Goal: Information Seeking & Learning: Learn about a topic

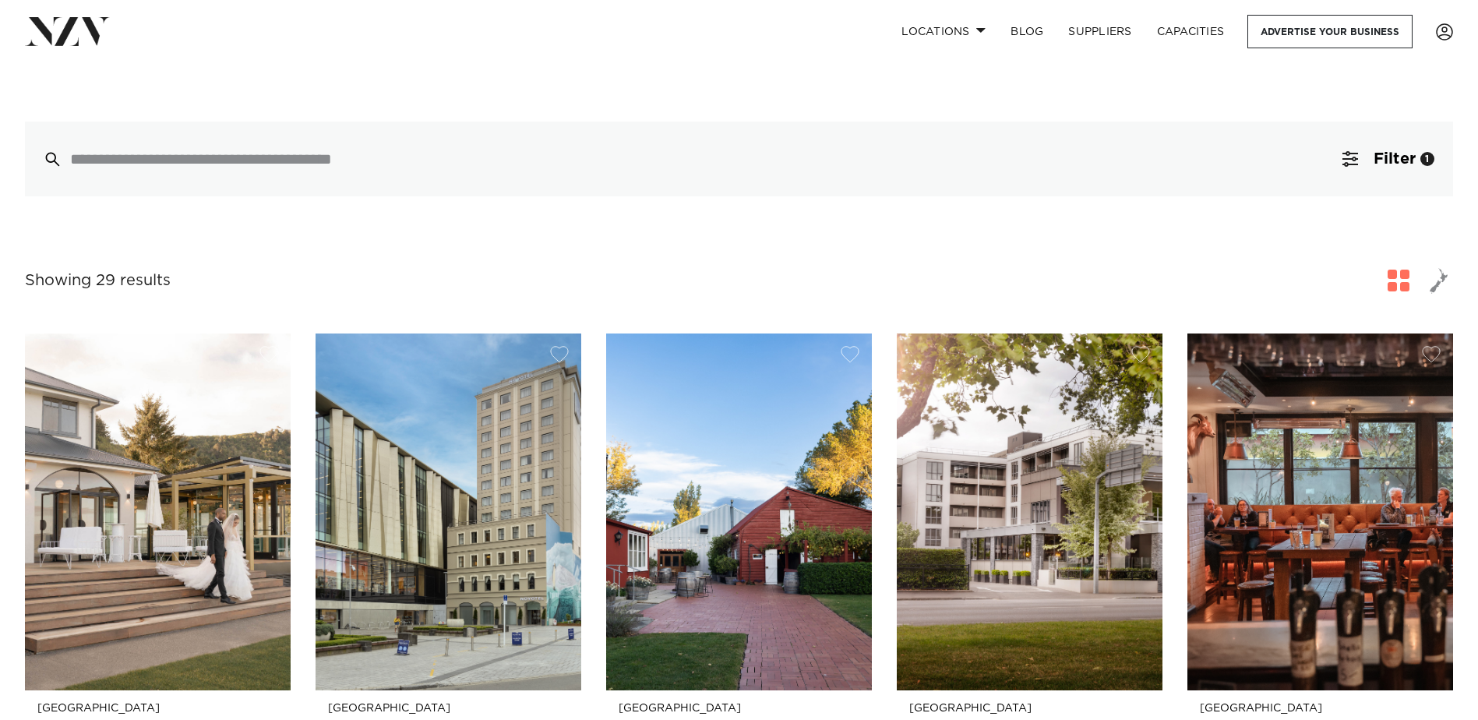
scroll to position [357, 0]
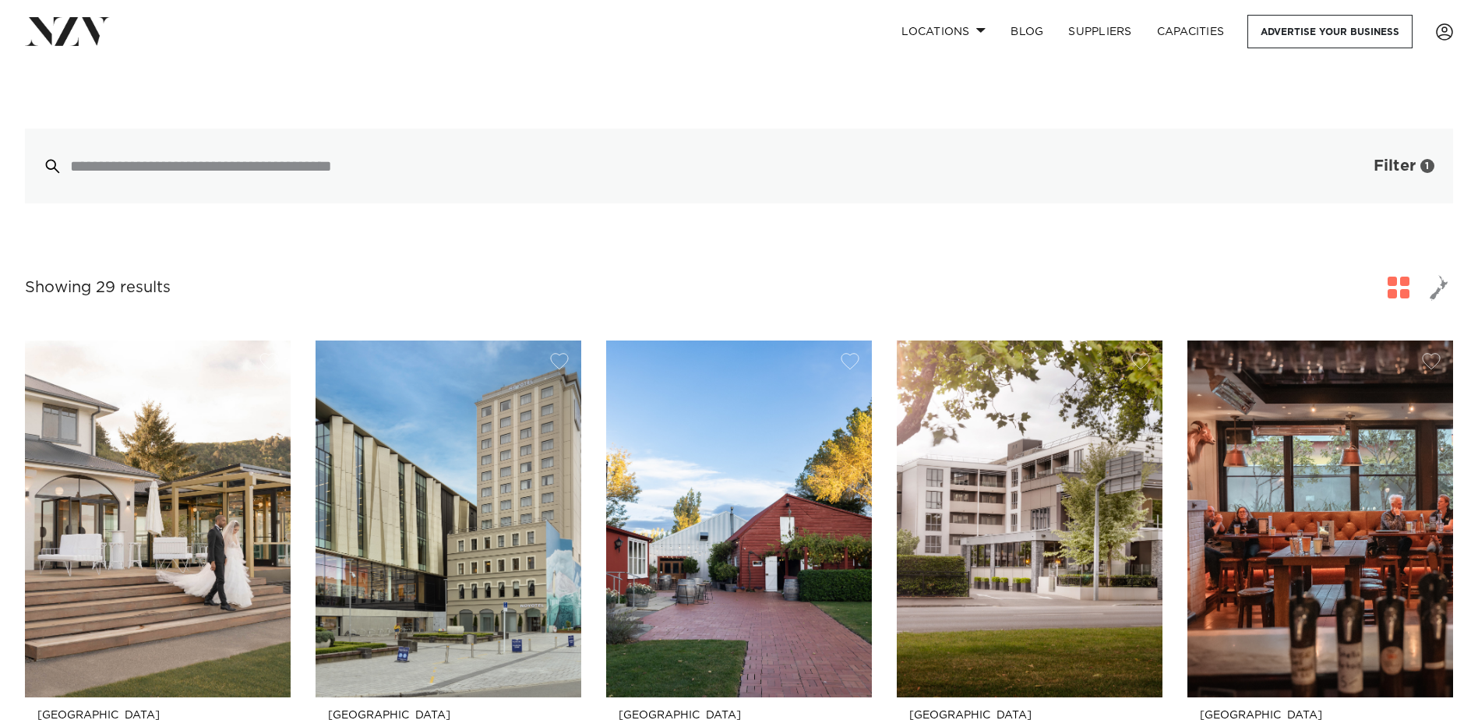
click at [1394, 167] on span "Filter" at bounding box center [1395, 166] width 42 height 16
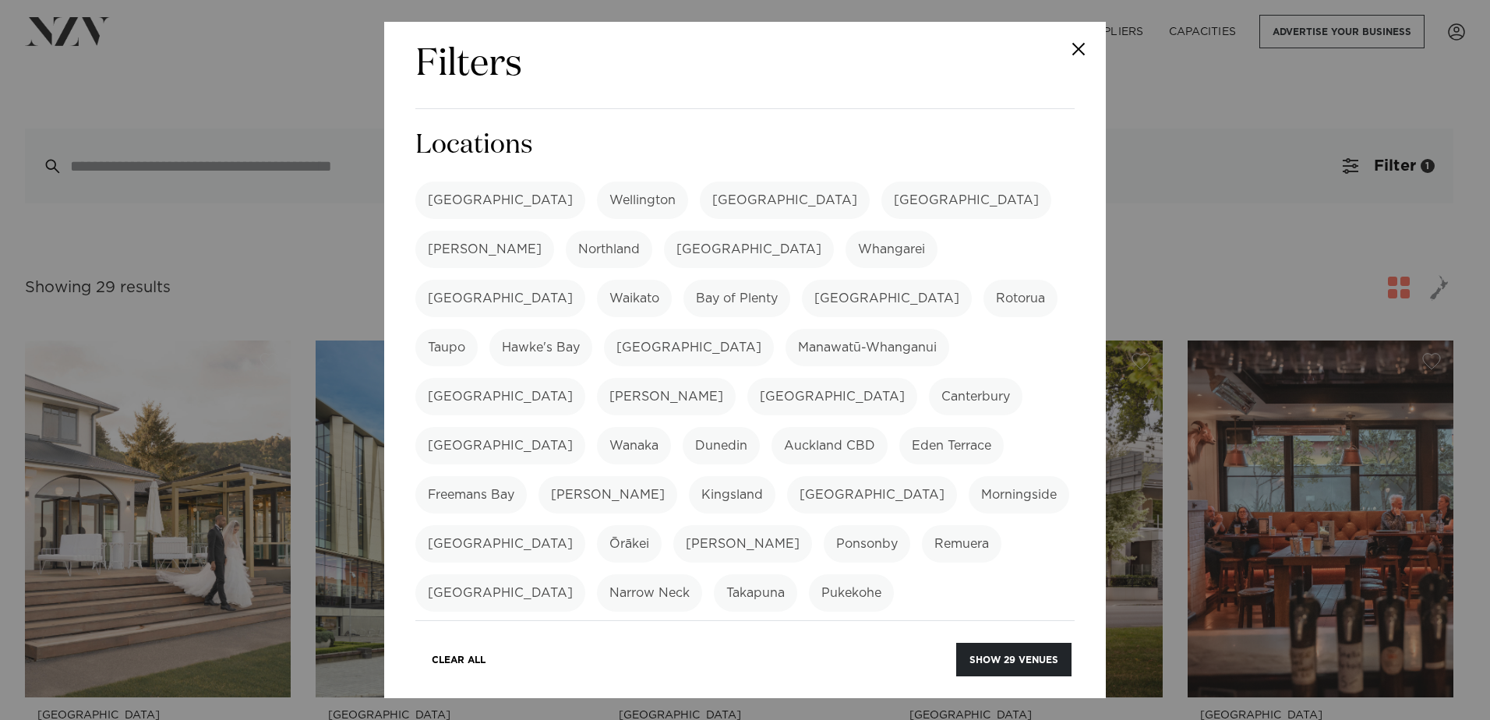
click at [700, 199] on label "[GEOGRAPHIC_DATA]" at bounding box center [785, 200] width 170 height 37
click at [1089, 50] on button "Close" at bounding box center [1078, 49] width 55 height 55
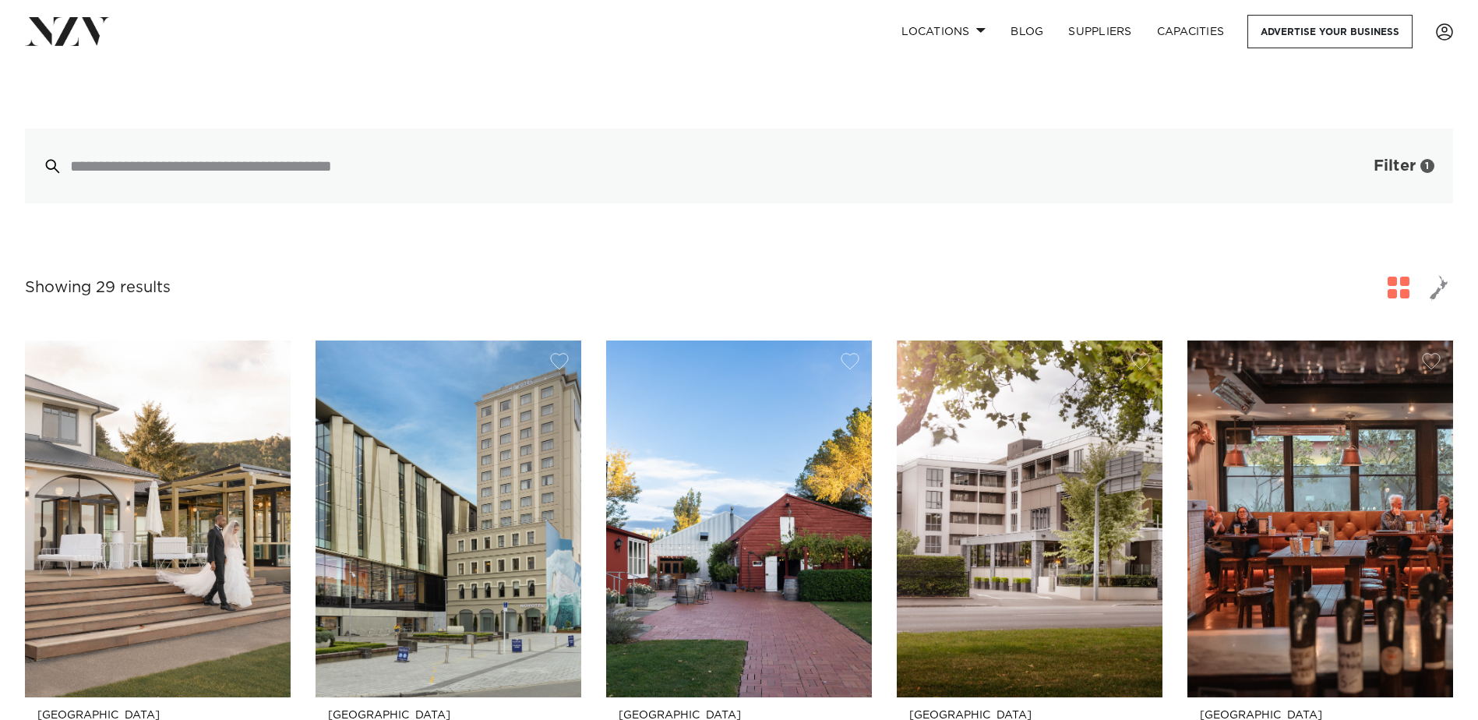
click at [1356, 171] on span "button" at bounding box center [1350, 166] width 16 height 16
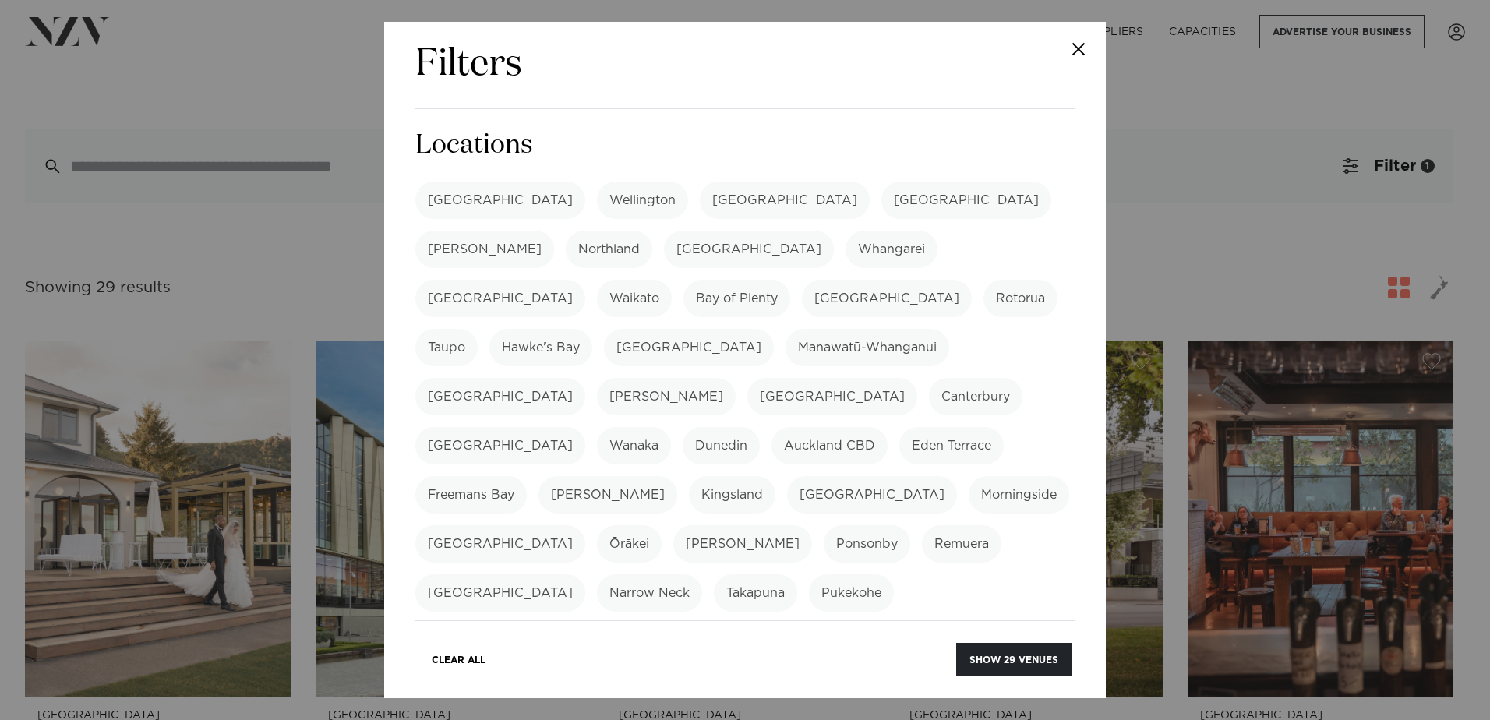
click at [1071, 48] on button "Close" at bounding box center [1078, 49] width 55 height 55
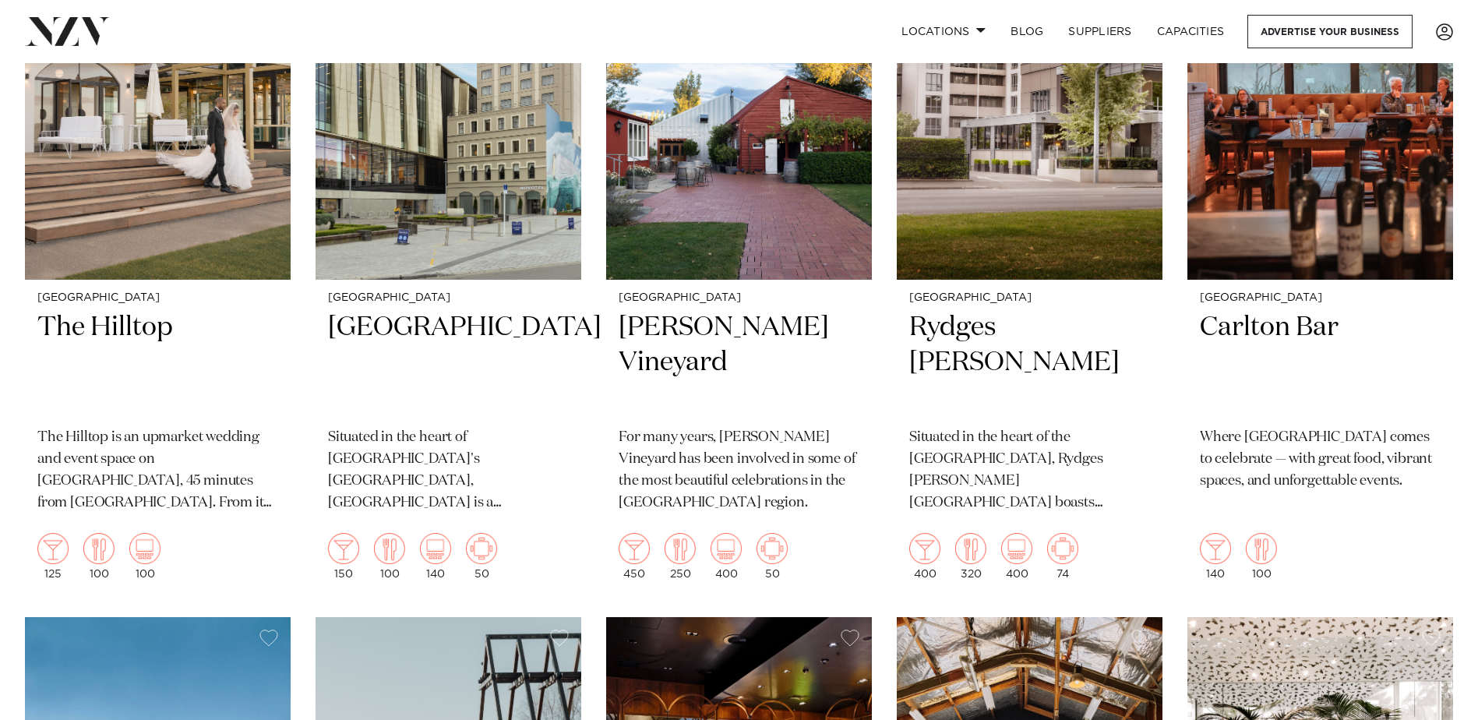
scroll to position [754, 0]
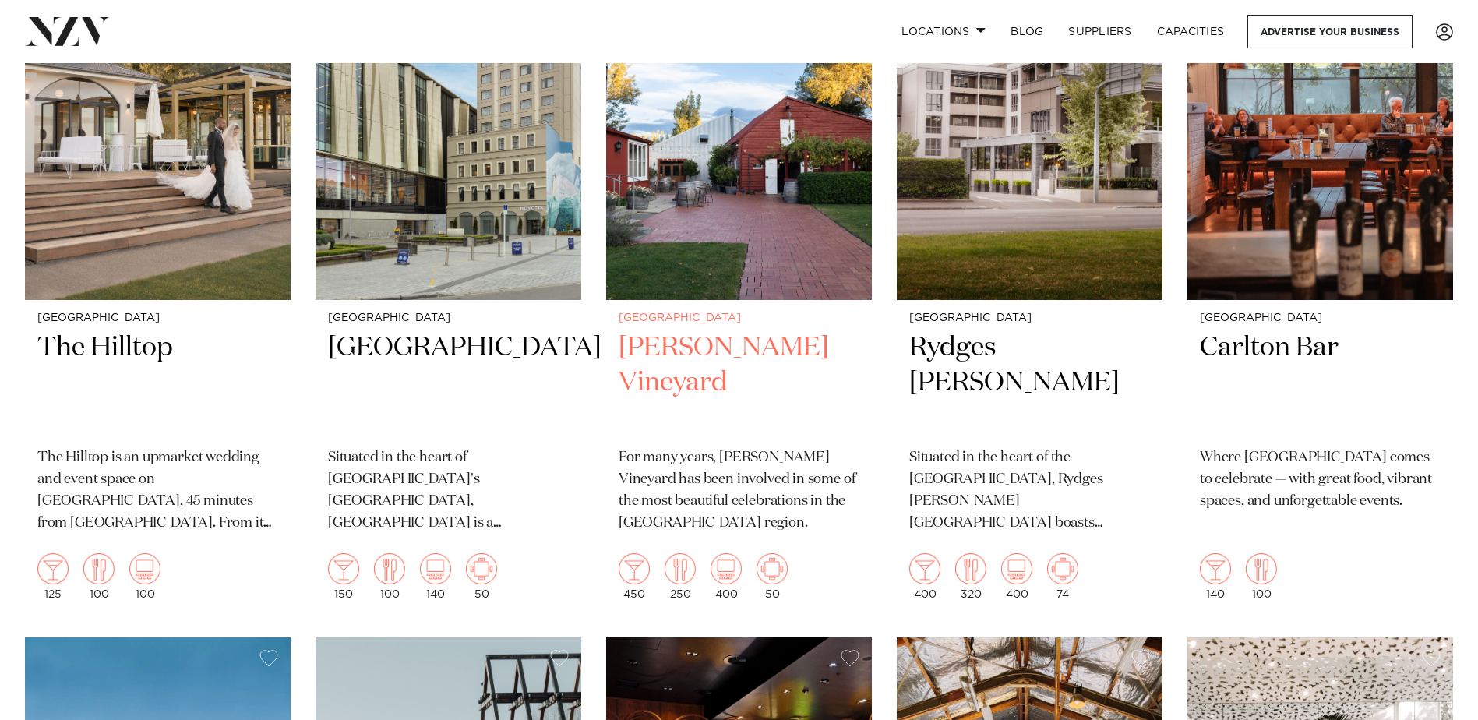
click at [678, 344] on h2 "[PERSON_NAME] Vineyard" at bounding box center [739, 382] width 241 height 105
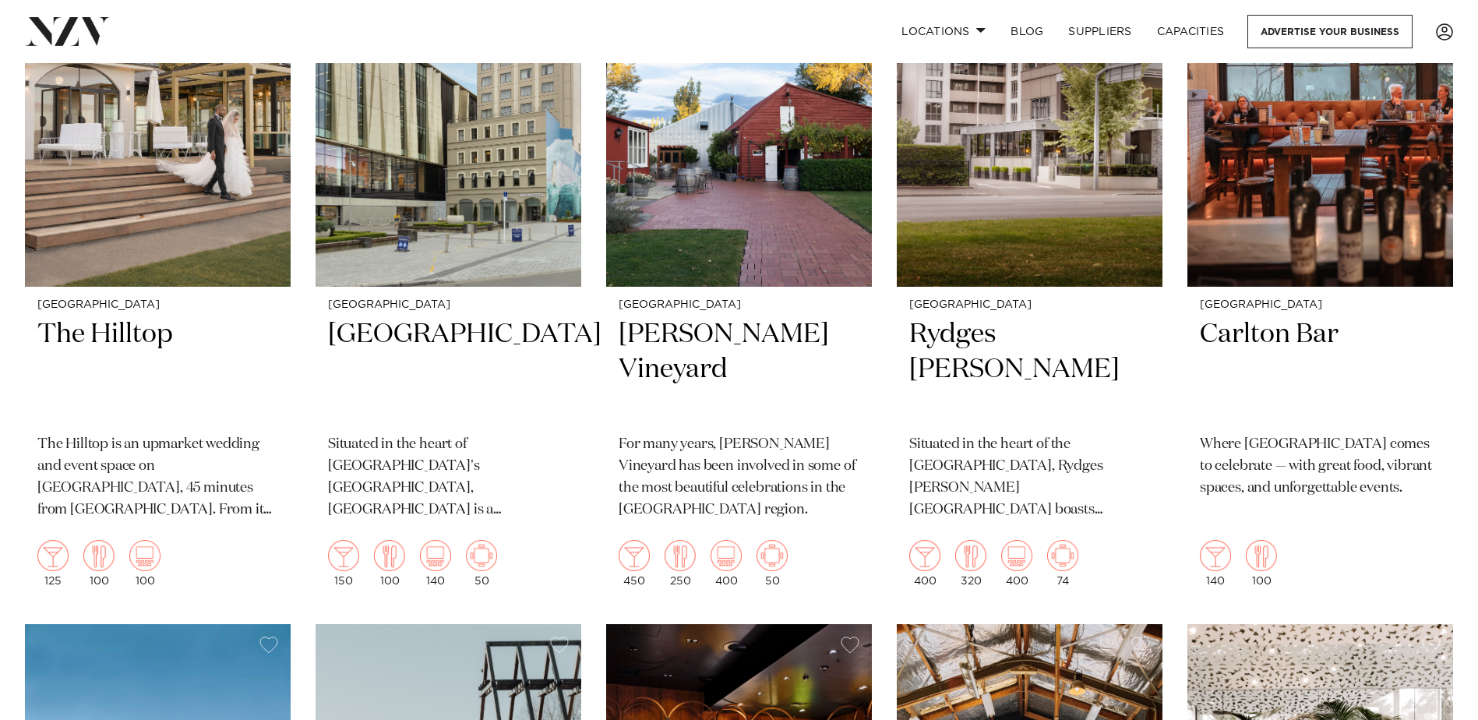
scroll to position [774, 0]
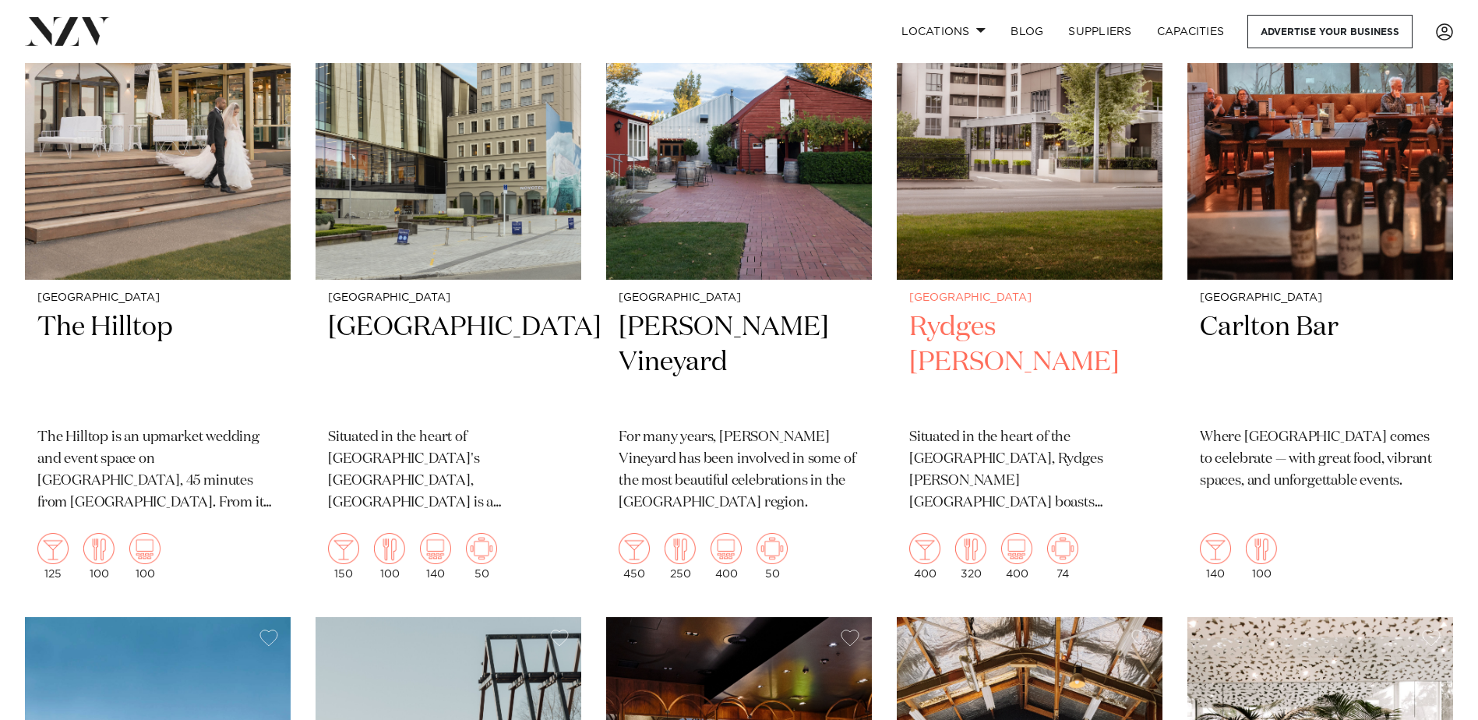
click at [974, 472] on p "Situated in the heart of the garden city, Rydges Latimer Christchurch boasts sp…" at bounding box center [1029, 470] width 241 height 87
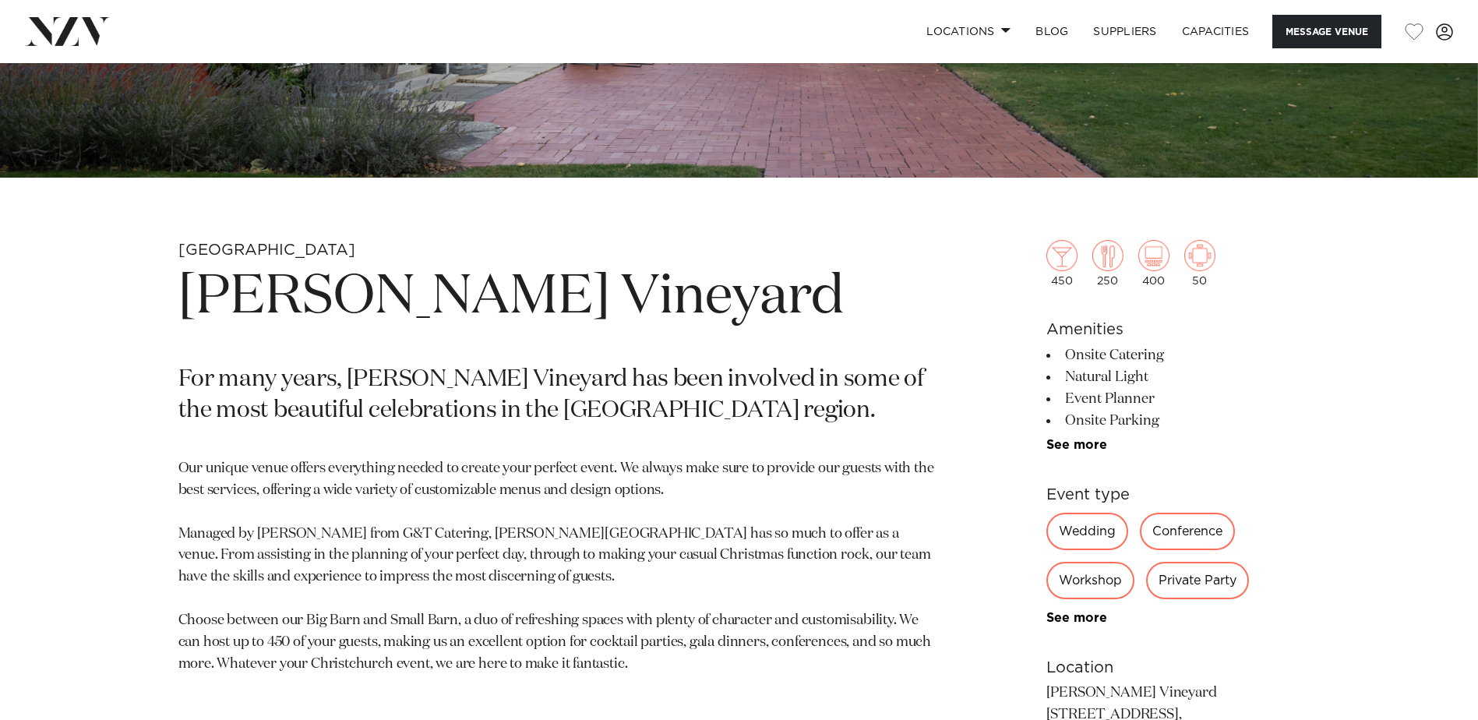
scroll to position [728, 0]
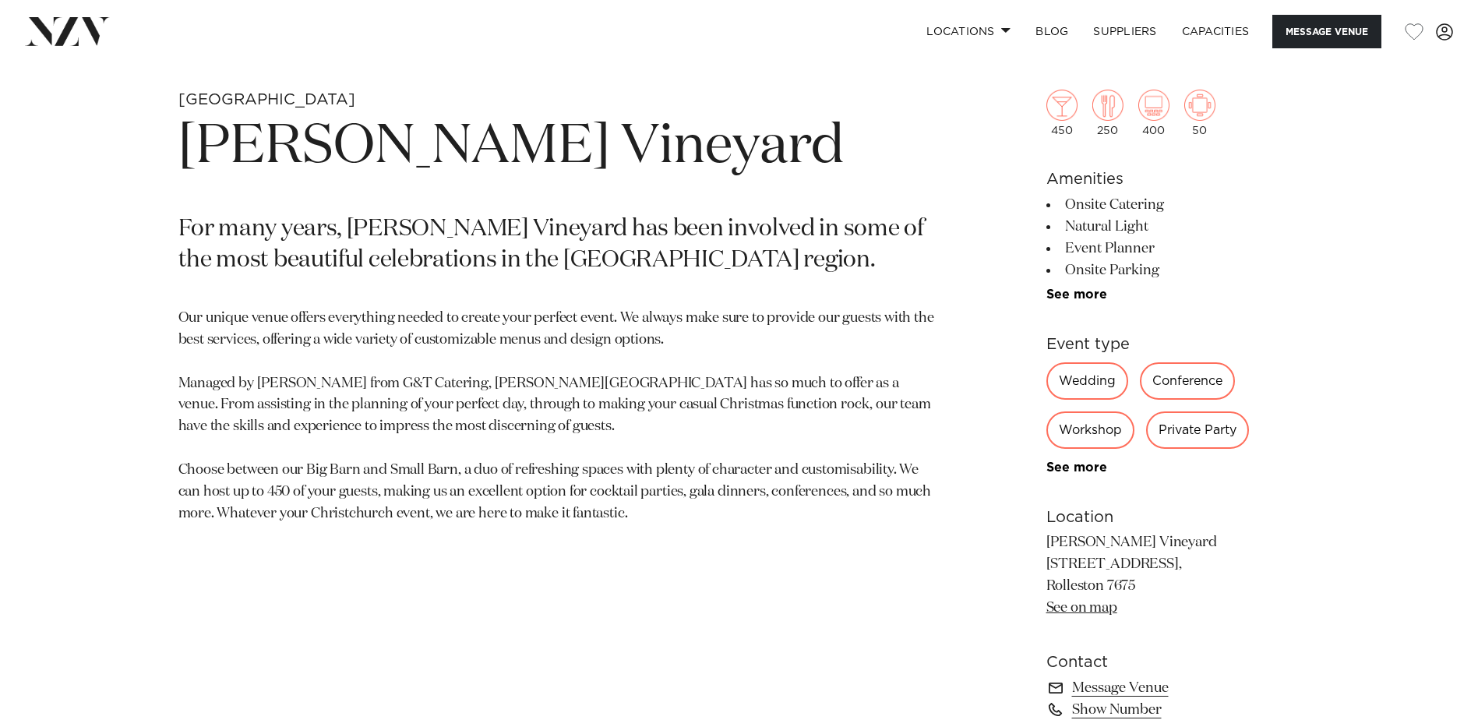
click at [1166, 375] on div "Conference" at bounding box center [1187, 380] width 95 height 37
click at [1205, 427] on div "Private Party" at bounding box center [1197, 429] width 103 height 37
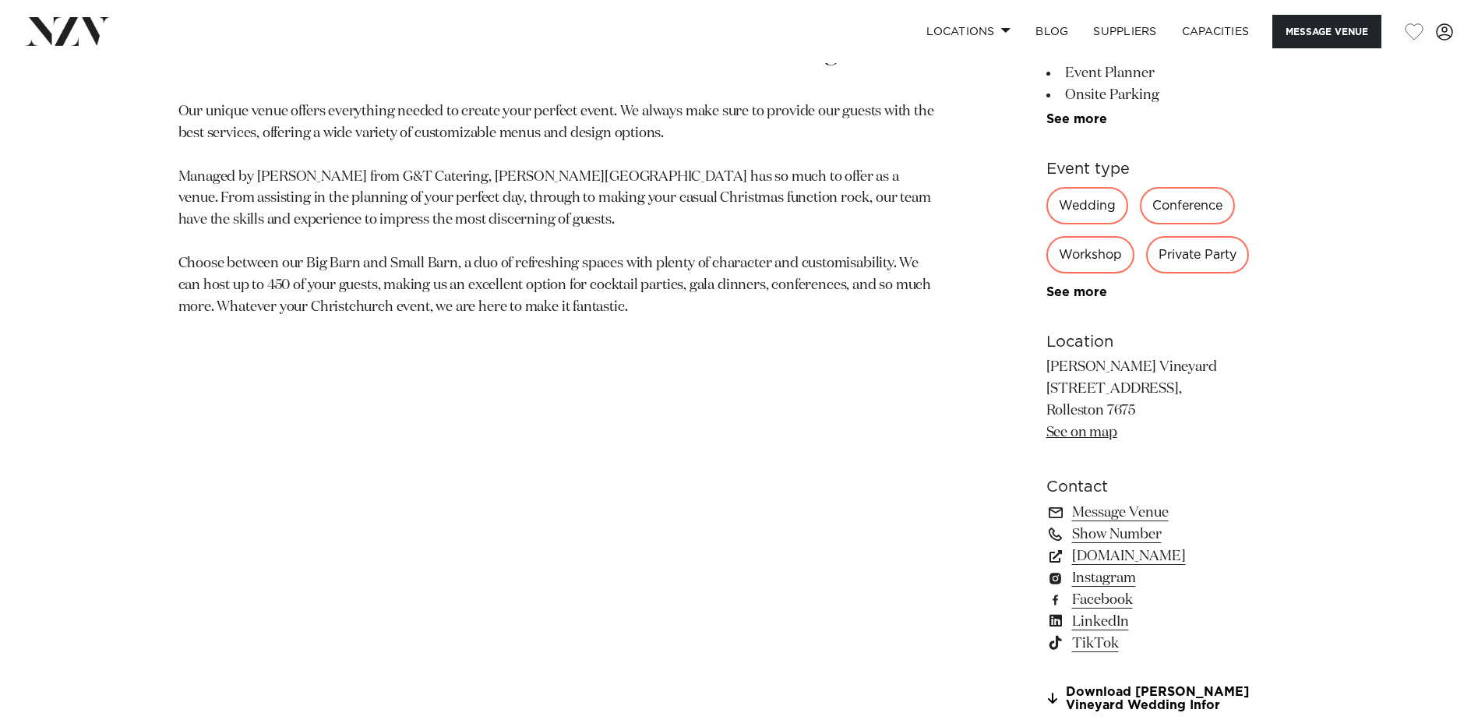
scroll to position [949, 0]
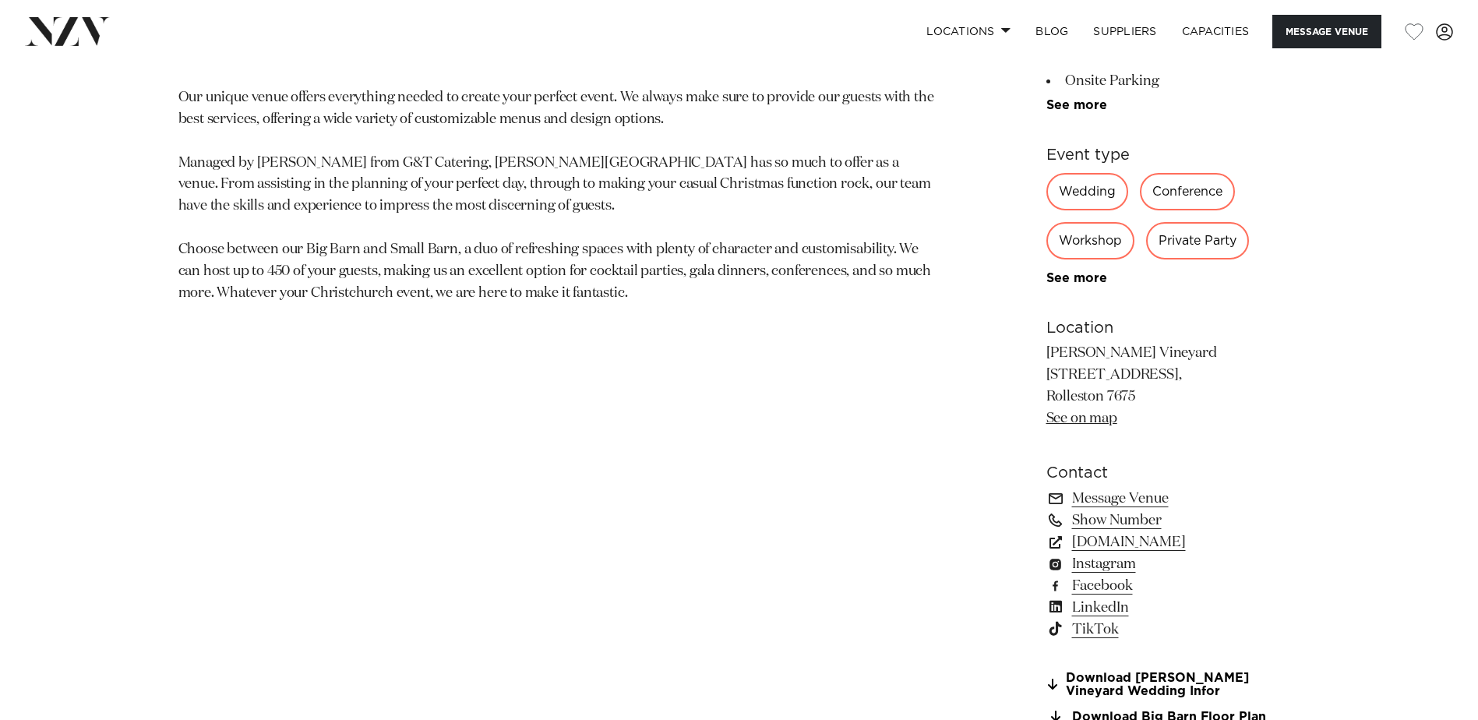
click at [1085, 414] on link "See on map" at bounding box center [1081, 418] width 71 height 14
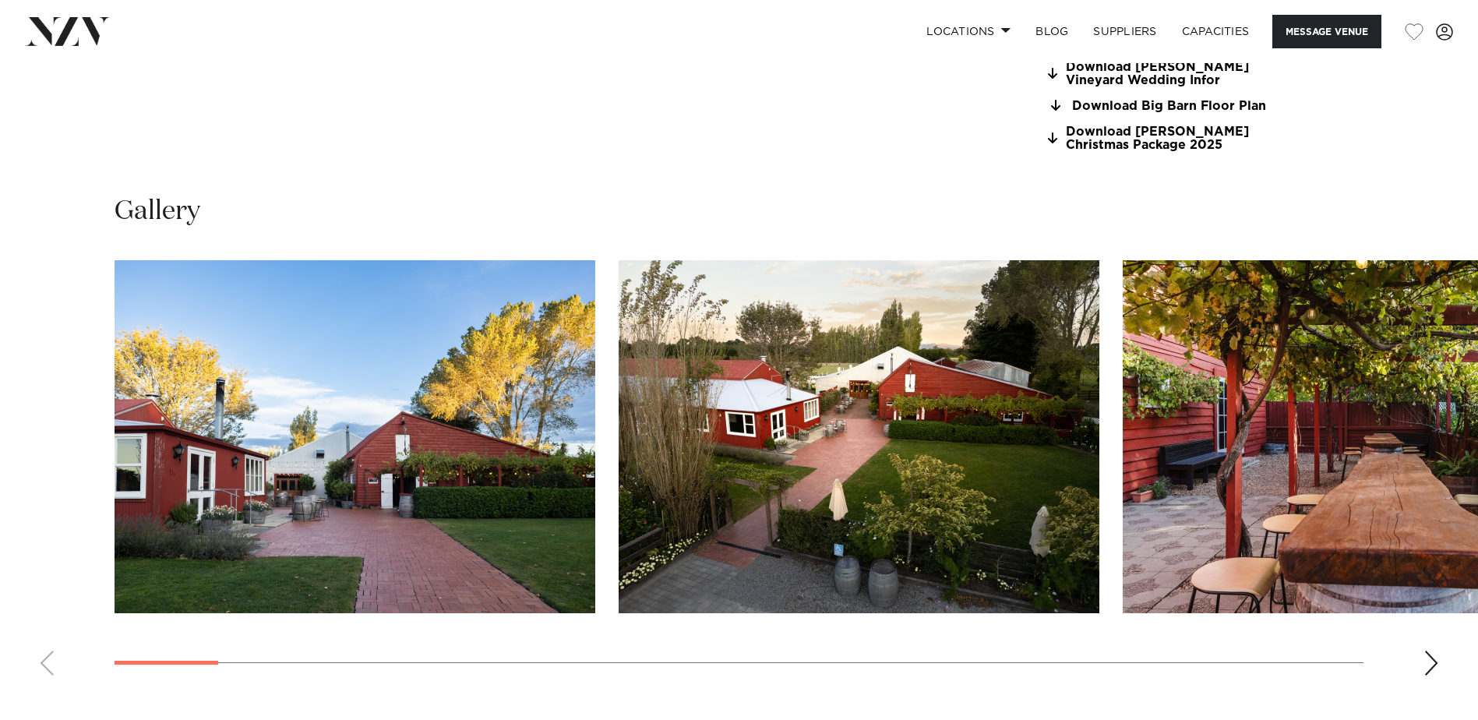
scroll to position [1499, 0]
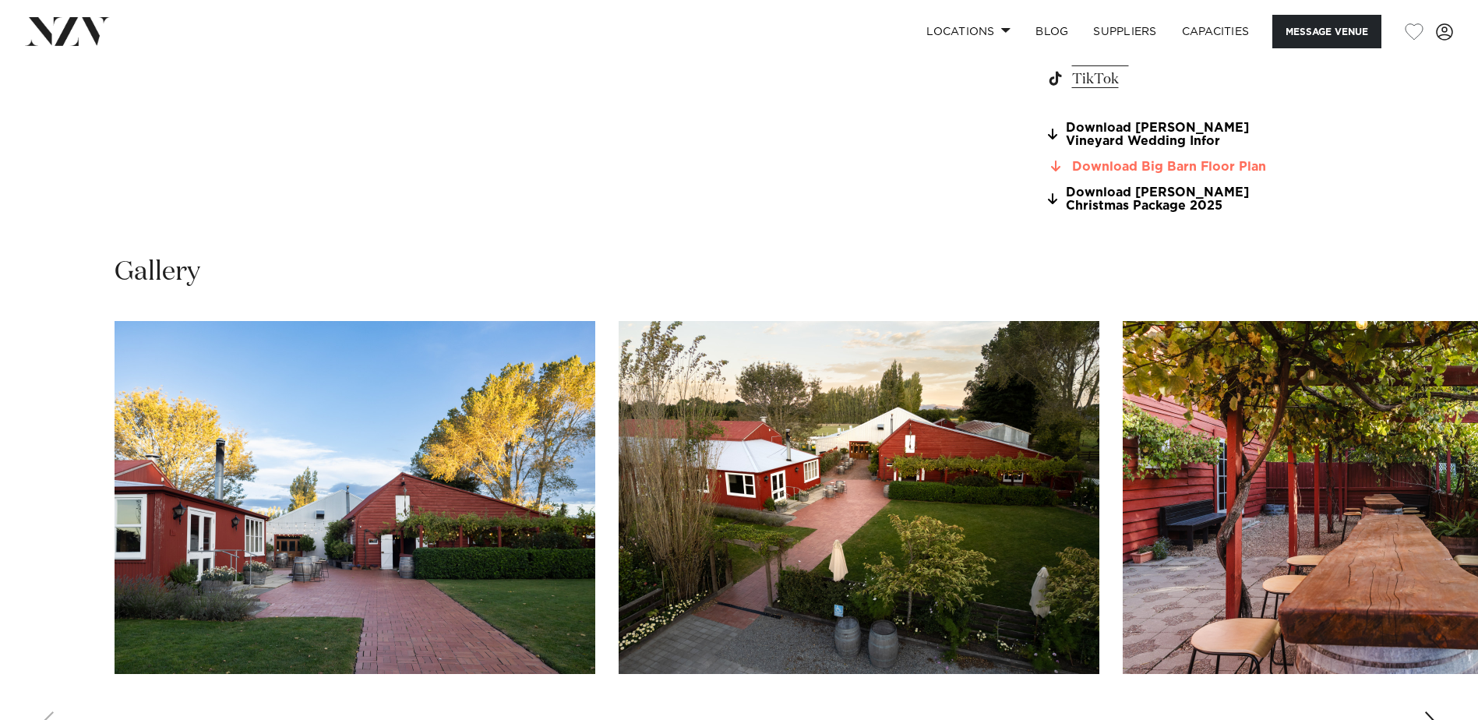
click at [1150, 168] on link "Download Big Barn Floor Plan" at bounding box center [1173, 167] width 254 height 14
click at [1429, 714] on div "Next slide" at bounding box center [1431, 723] width 16 height 25
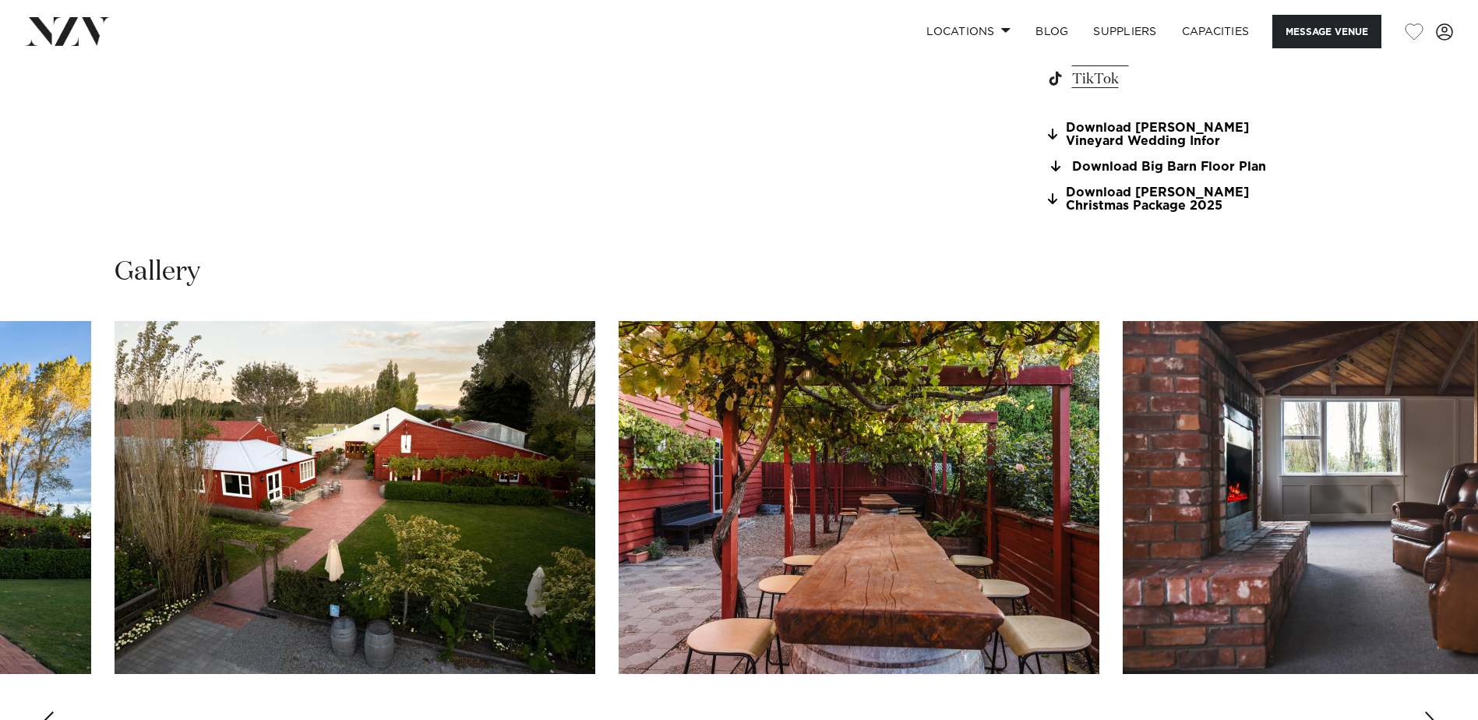
click at [1429, 714] on div "Next slide" at bounding box center [1431, 723] width 16 height 25
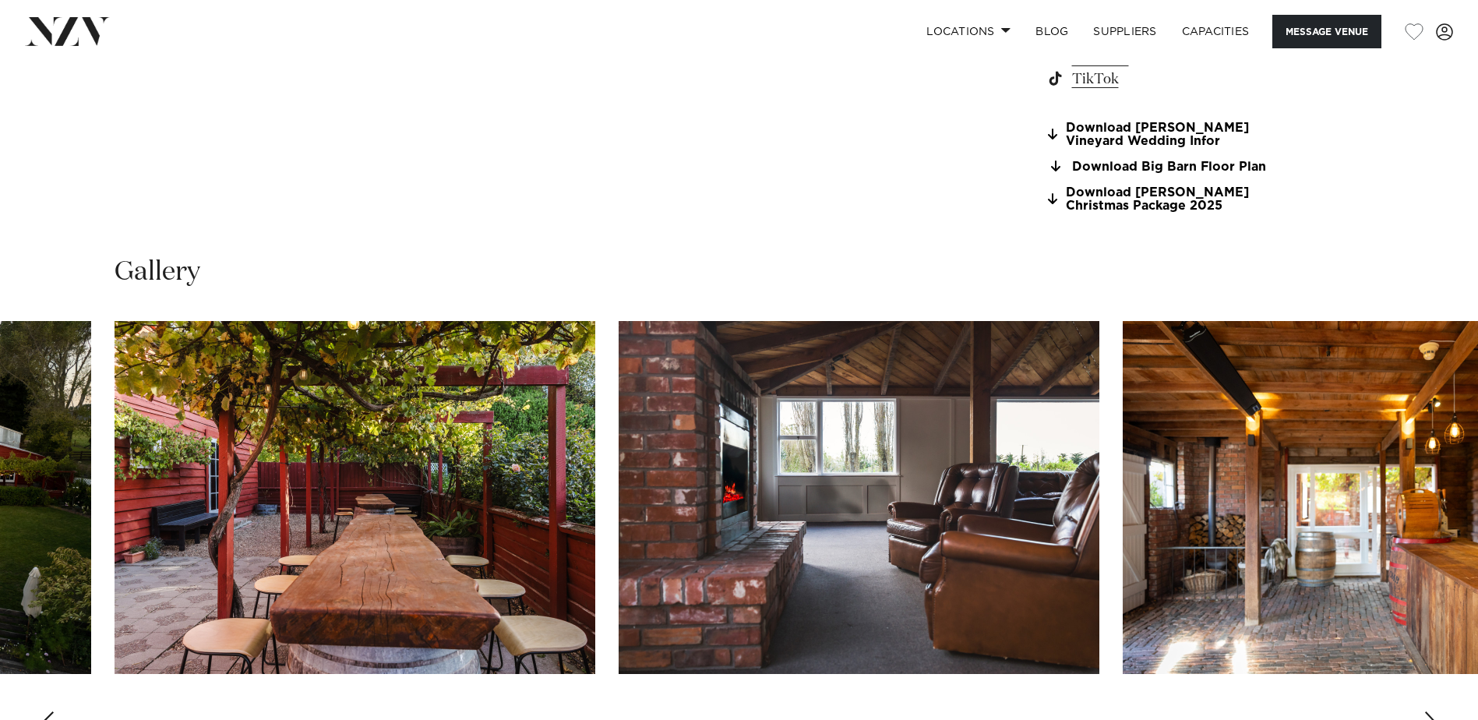
click at [1429, 714] on div "Next slide" at bounding box center [1431, 723] width 16 height 25
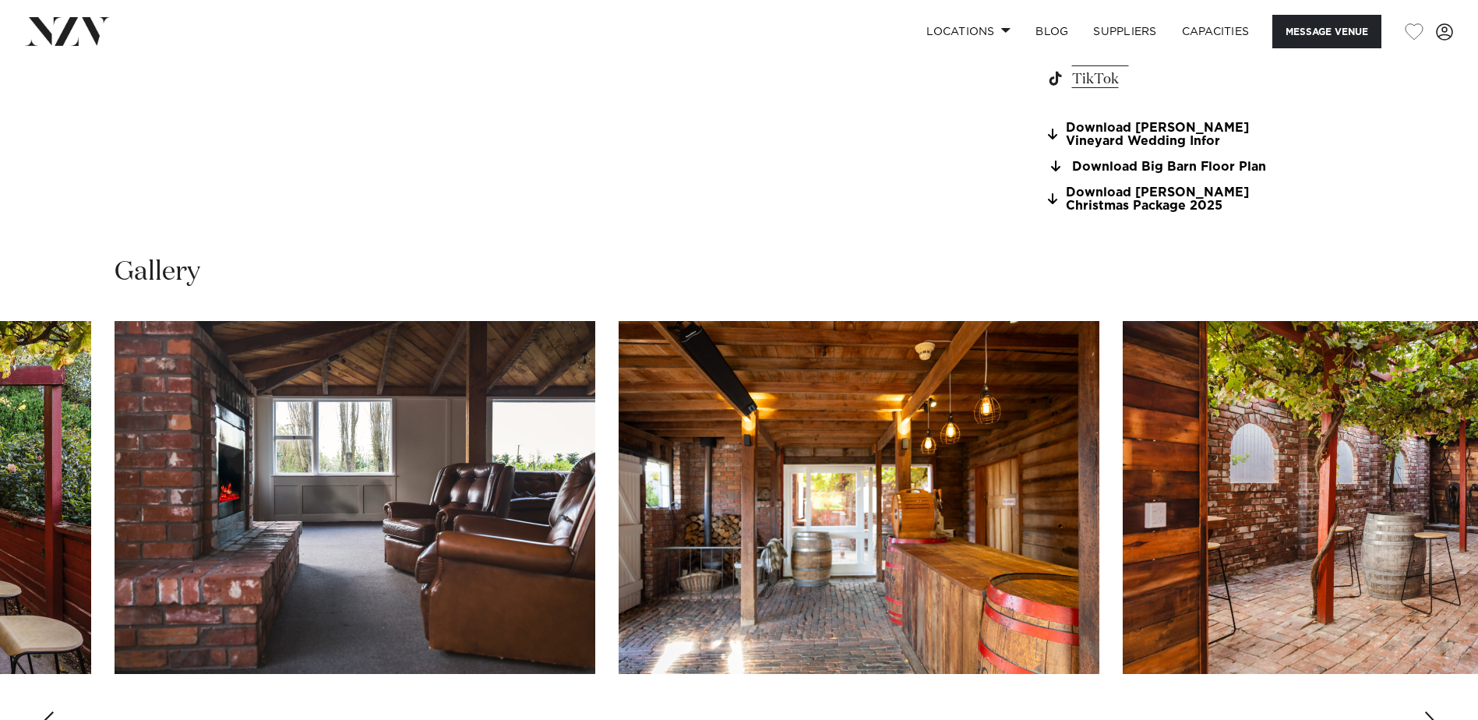
click at [1429, 714] on div "Next slide" at bounding box center [1431, 723] width 16 height 25
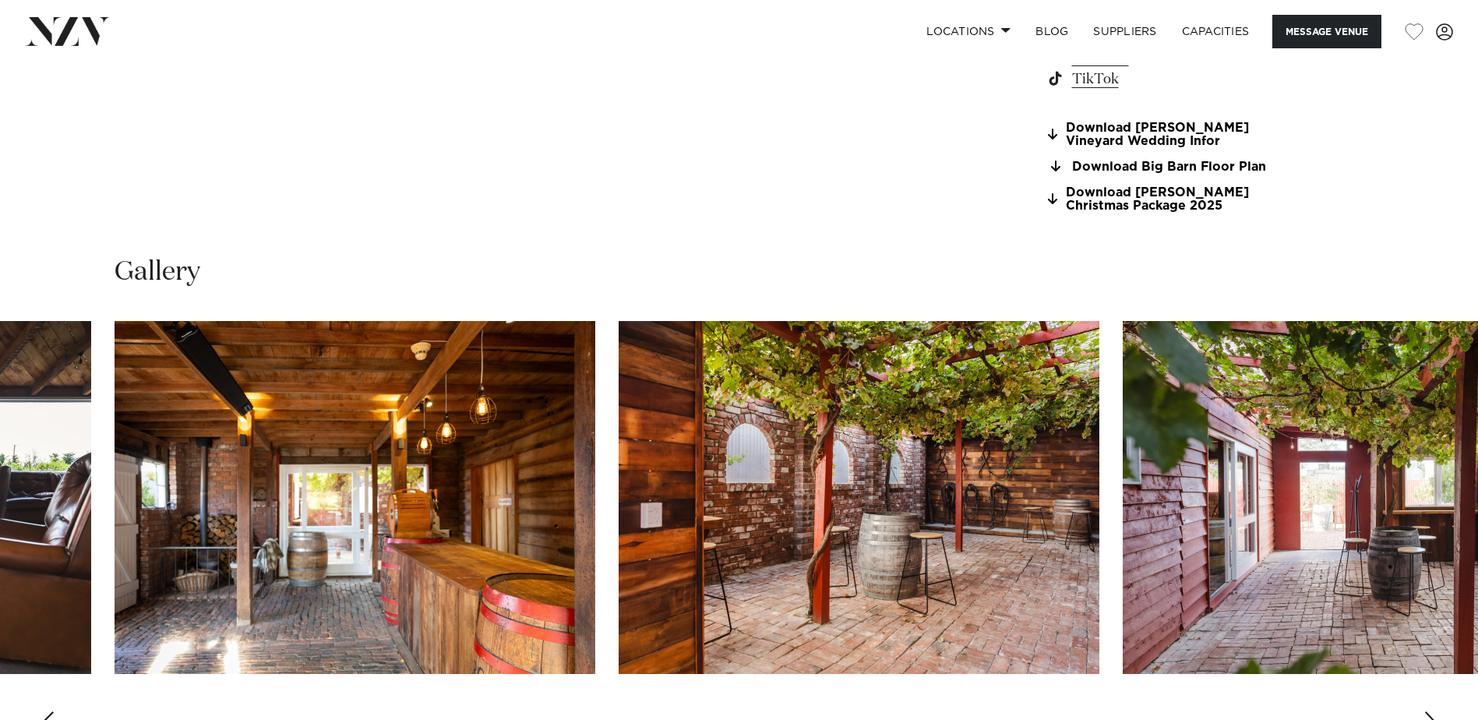
click at [1429, 714] on div "Next slide" at bounding box center [1431, 723] width 16 height 25
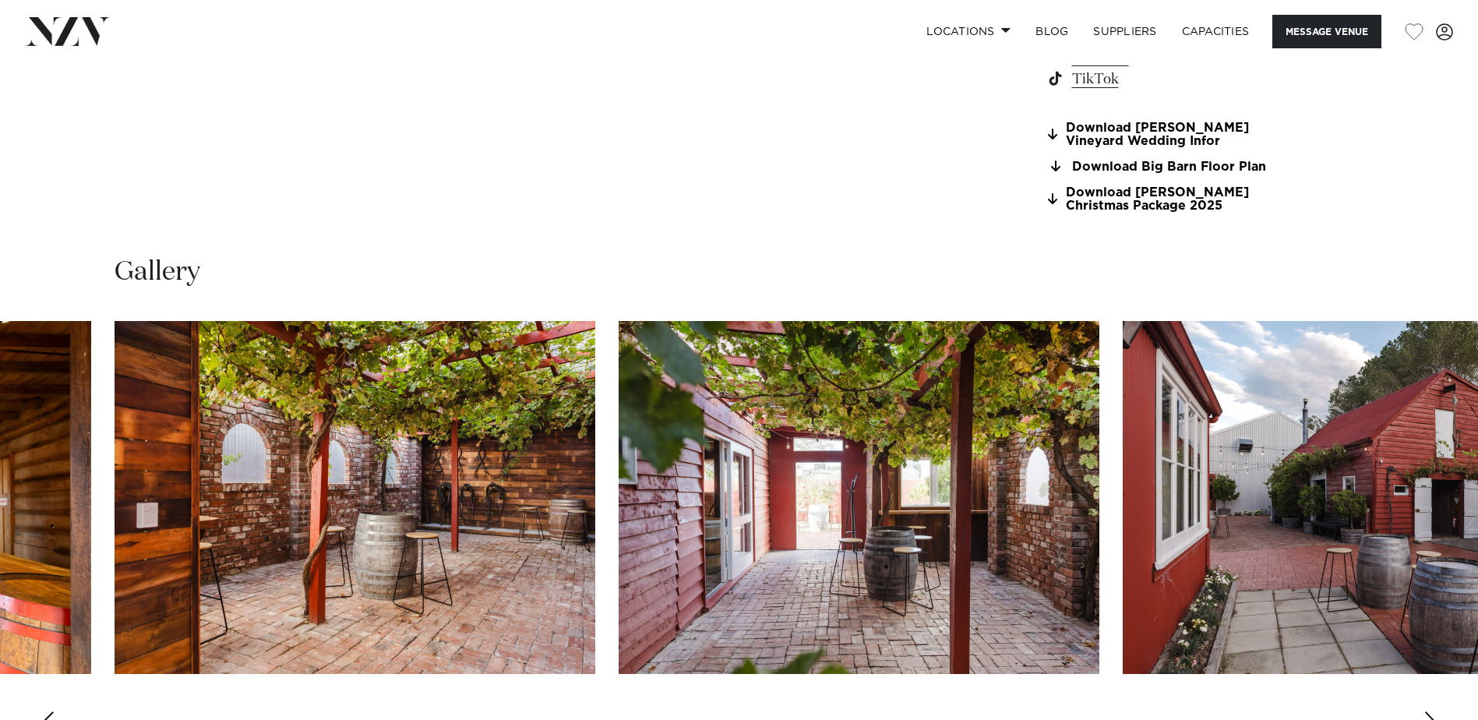
click at [1429, 714] on div "Next slide" at bounding box center [1431, 723] width 16 height 25
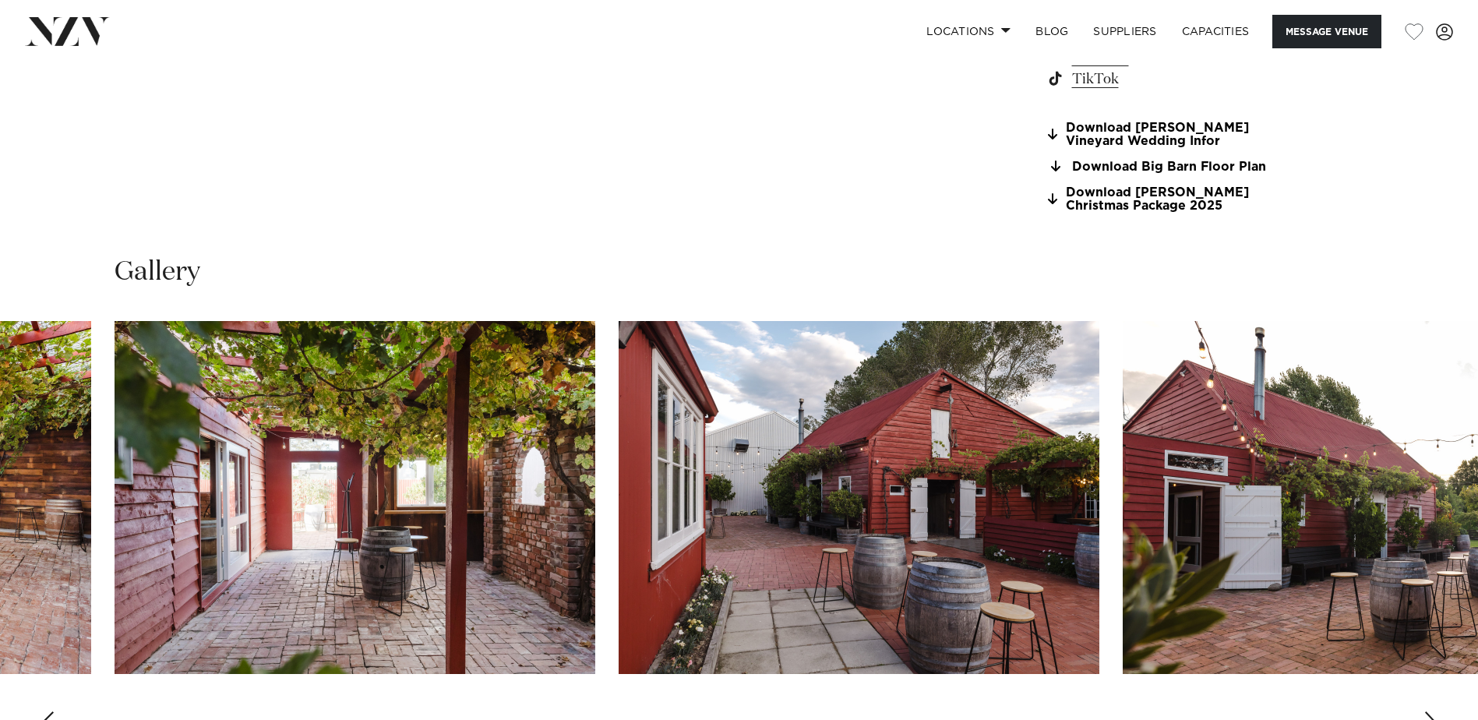
click at [1429, 714] on div "Next slide" at bounding box center [1431, 723] width 16 height 25
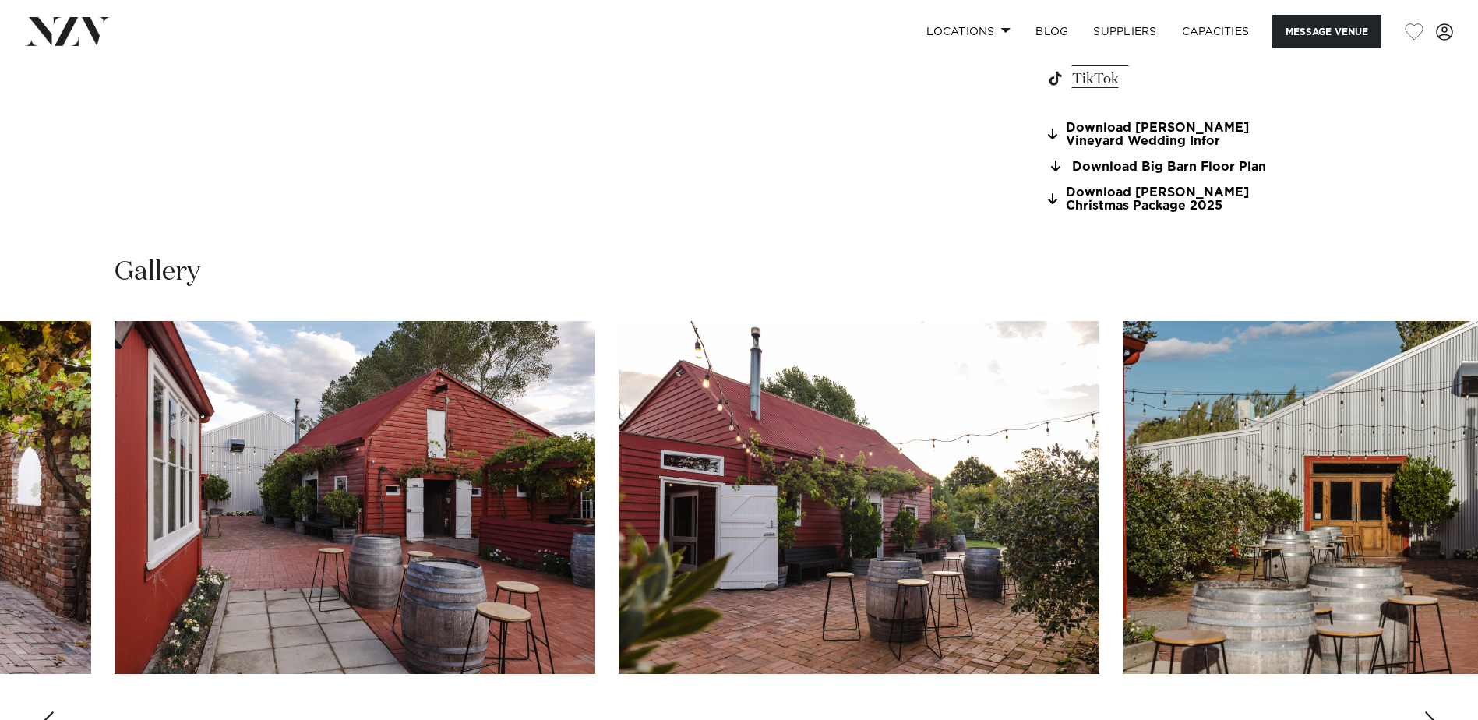
click at [1429, 714] on div "Next slide" at bounding box center [1431, 723] width 16 height 25
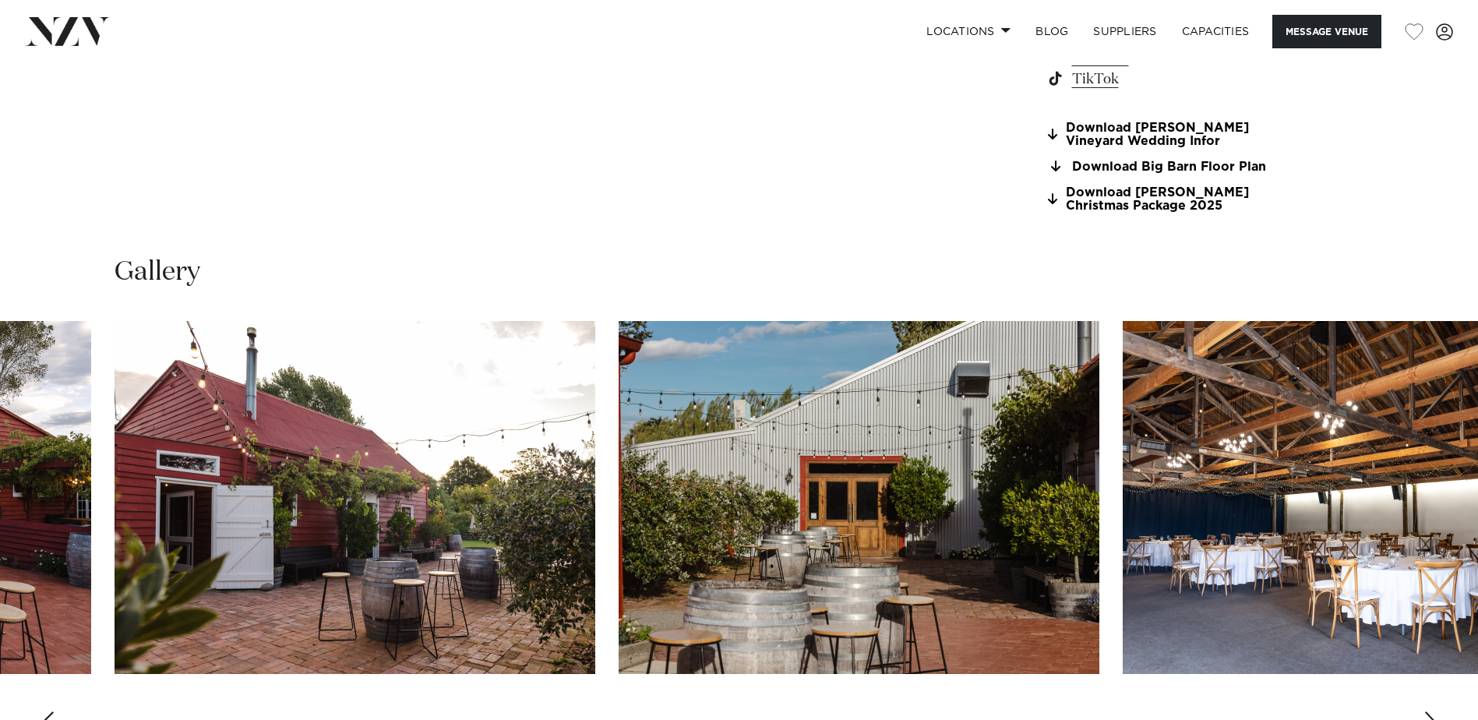
click at [1429, 714] on div "Next slide" at bounding box center [1431, 723] width 16 height 25
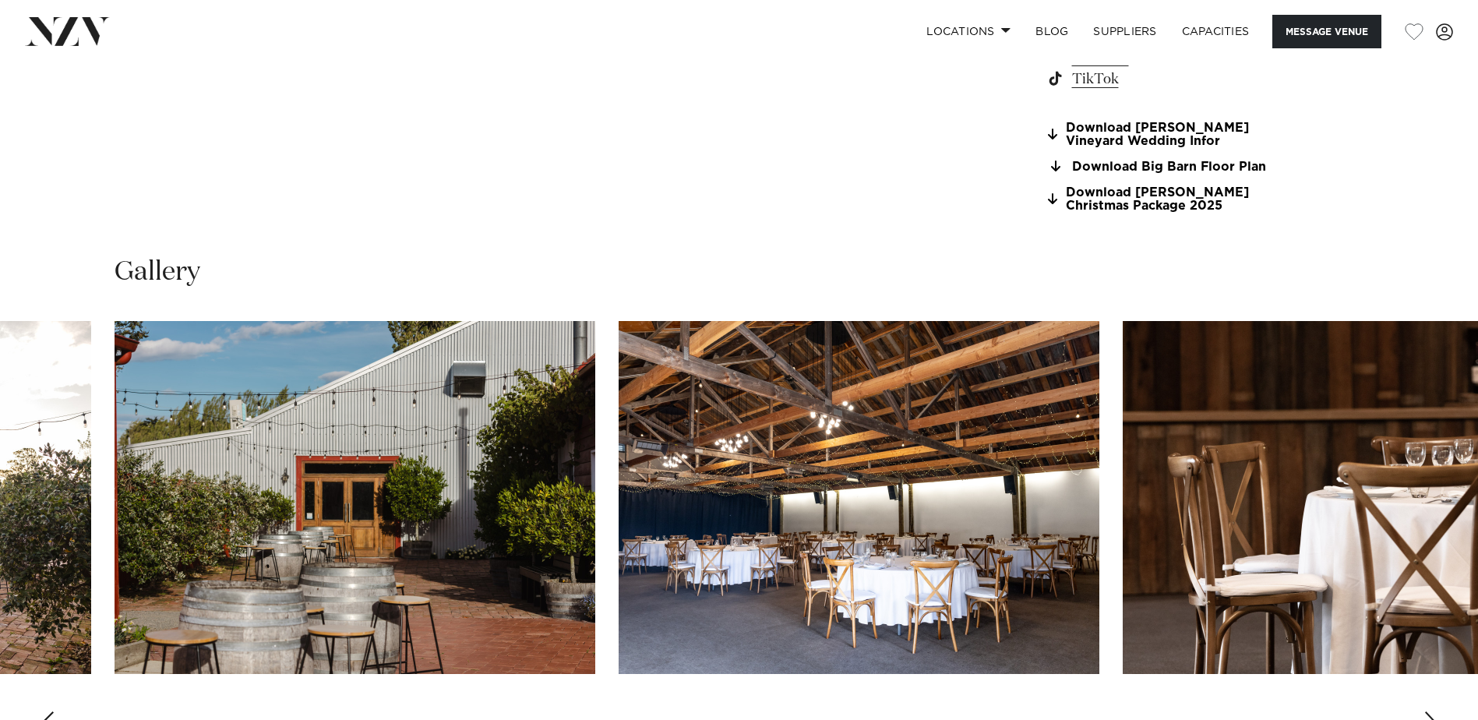
click at [1429, 714] on div "Next slide" at bounding box center [1431, 723] width 16 height 25
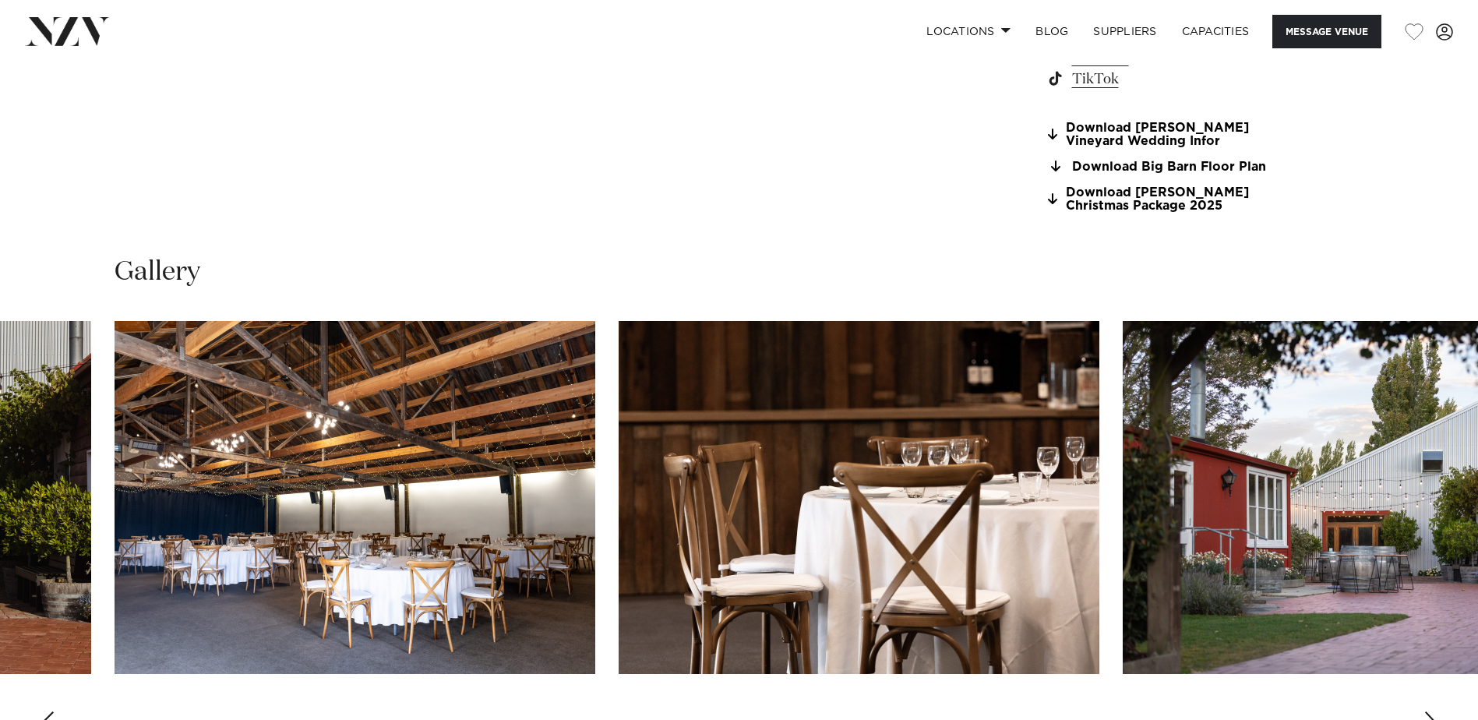
click at [48, 714] on div "Previous slide" at bounding box center [47, 723] width 16 height 25
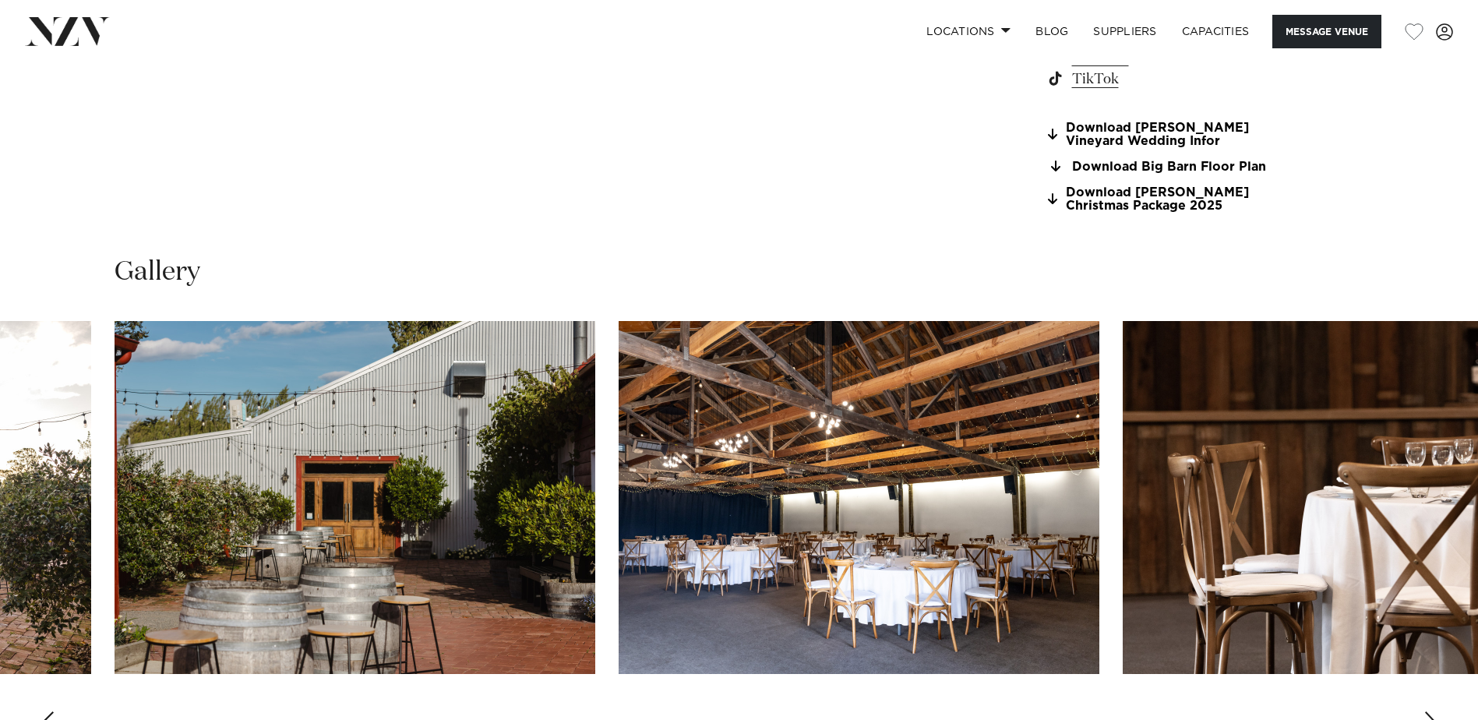
click at [1425, 712] on div "Next slide" at bounding box center [1431, 723] width 16 height 25
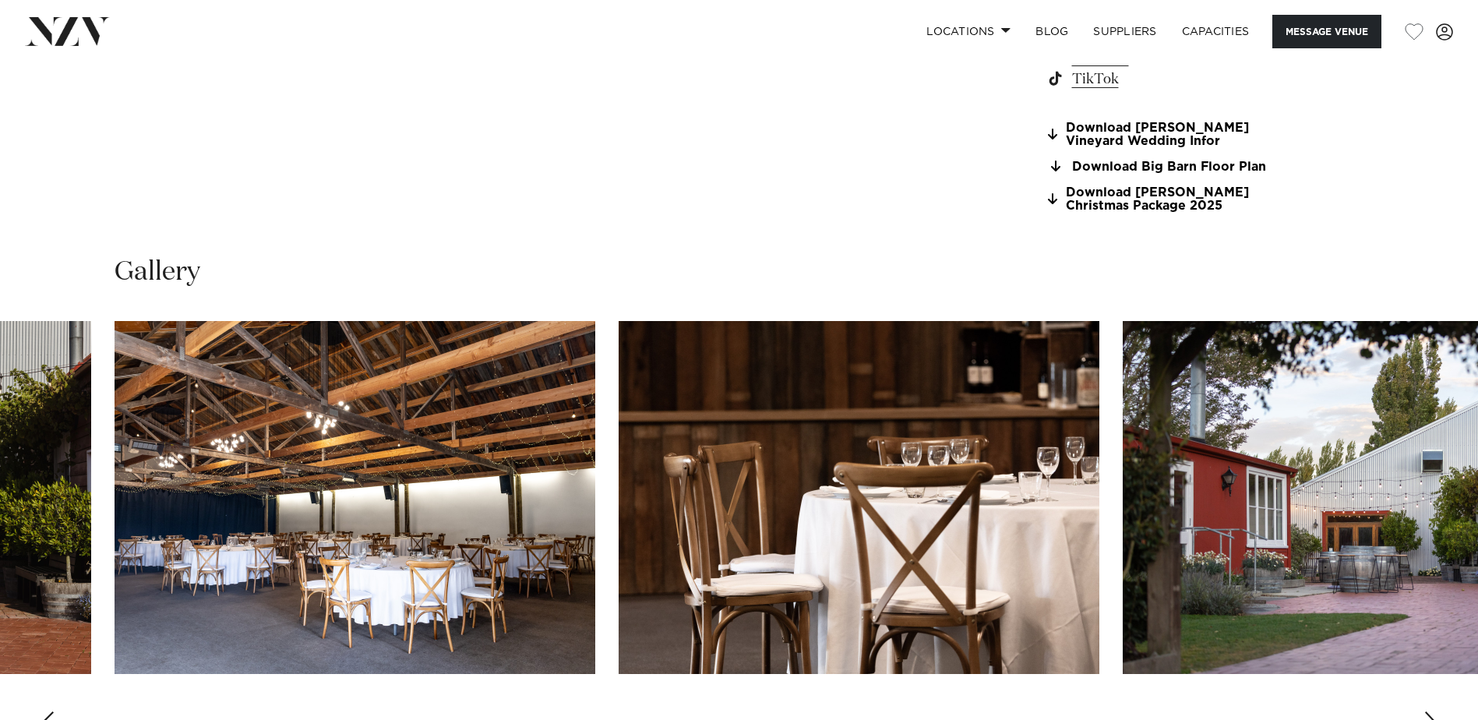
click at [1429, 712] on div "Next slide" at bounding box center [1431, 723] width 16 height 25
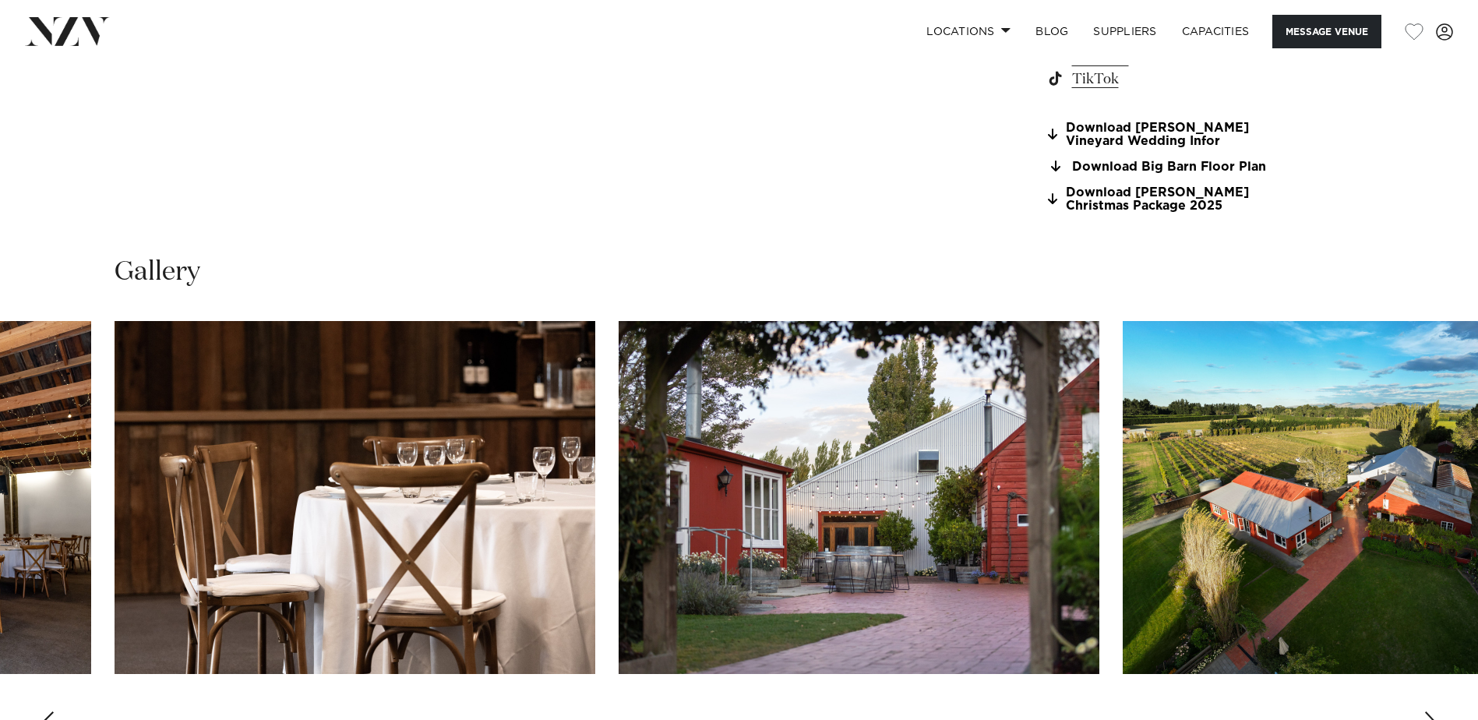
click at [933, 527] on img "13 / 30" at bounding box center [859, 497] width 481 height 353
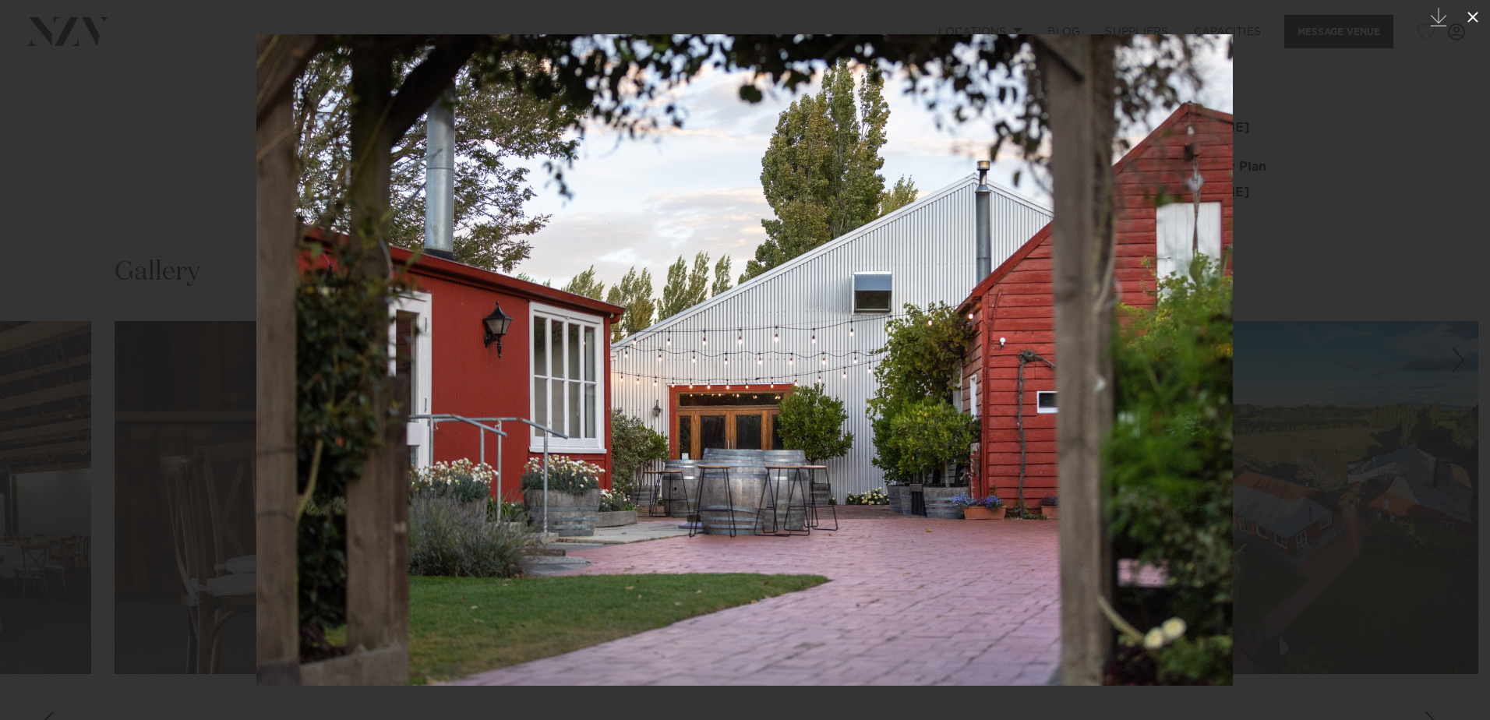
click at [1469, 16] on icon at bounding box center [1472, 17] width 19 height 19
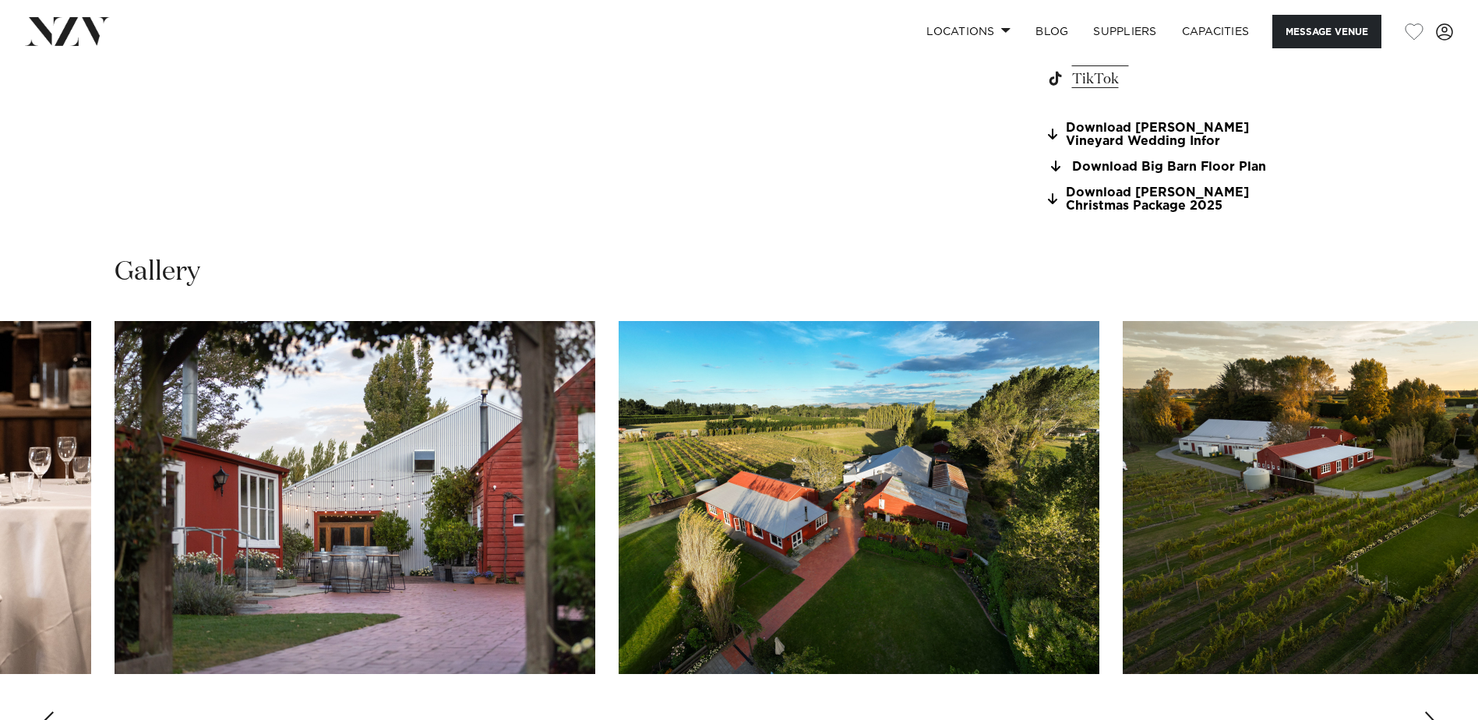
click at [1429, 713] on div "Next slide" at bounding box center [1431, 723] width 16 height 25
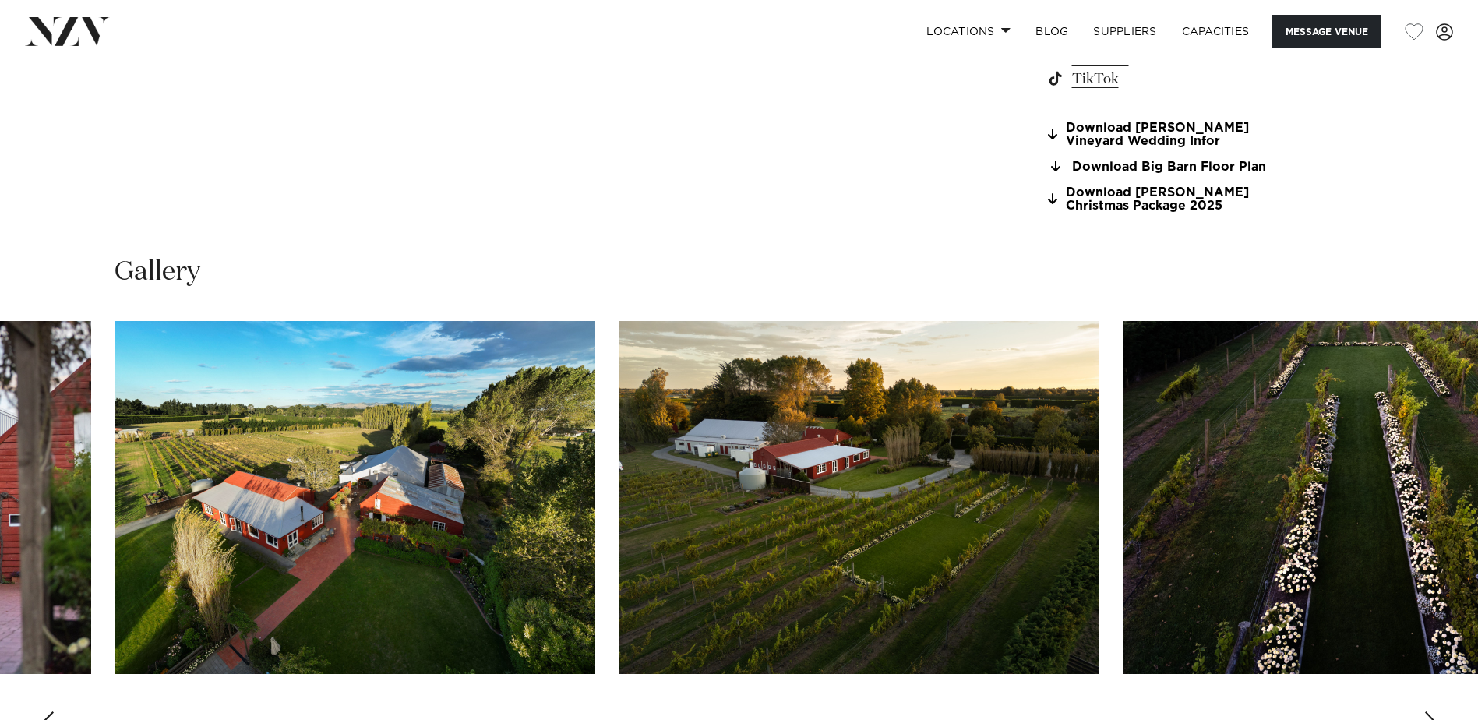
click at [1429, 713] on div "Next slide" at bounding box center [1431, 723] width 16 height 25
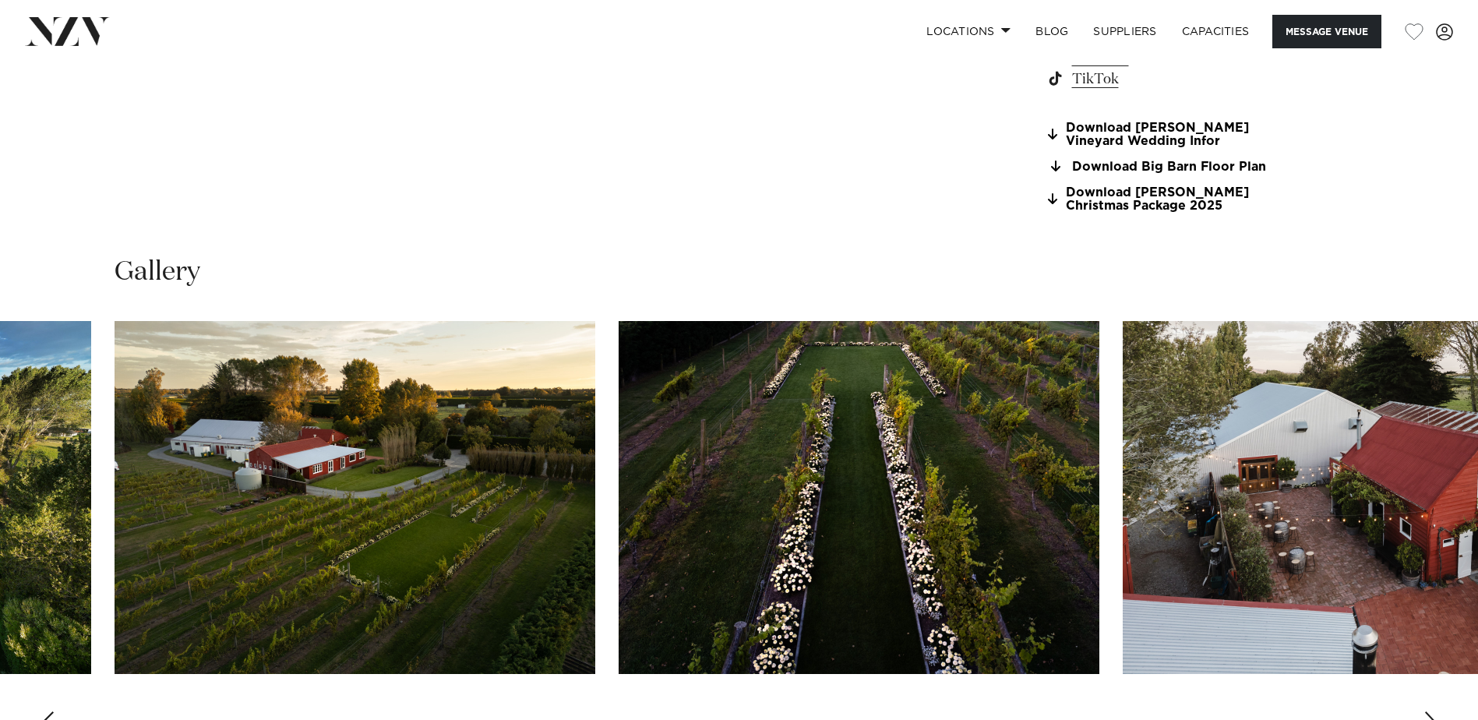
click at [1429, 713] on div "Next slide" at bounding box center [1431, 723] width 16 height 25
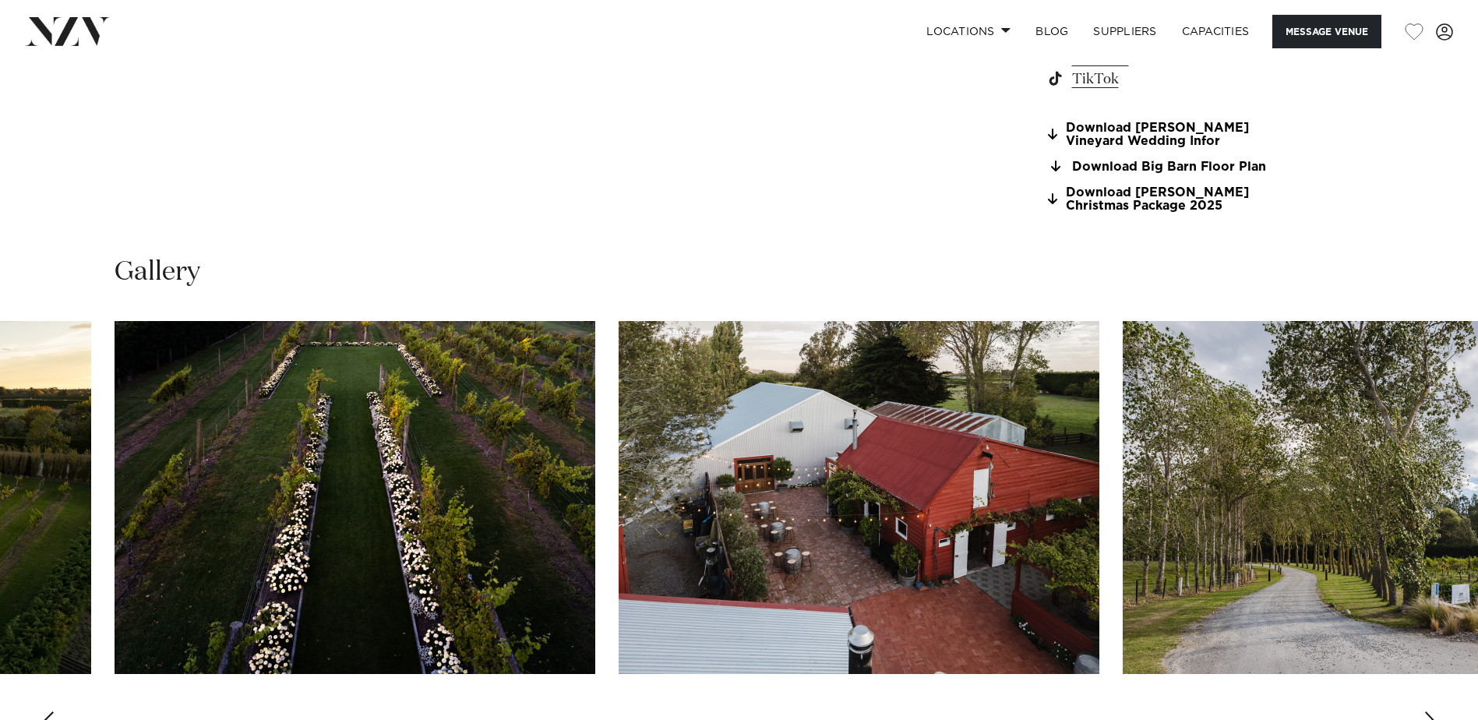
click at [1429, 713] on div "Next slide" at bounding box center [1431, 723] width 16 height 25
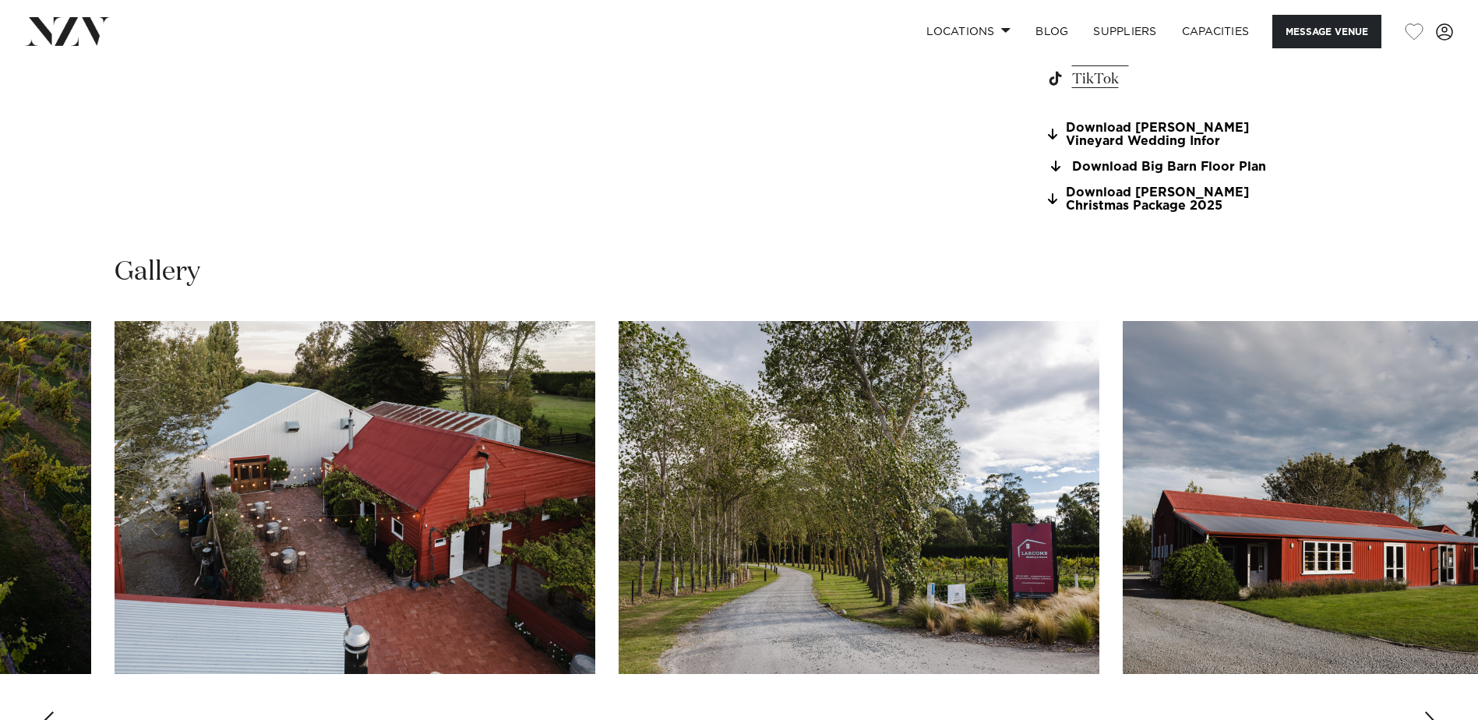
click at [1429, 713] on div "Next slide" at bounding box center [1431, 723] width 16 height 25
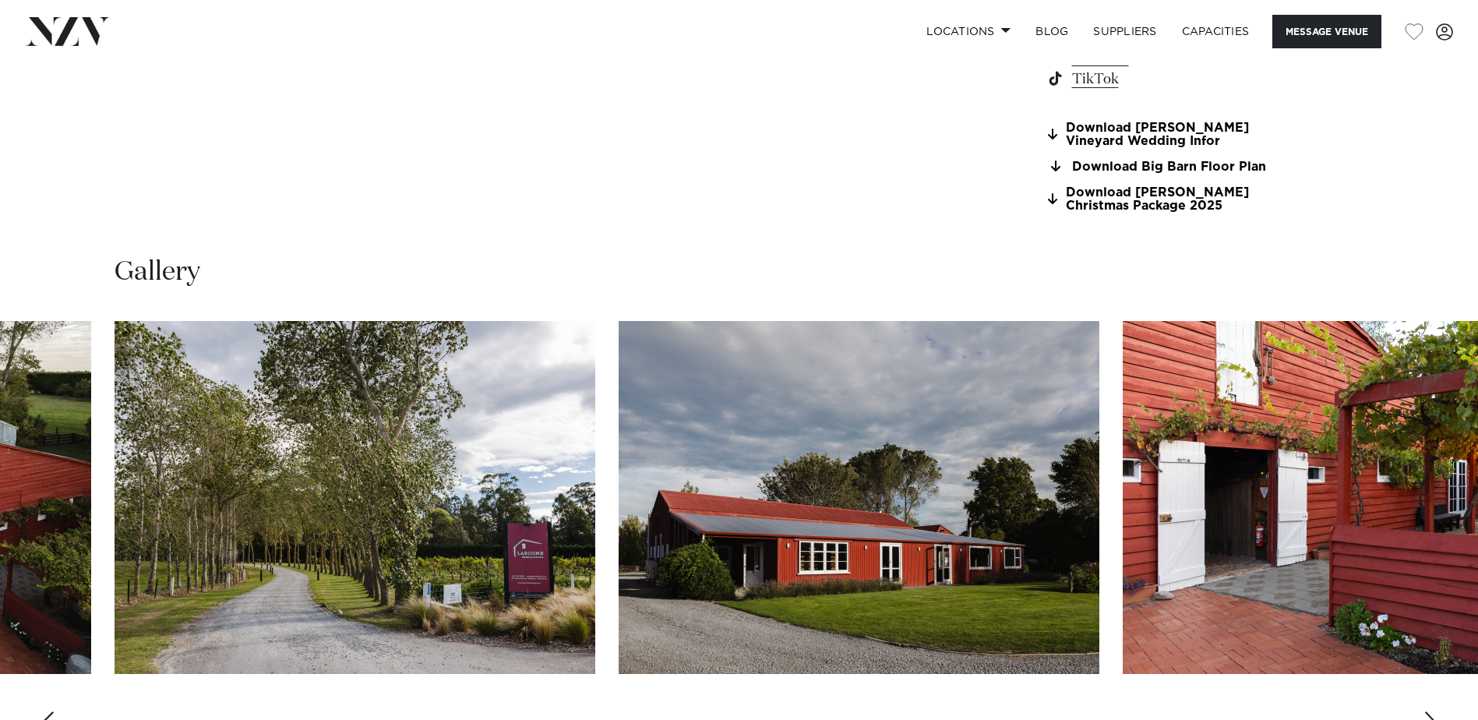
click at [1429, 712] on div "Next slide" at bounding box center [1431, 723] width 16 height 25
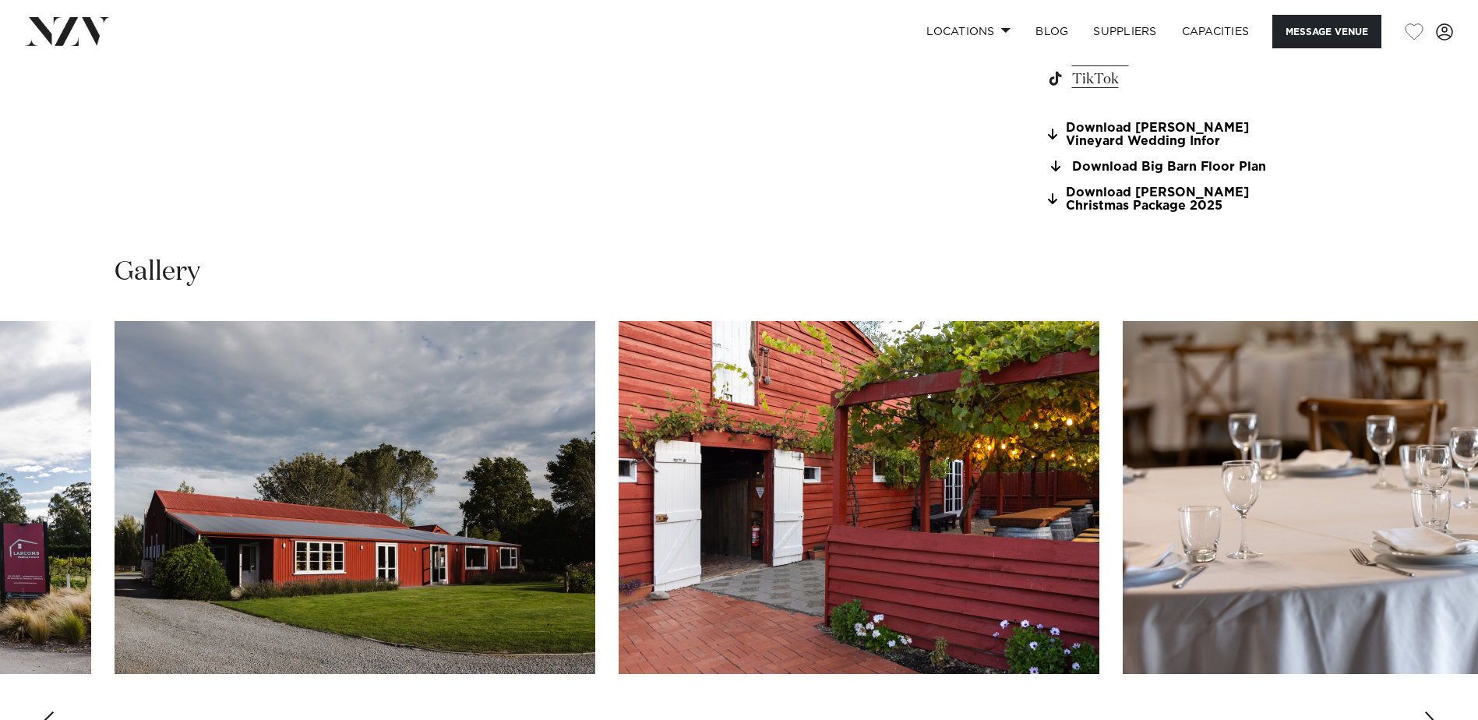
click at [1429, 712] on div "Next slide" at bounding box center [1431, 723] width 16 height 25
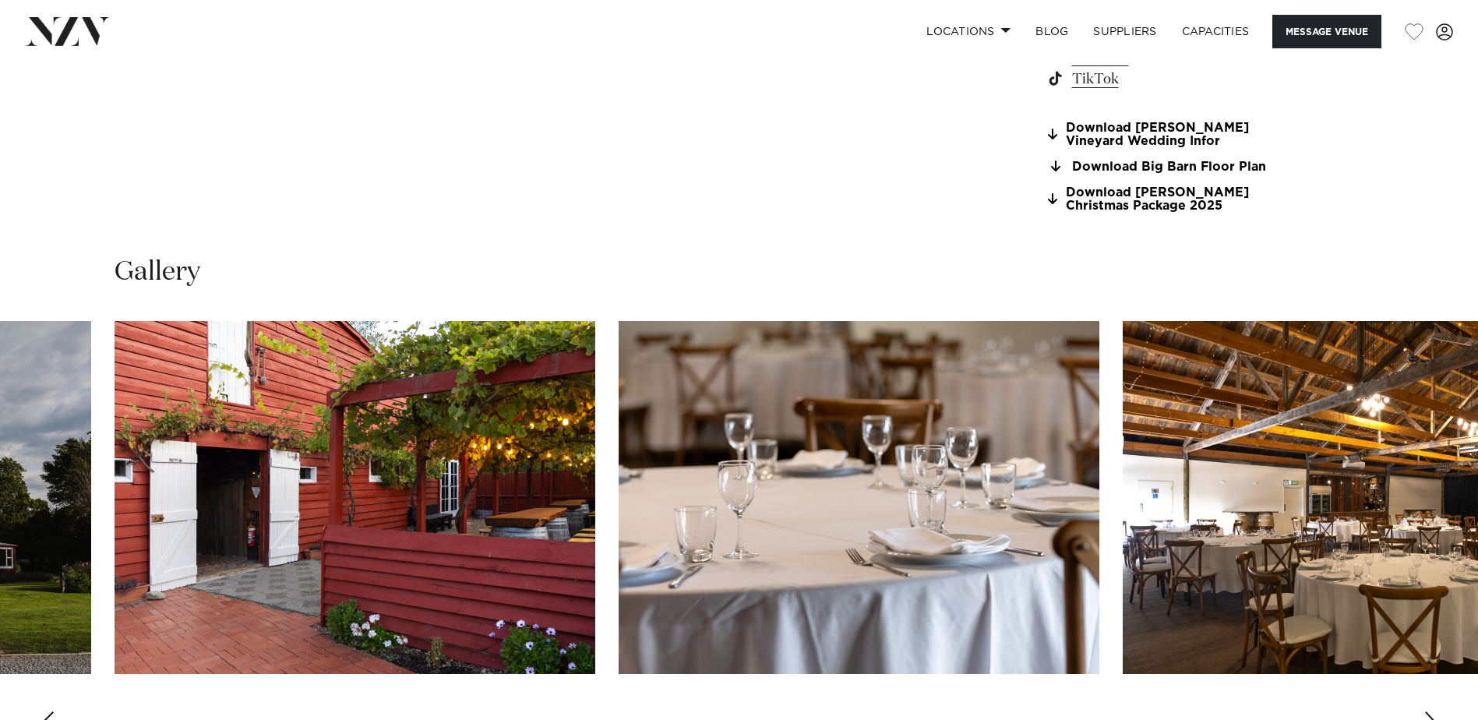
click at [1429, 712] on div "Next slide" at bounding box center [1431, 723] width 16 height 25
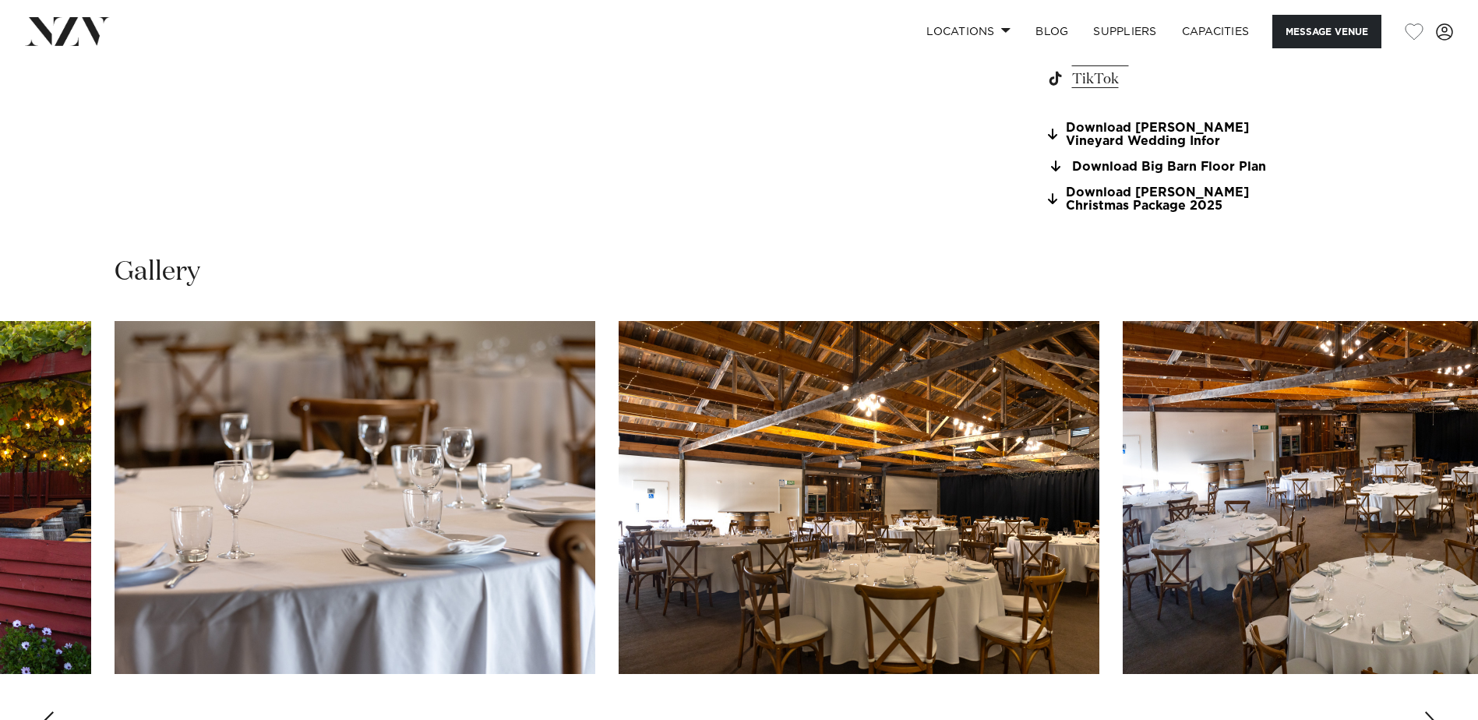
click at [1429, 712] on div "Next slide" at bounding box center [1431, 723] width 16 height 25
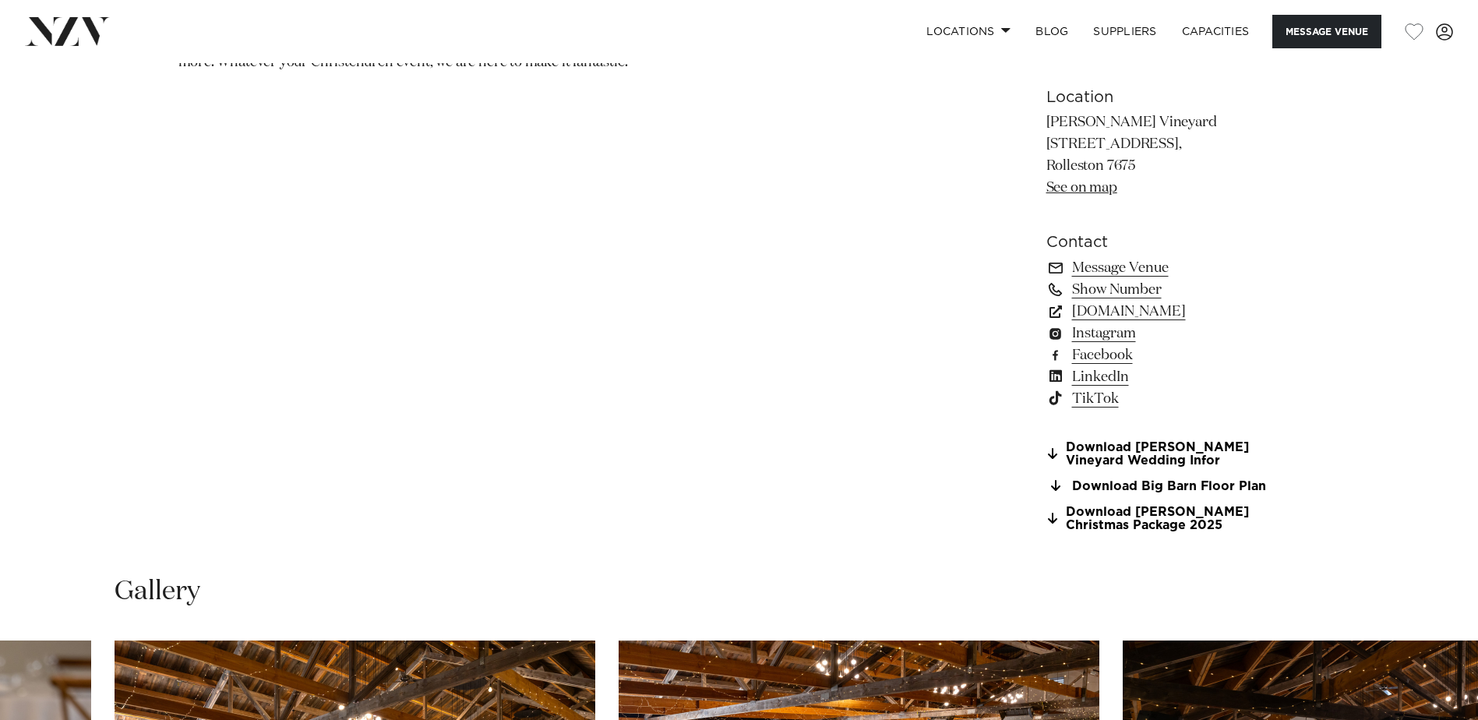
scroll to position [1175, 0]
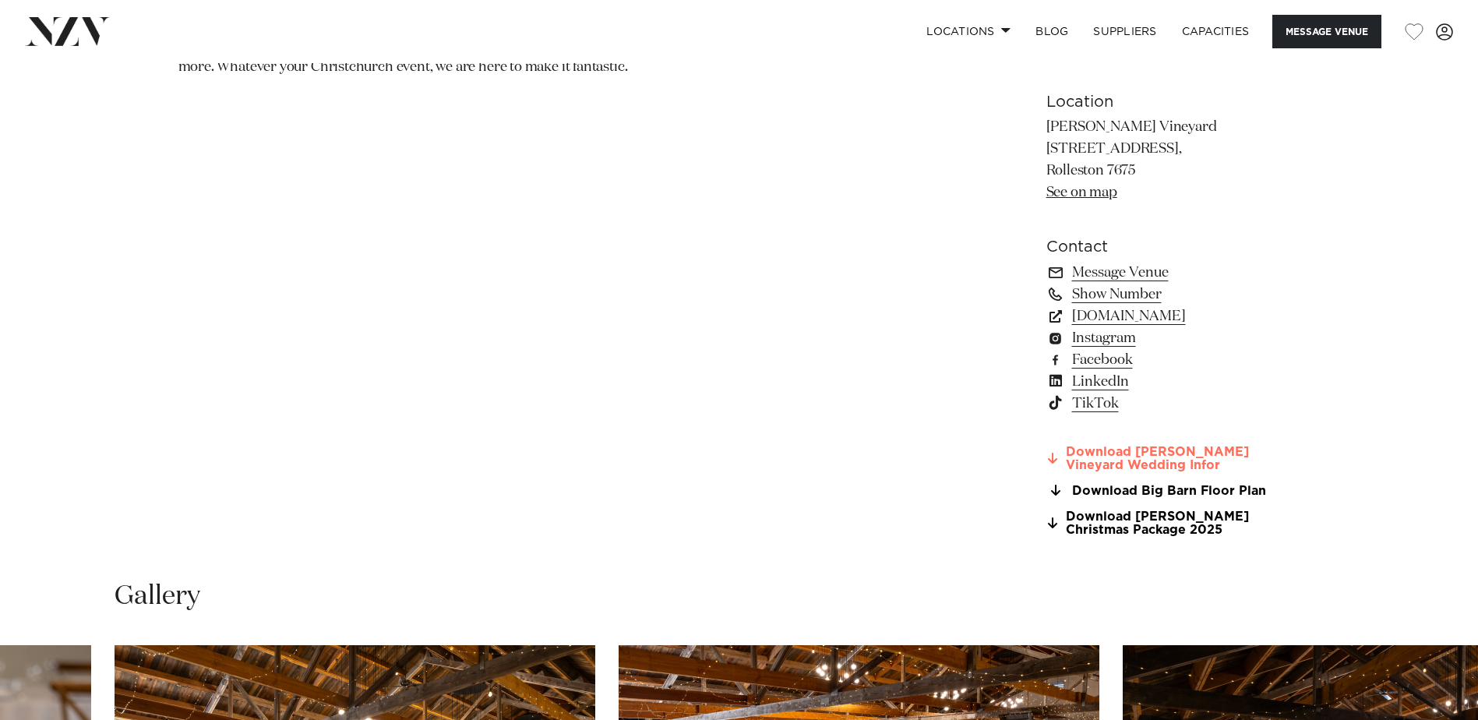
click at [1226, 456] on link "Download Larcomb Vineyard Wedding Infor" at bounding box center [1173, 459] width 254 height 26
click at [1099, 338] on link "Instagram" at bounding box center [1173, 338] width 254 height 22
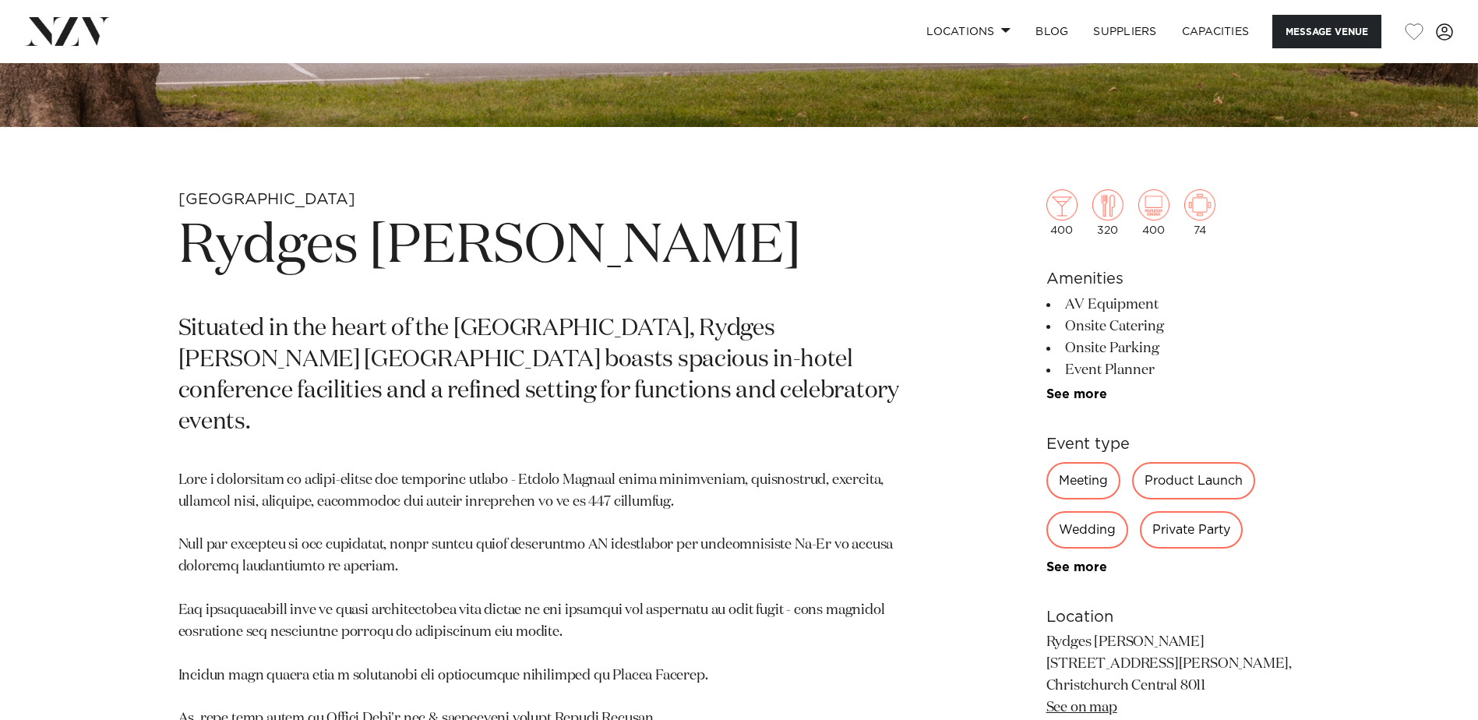
scroll to position [654, 0]
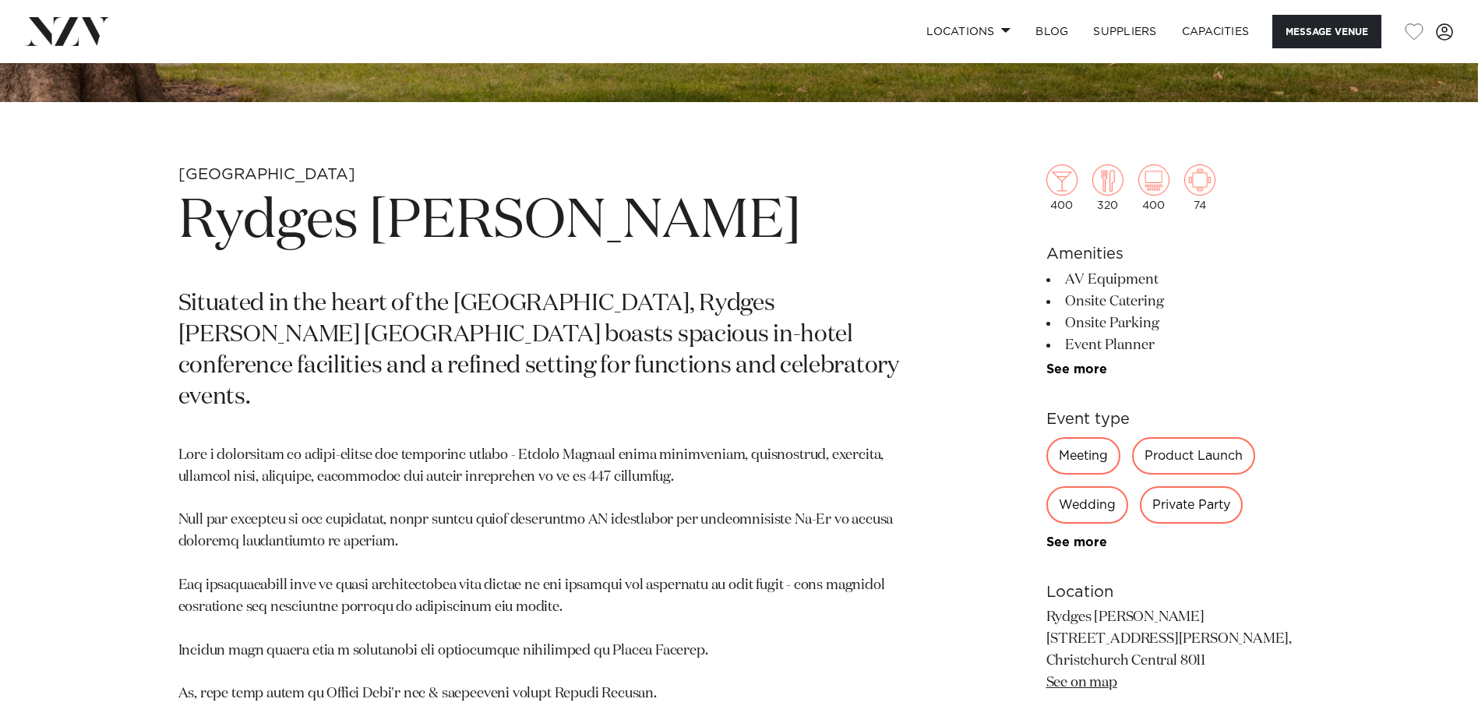
click at [1187, 513] on div "Private Party" at bounding box center [1191, 504] width 103 height 37
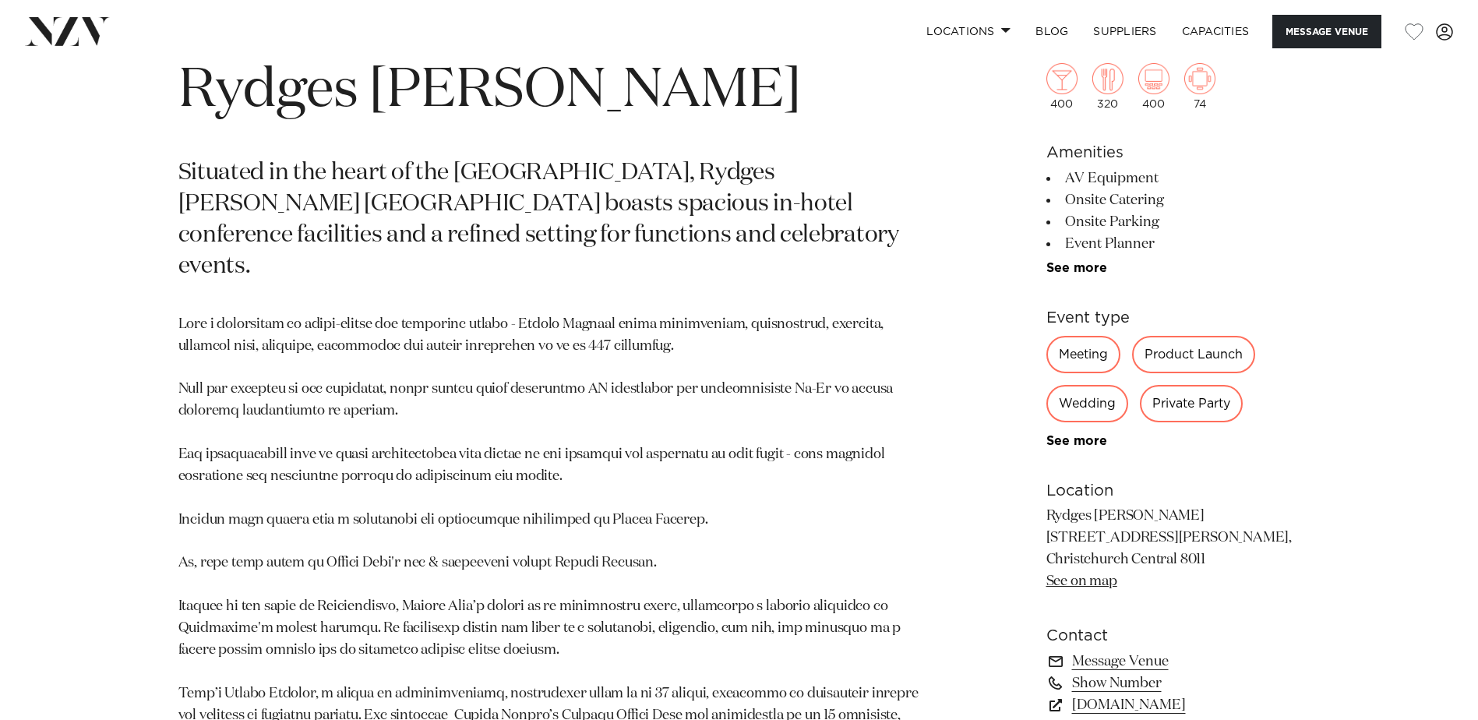
scroll to position [796, 0]
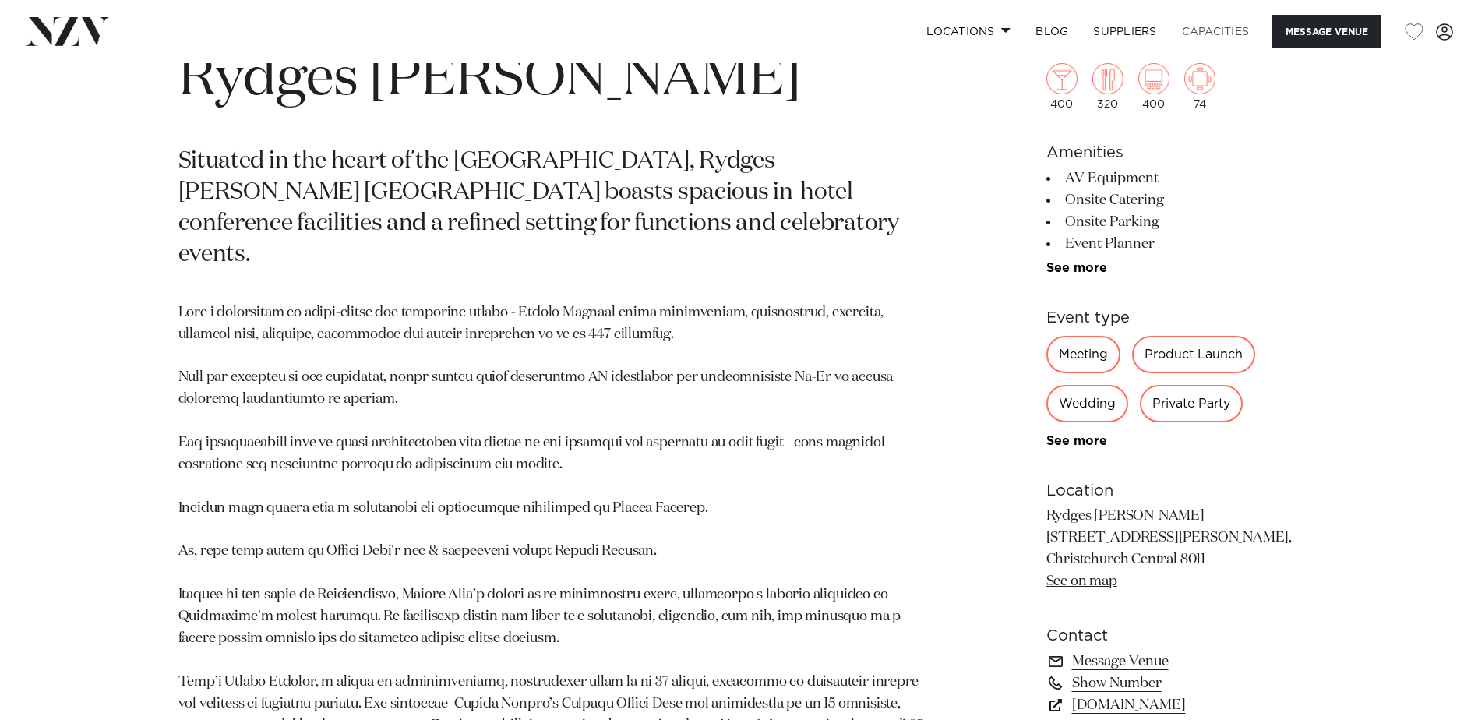
click at [1203, 32] on link "Capacities" at bounding box center [1215, 32] width 93 height 34
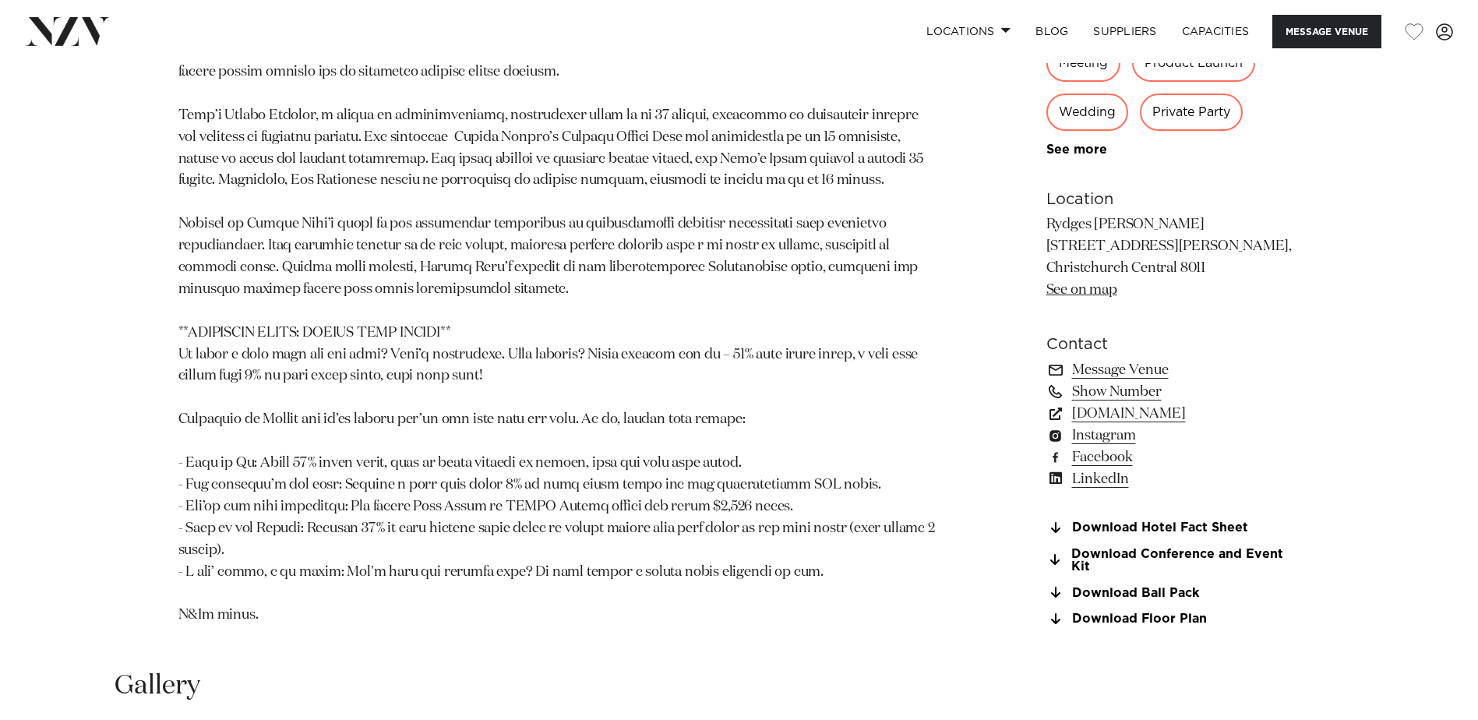
scroll to position [1369, 0]
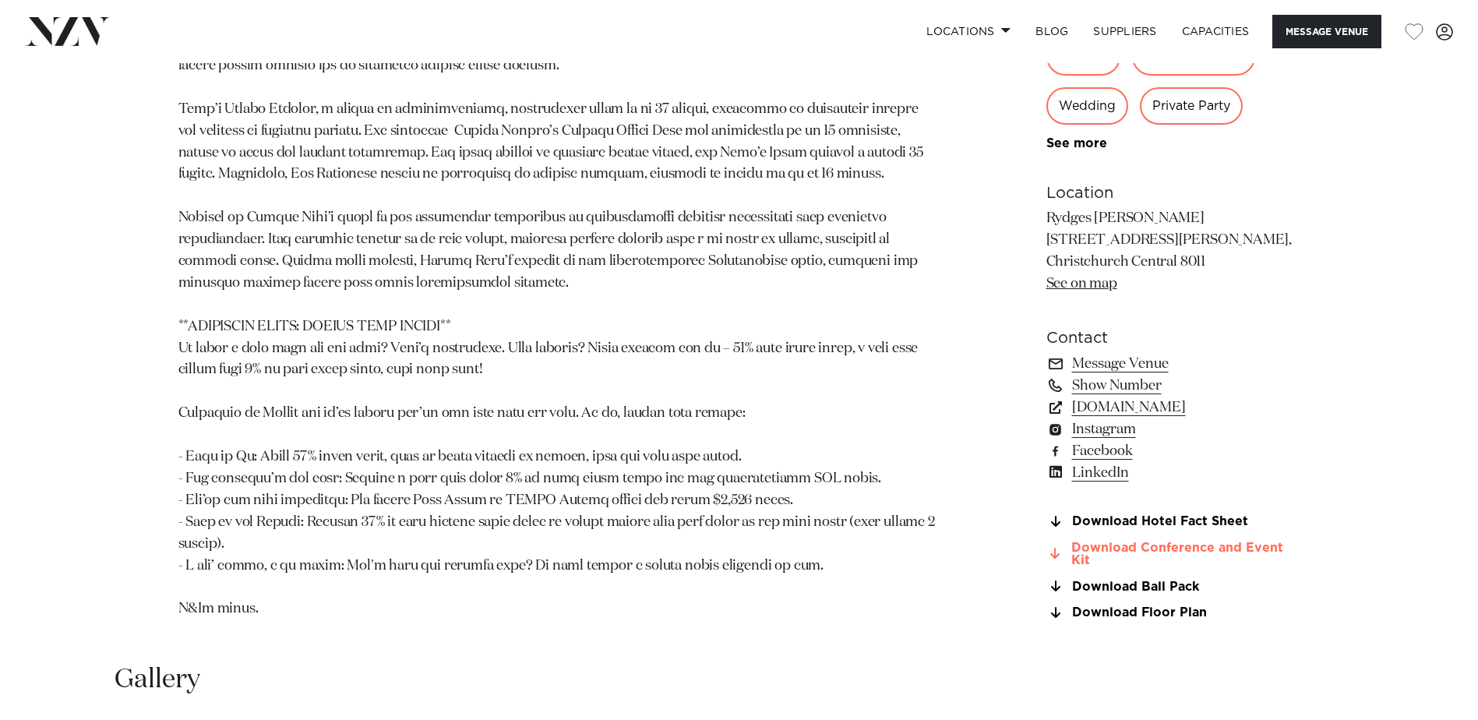
click at [1155, 541] on link "Download Conference and Event Kit" at bounding box center [1173, 554] width 254 height 26
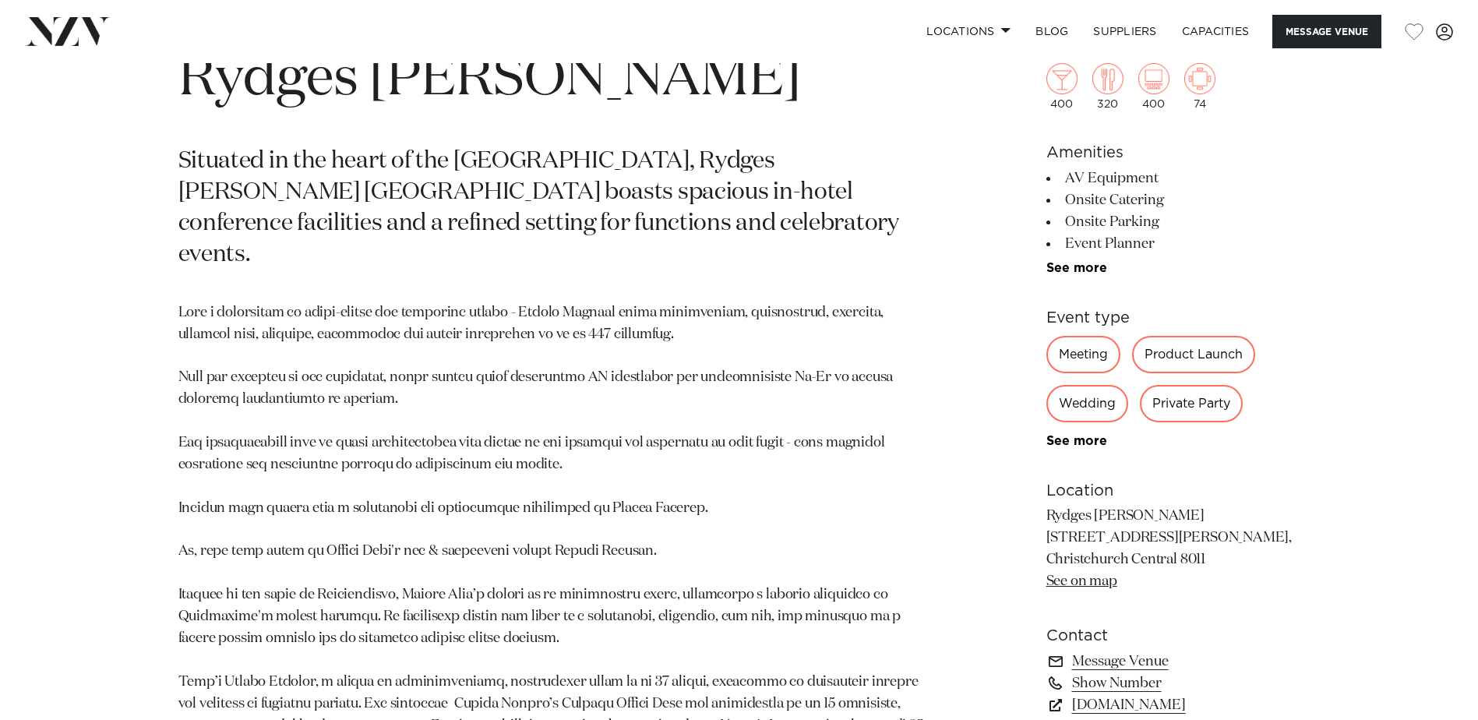
scroll to position [809, 0]
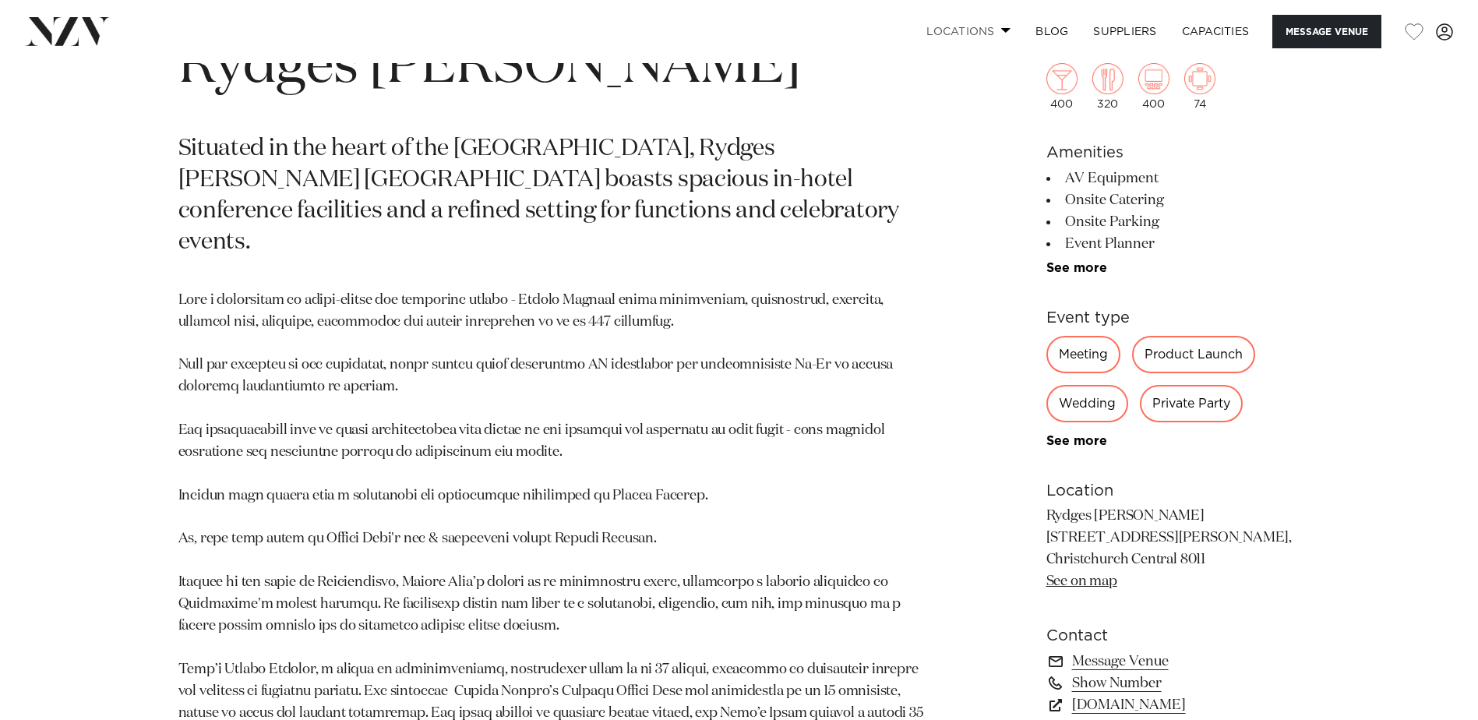
click at [978, 32] on link "Locations" at bounding box center [968, 32] width 109 height 34
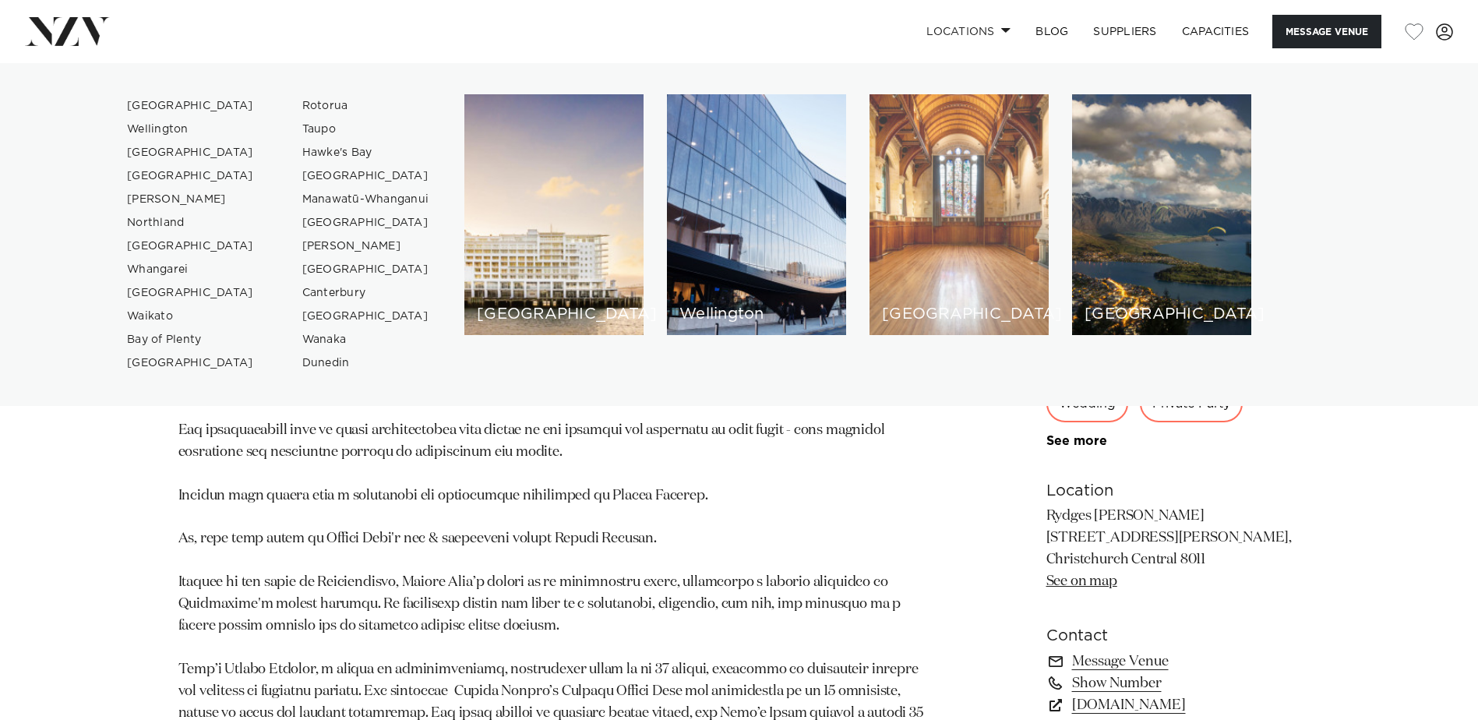
click at [950, 270] on div "[GEOGRAPHIC_DATA]" at bounding box center [959, 214] width 179 height 241
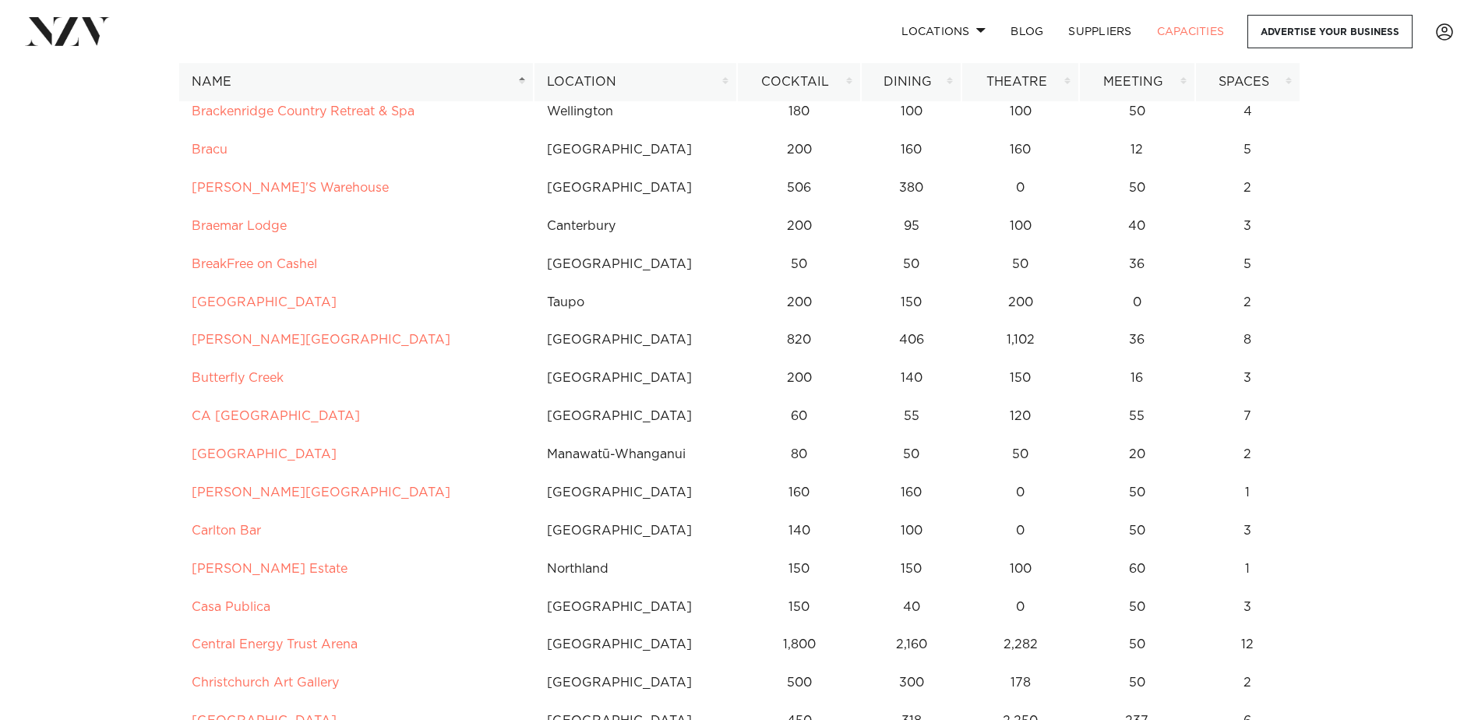
scroll to position [1299, 0]
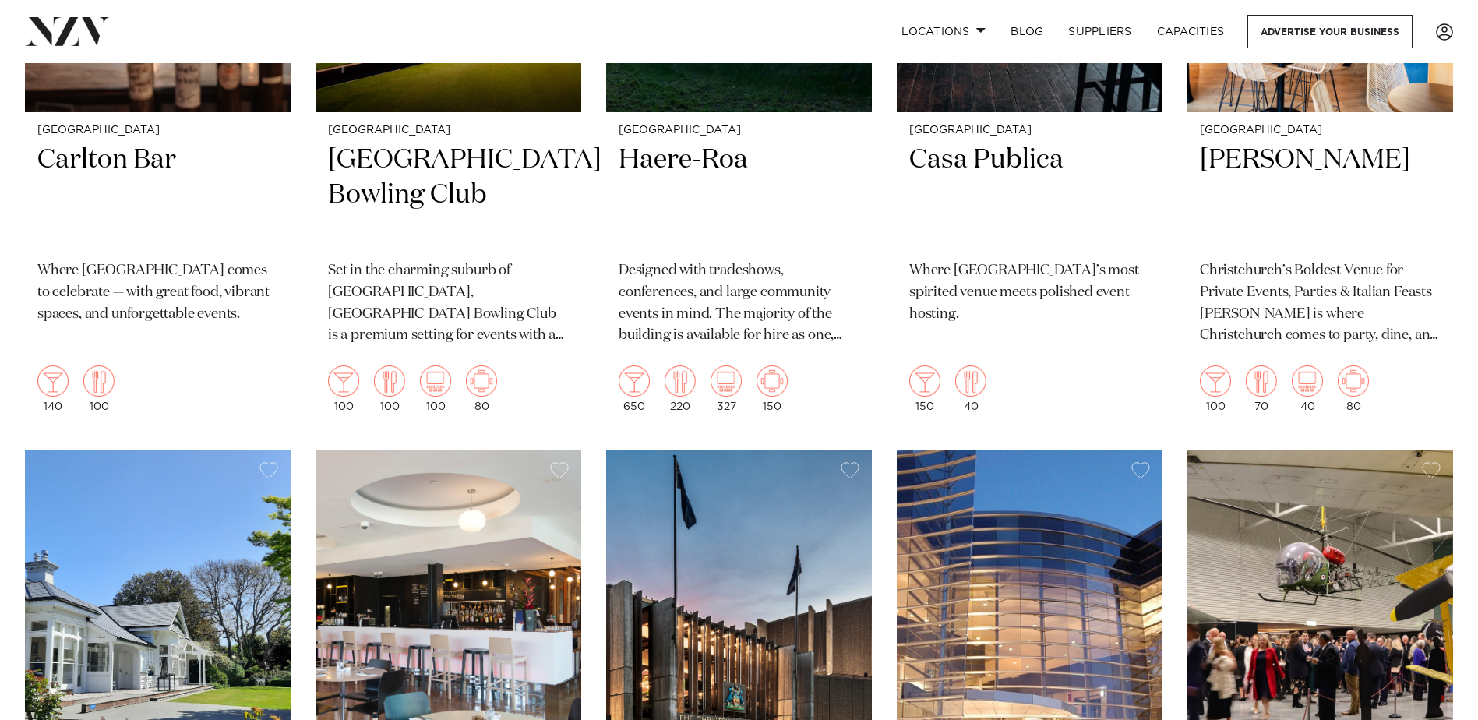
scroll to position [2296, 0]
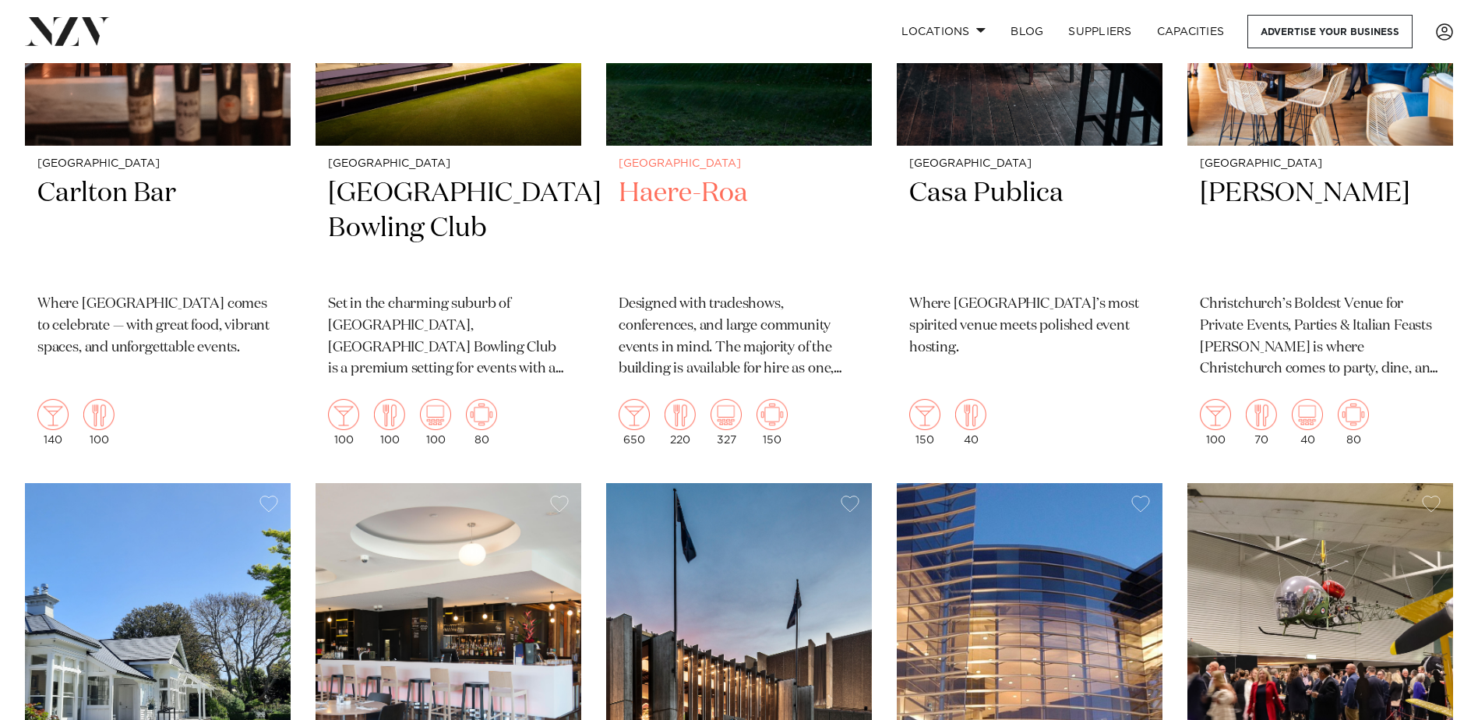
click at [676, 194] on h2 "Haere-Roa" at bounding box center [739, 228] width 241 height 105
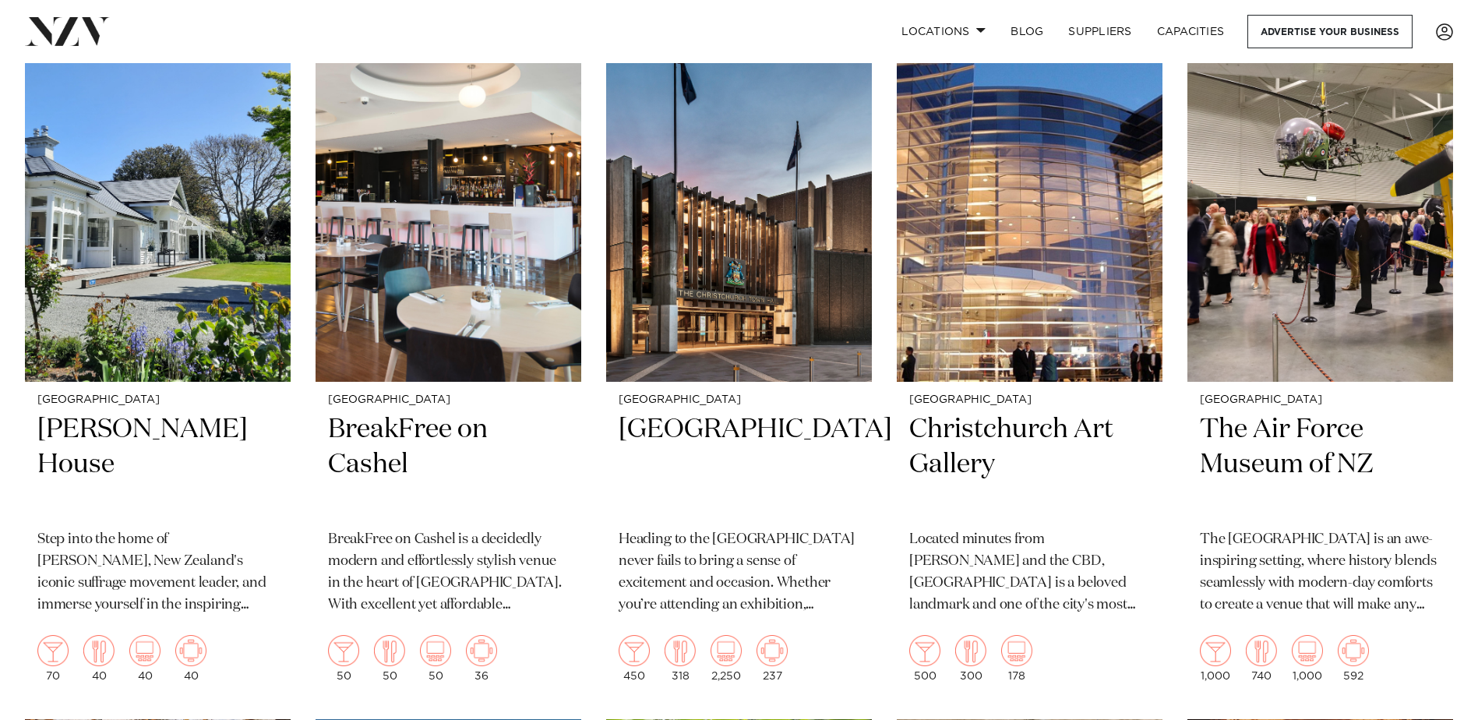
scroll to position [2855, 0]
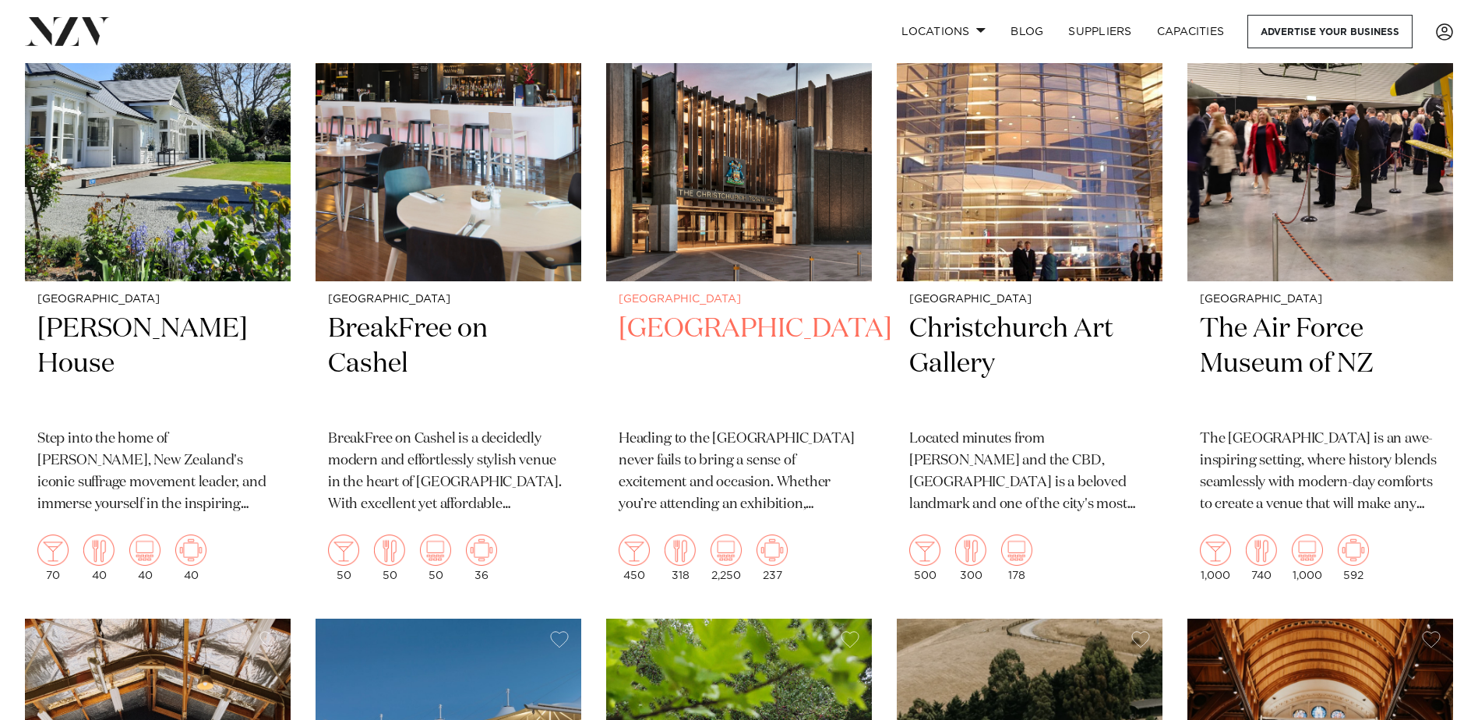
click at [728, 337] on h2 "Christchurch Town Hall" at bounding box center [739, 364] width 241 height 105
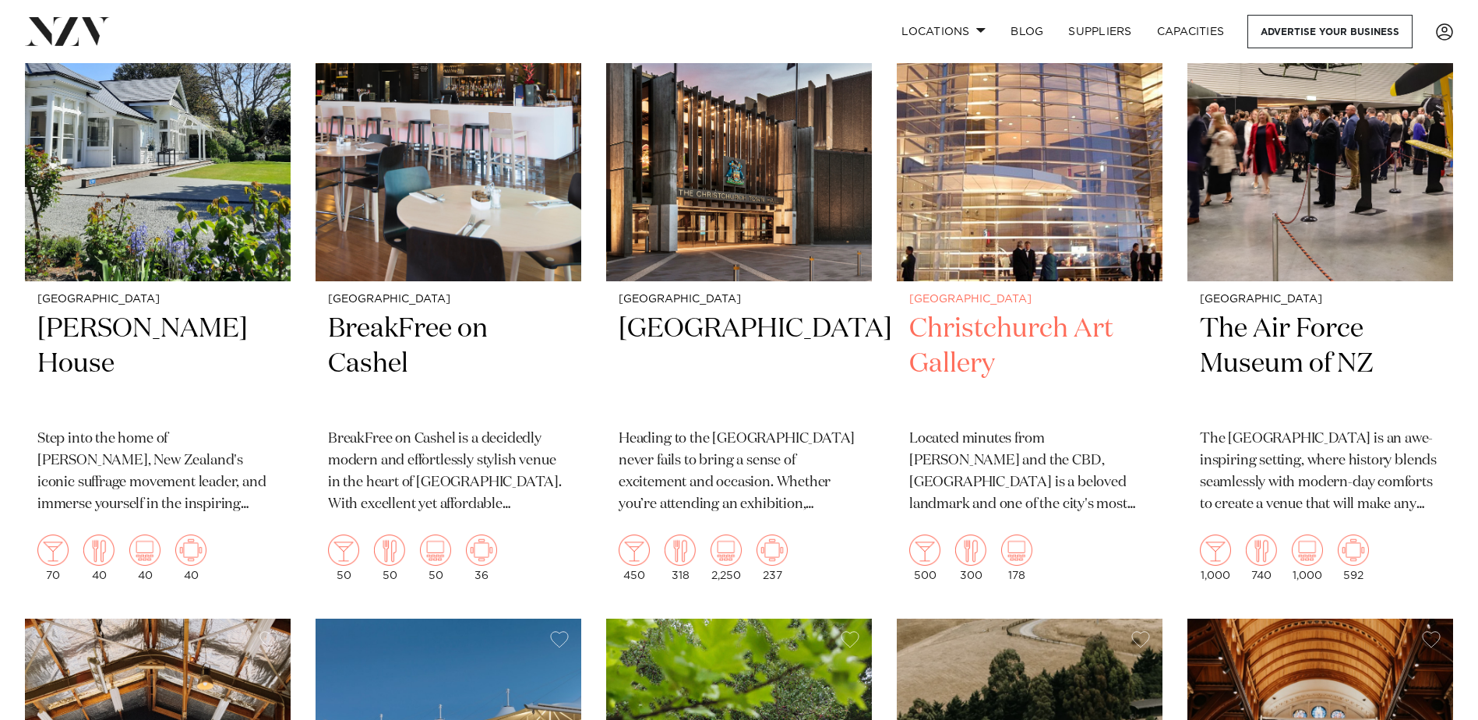
click at [1030, 461] on p "Located minutes from [PERSON_NAME] and the CBD, [GEOGRAPHIC_DATA] is a beloved …" at bounding box center [1029, 472] width 241 height 87
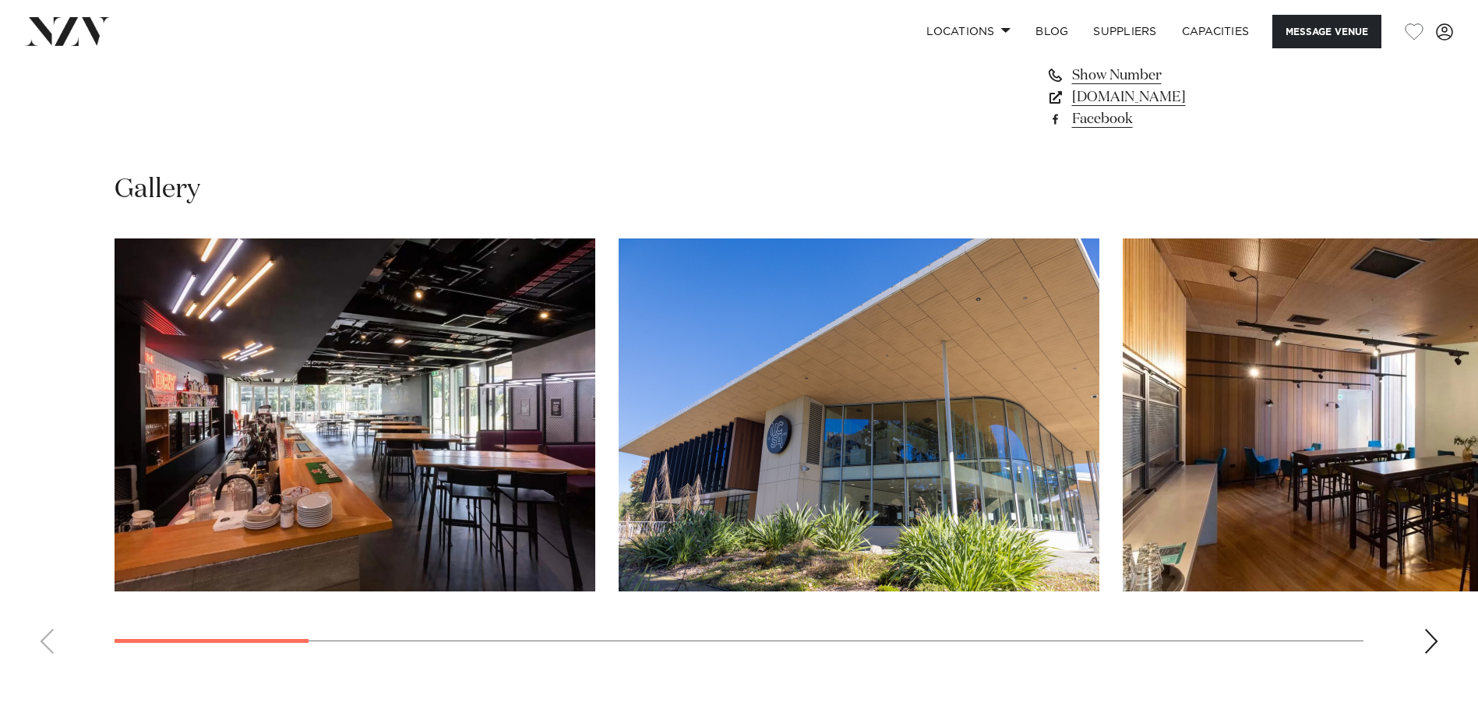
scroll to position [1424, 0]
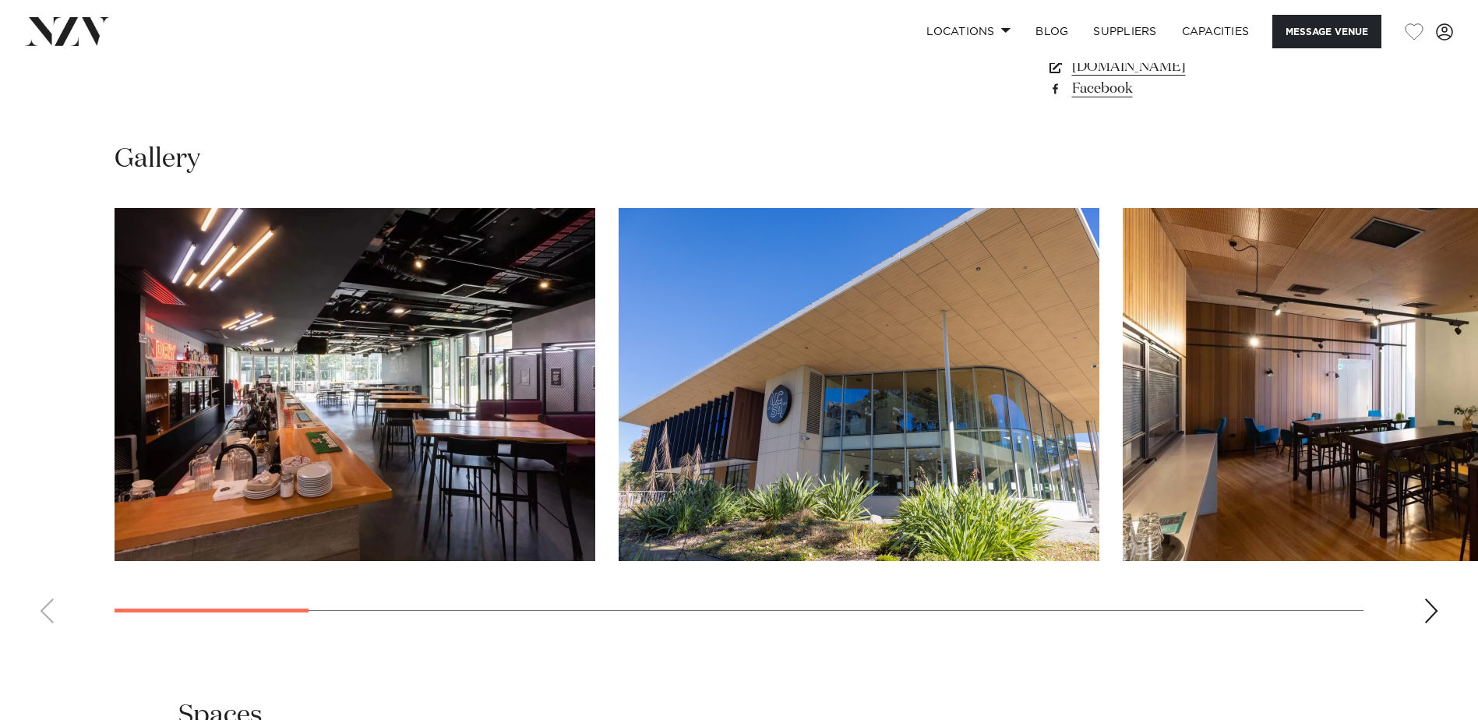
click at [1441, 610] on swiper-container at bounding box center [739, 422] width 1478 height 428
click at [1435, 607] on div "Next slide" at bounding box center [1431, 610] width 16 height 25
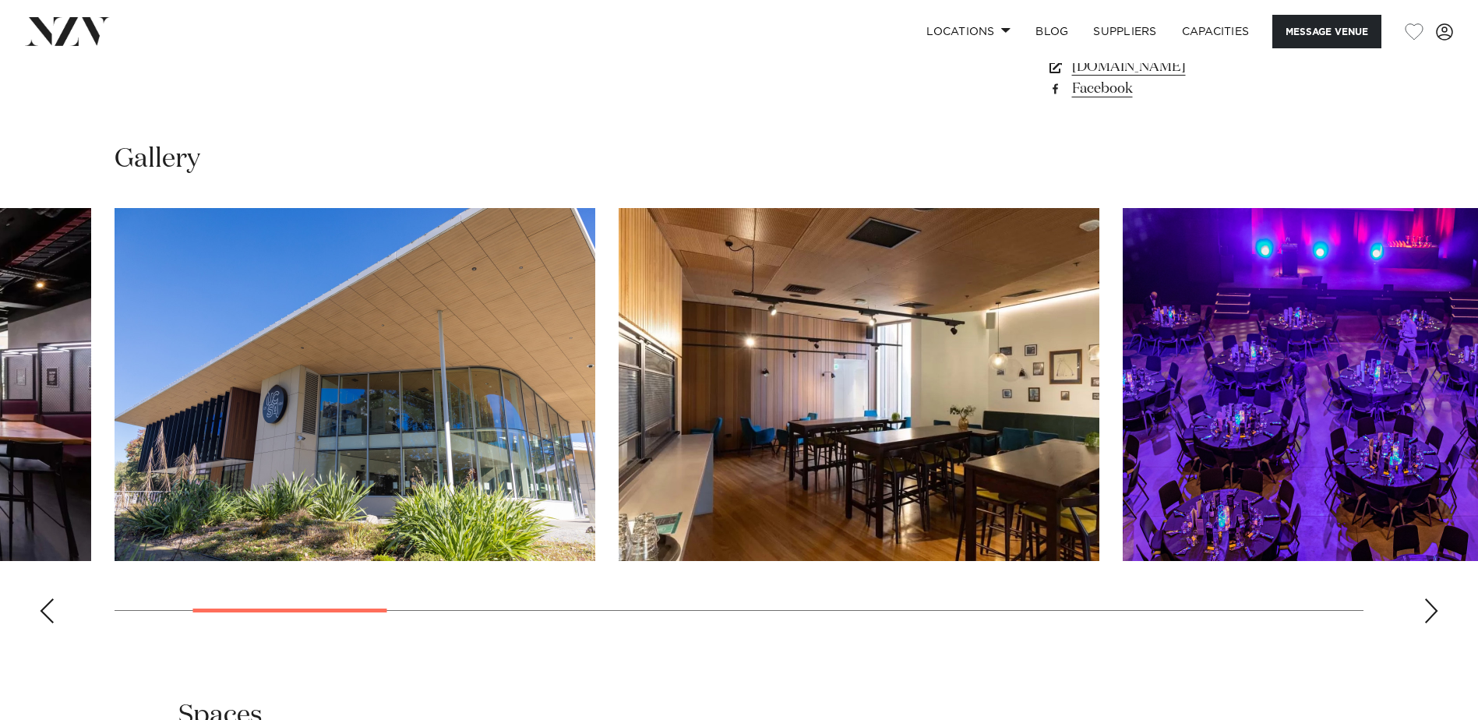
click at [1435, 607] on div "Next slide" at bounding box center [1431, 610] width 16 height 25
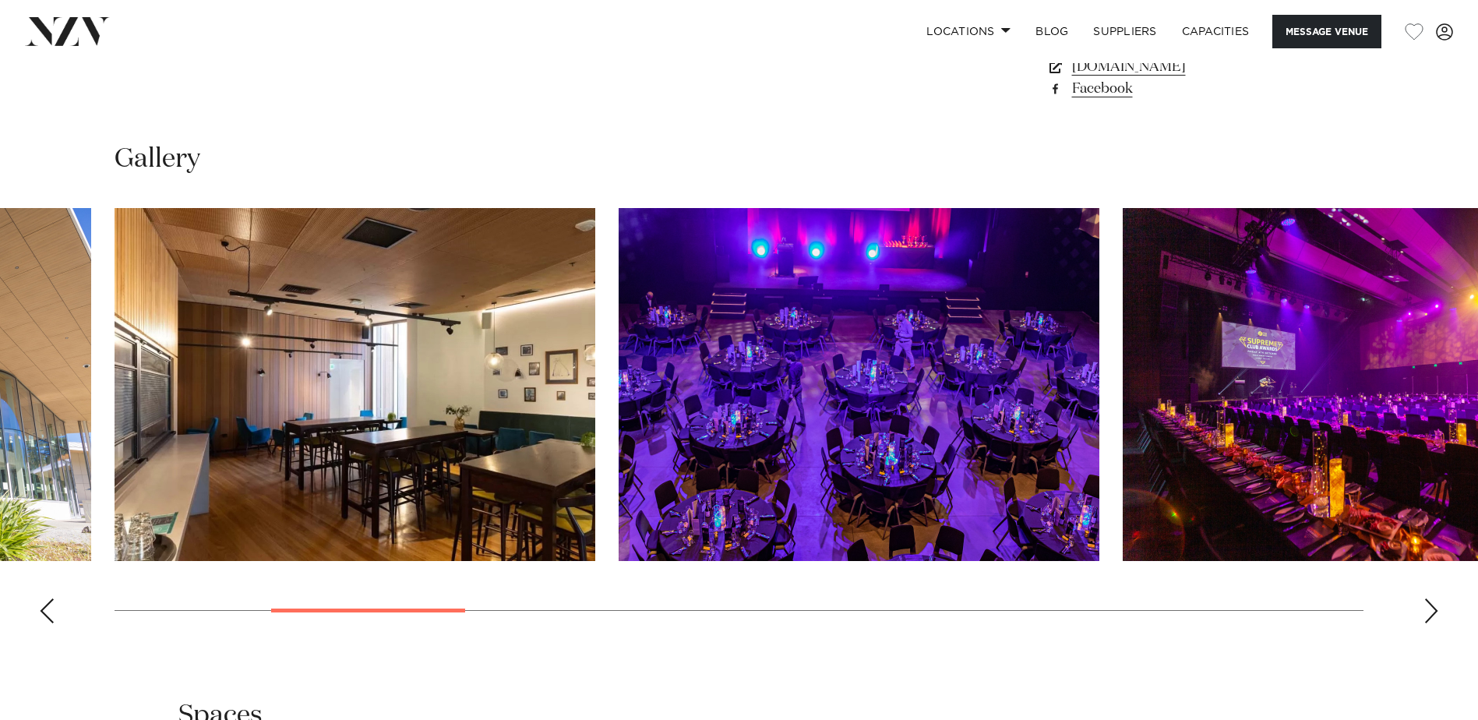
click at [1434, 605] on div "Next slide" at bounding box center [1431, 610] width 16 height 25
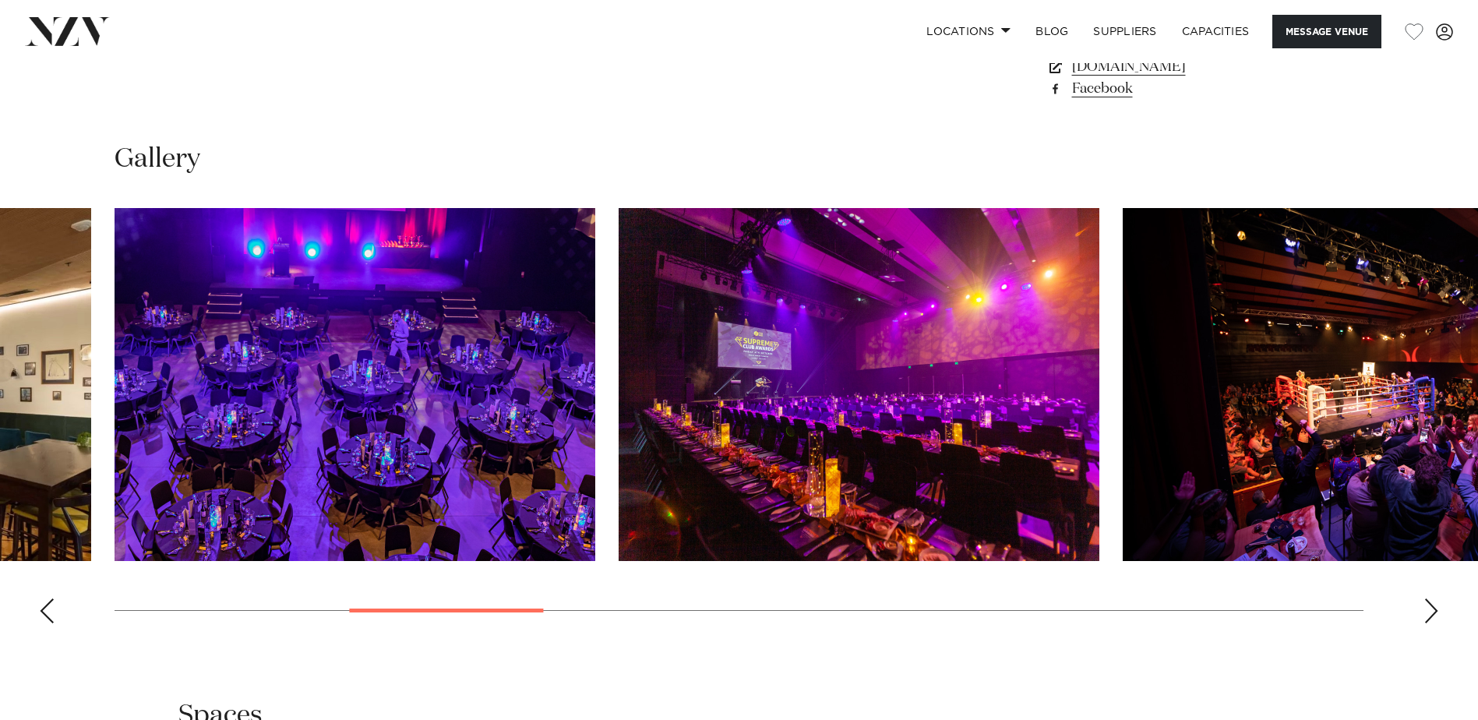
click at [1434, 605] on div "Next slide" at bounding box center [1431, 610] width 16 height 25
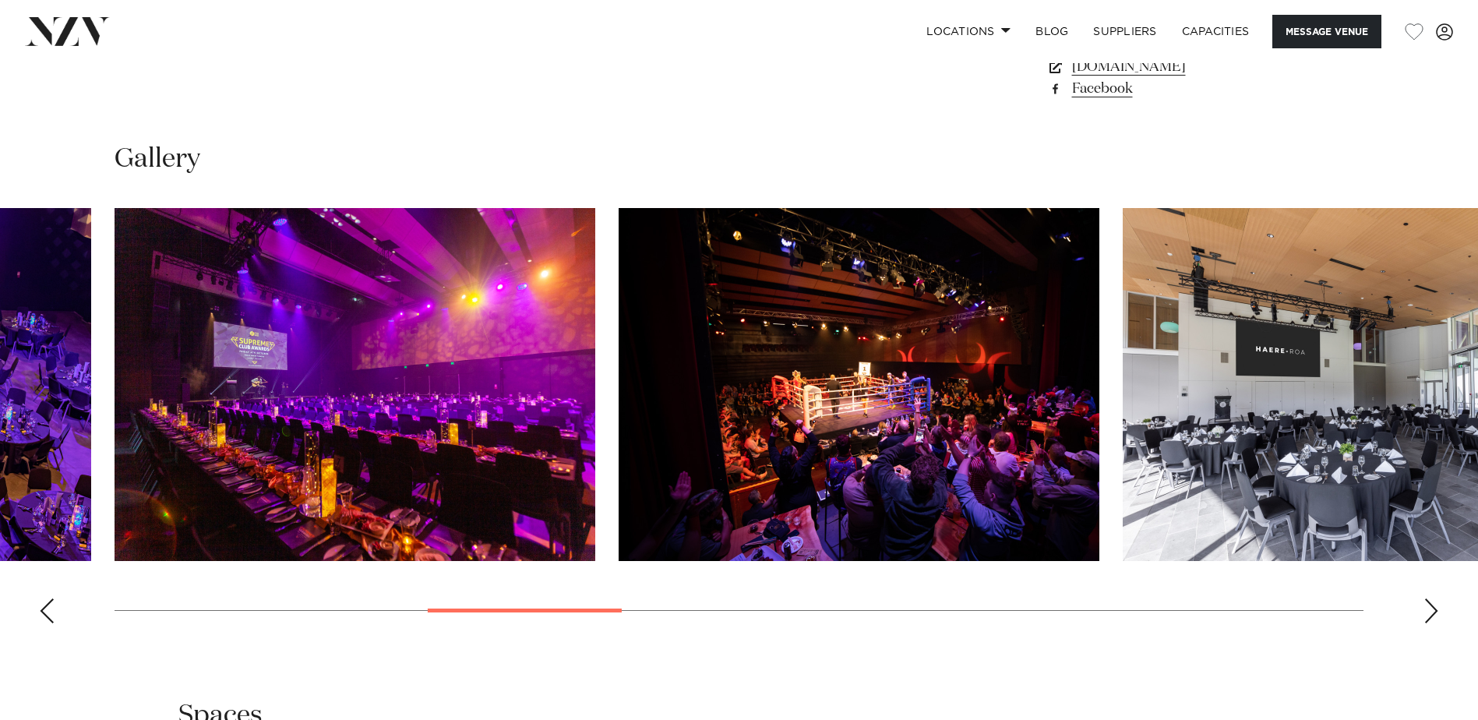
click at [1434, 604] on div "Next slide" at bounding box center [1431, 610] width 16 height 25
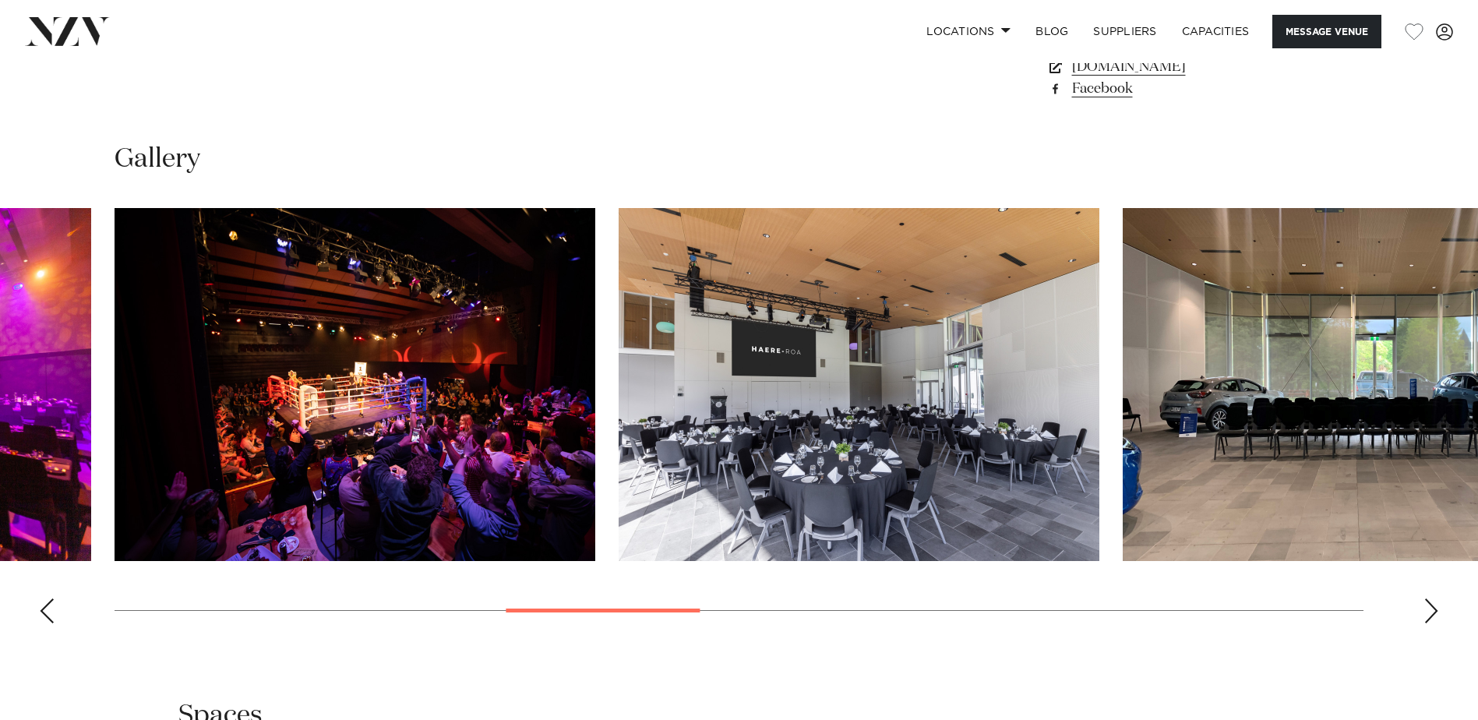
click at [1434, 600] on div "Next slide" at bounding box center [1431, 610] width 16 height 25
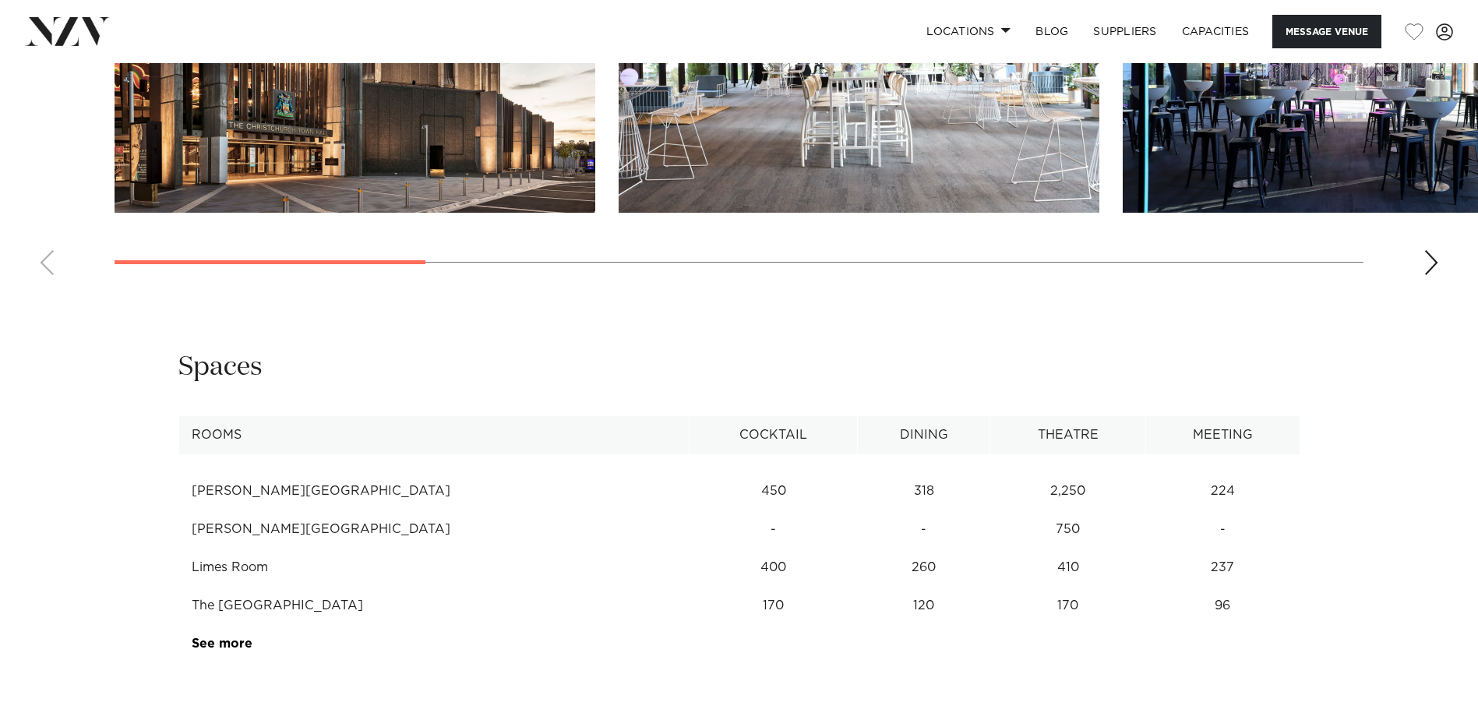
scroll to position [1855, 0]
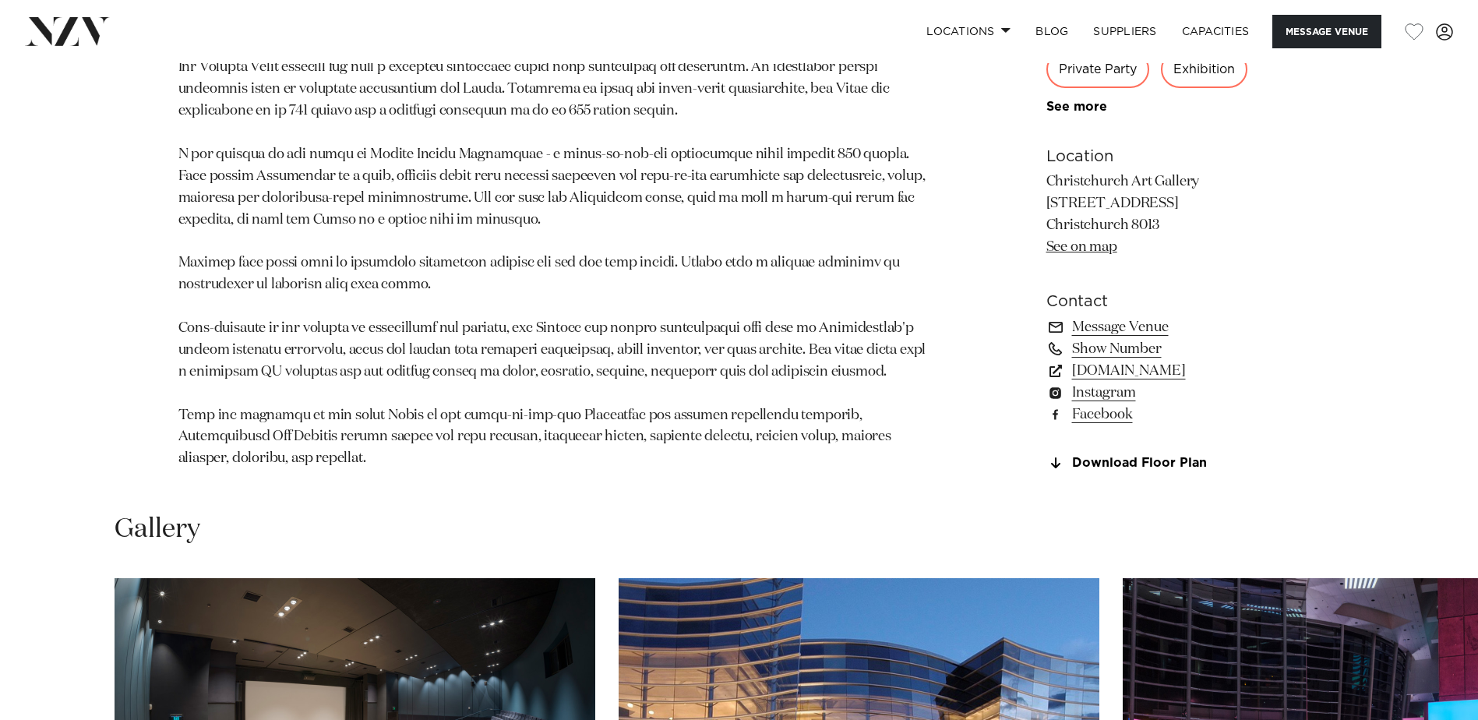
scroll to position [1143, 0]
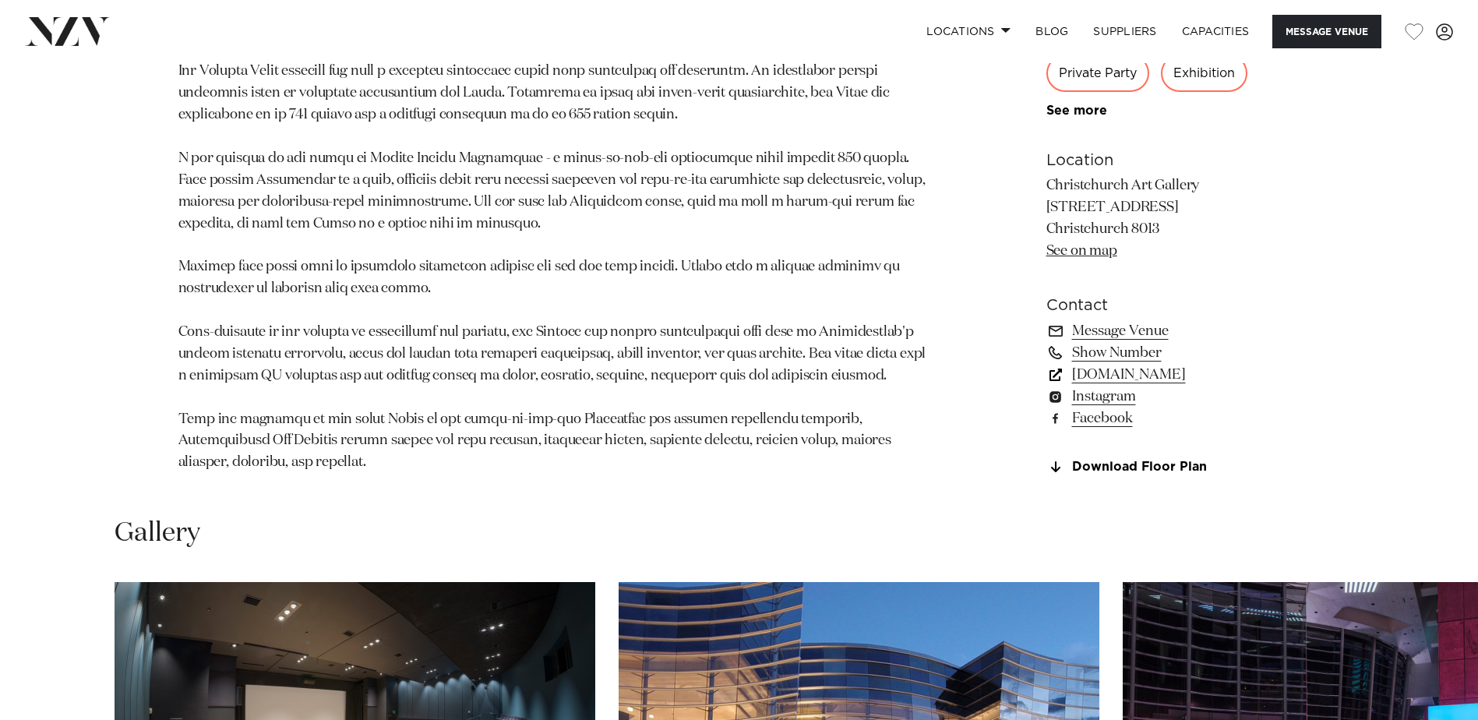
click at [1145, 363] on link "[DOMAIN_NAME]" at bounding box center [1173, 374] width 254 height 22
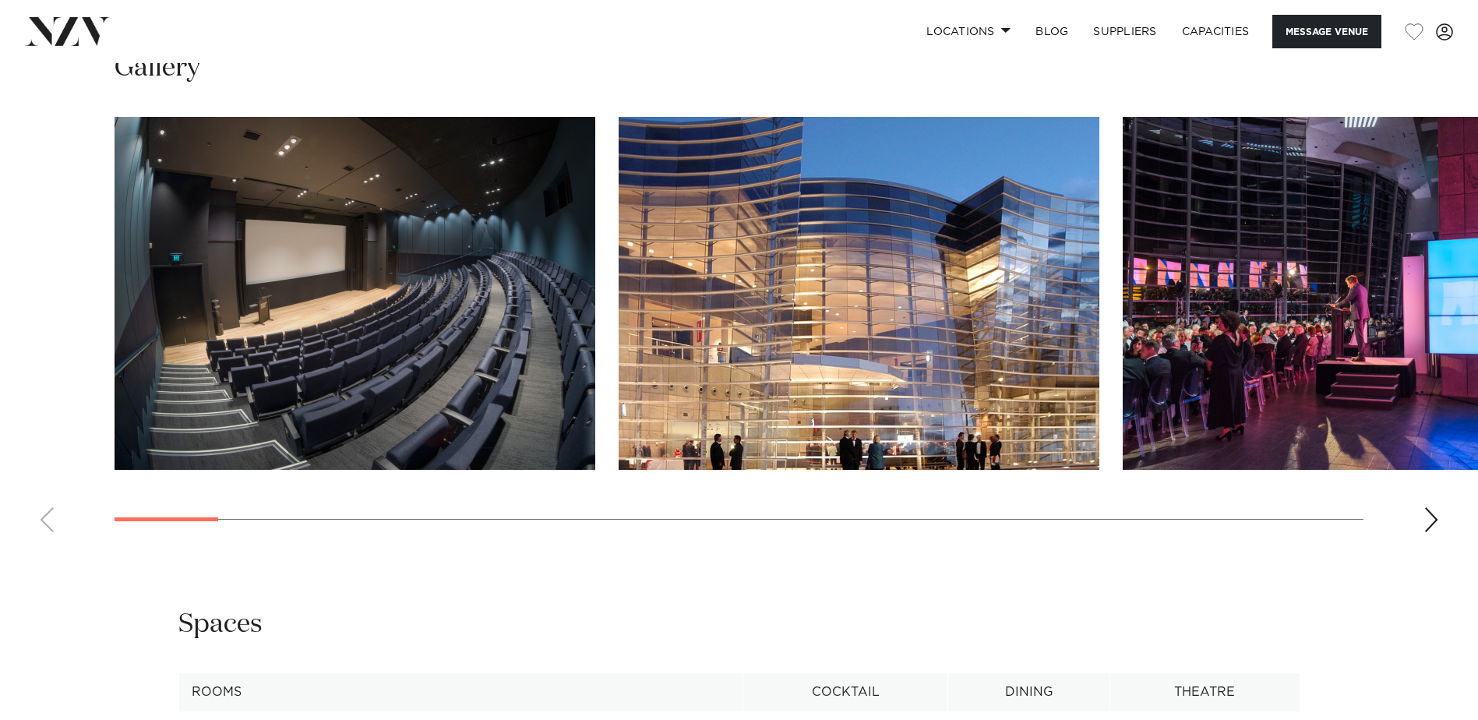
scroll to position [1613, 0]
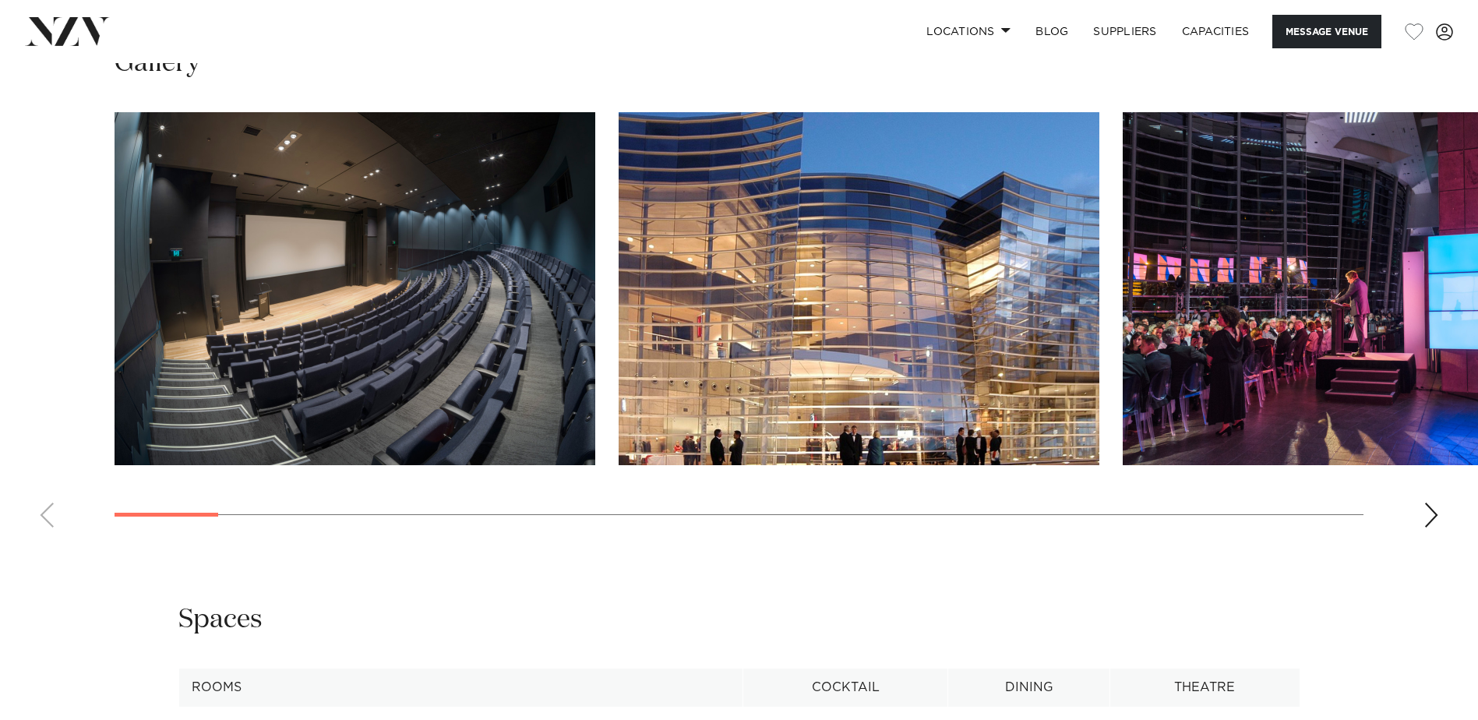
click at [1430, 503] on div "Next slide" at bounding box center [1431, 515] width 16 height 25
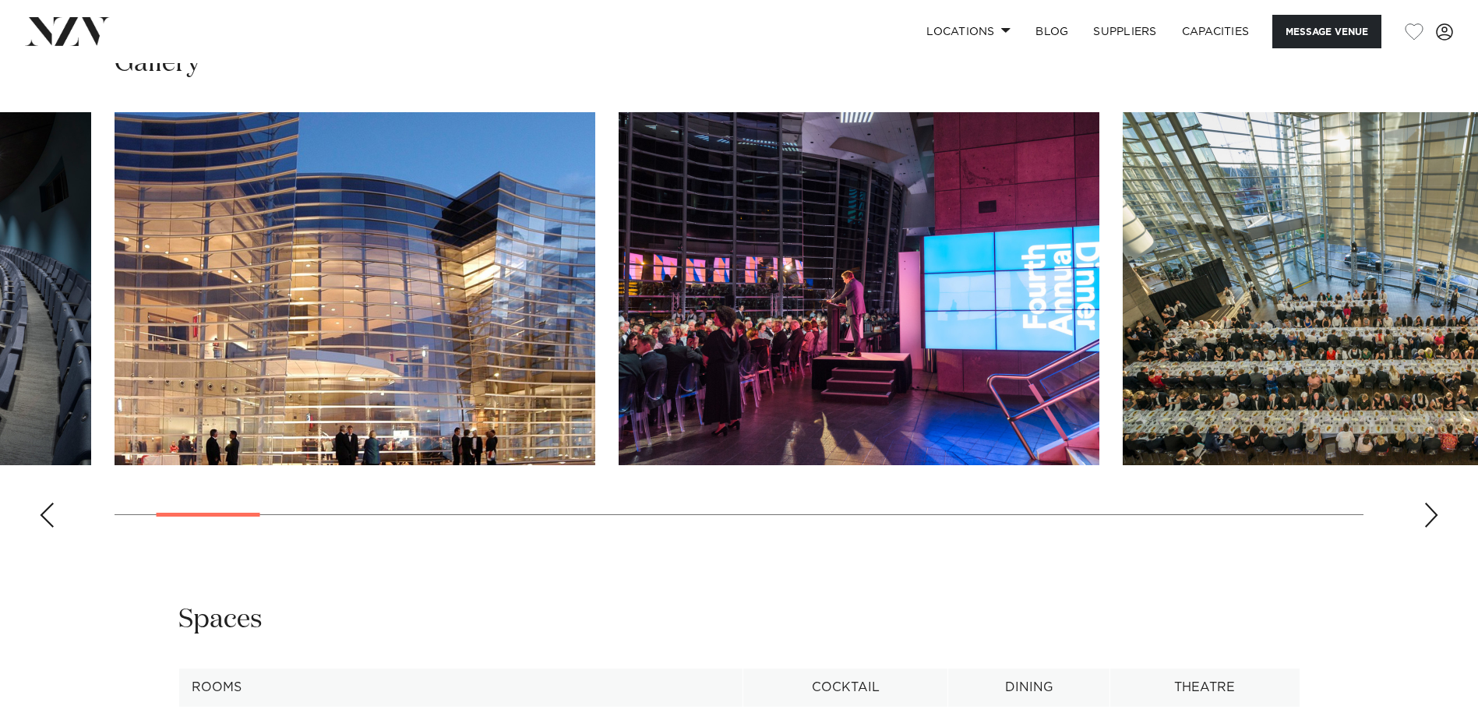
click at [1430, 503] on div "Next slide" at bounding box center [1431, 515] width 16 height 25
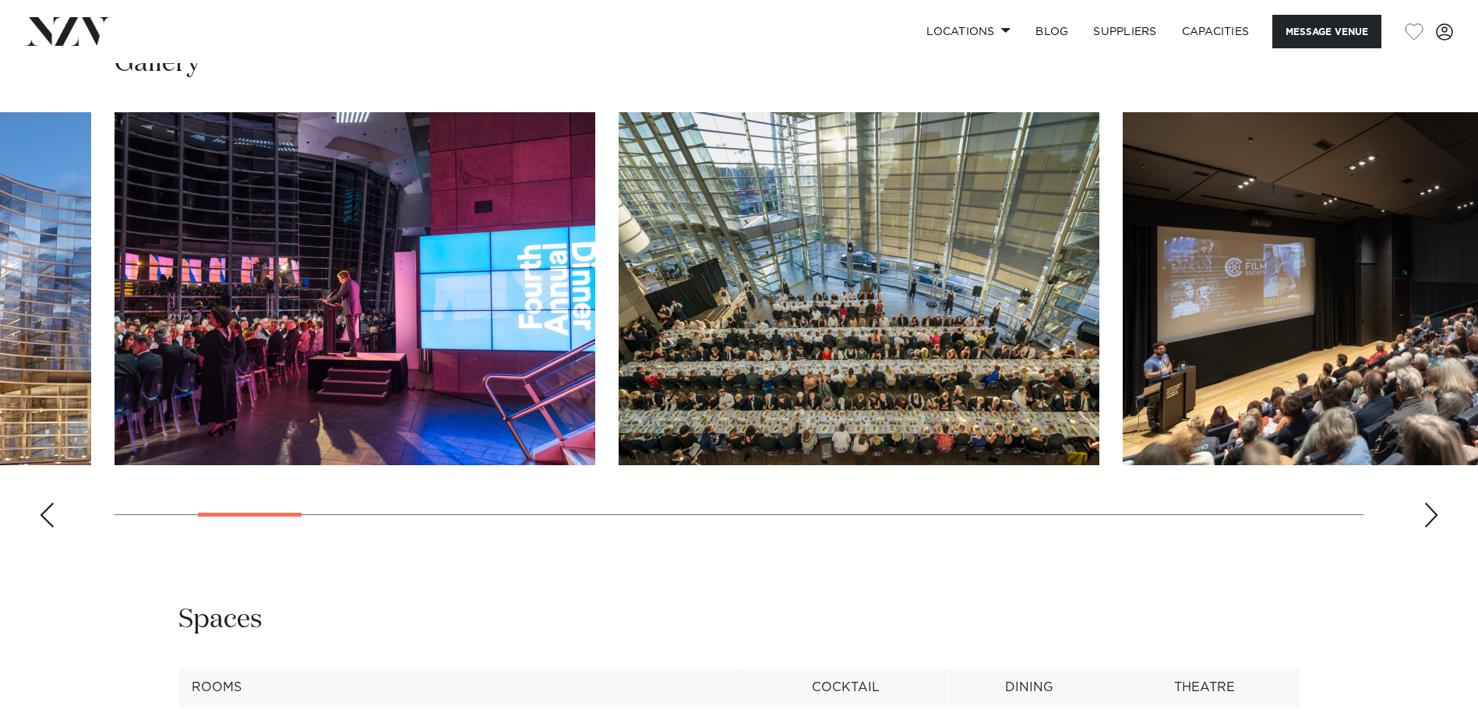
click at [1430, 503] on div "Next slide" at bounding box center [1431, 515] width 16 height 25
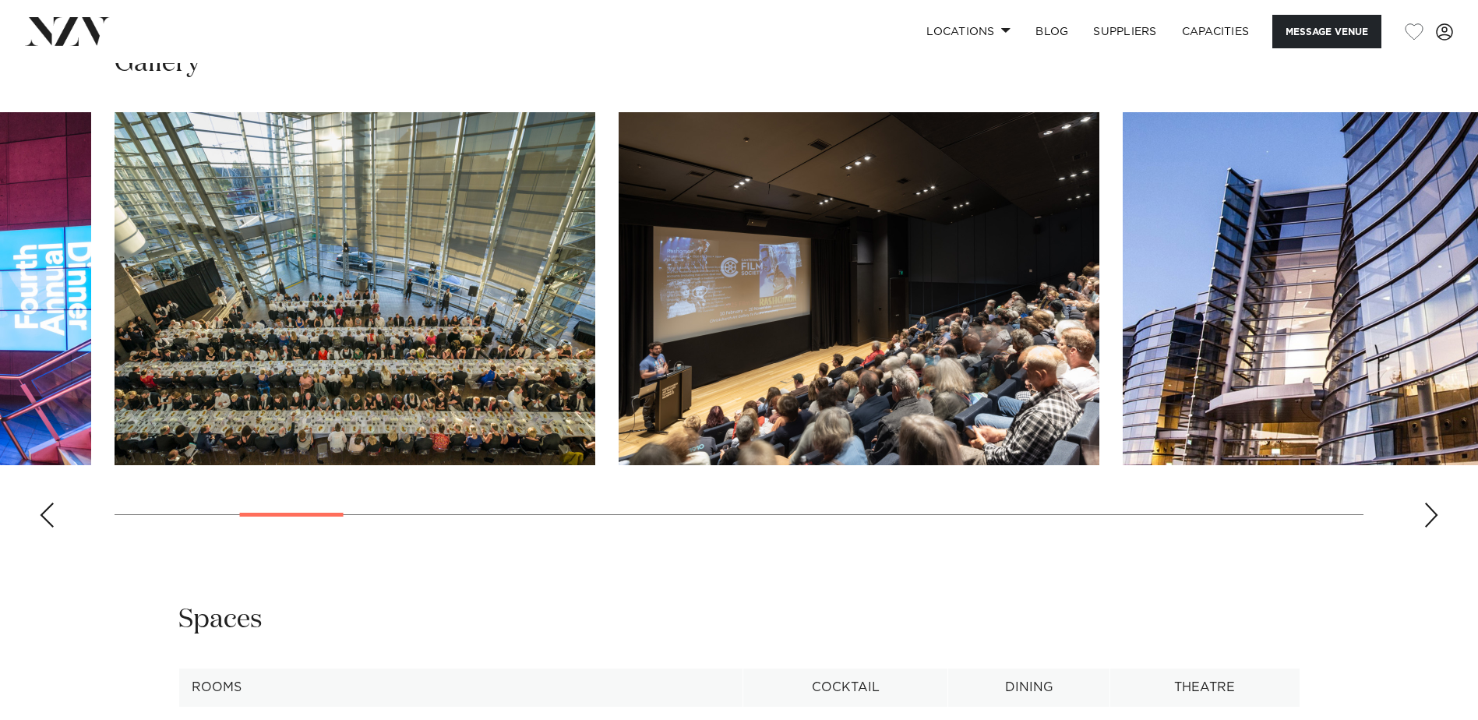
click at [1421, 484] on swiper-container at bounding box center [739, 326] width 1478 height 428
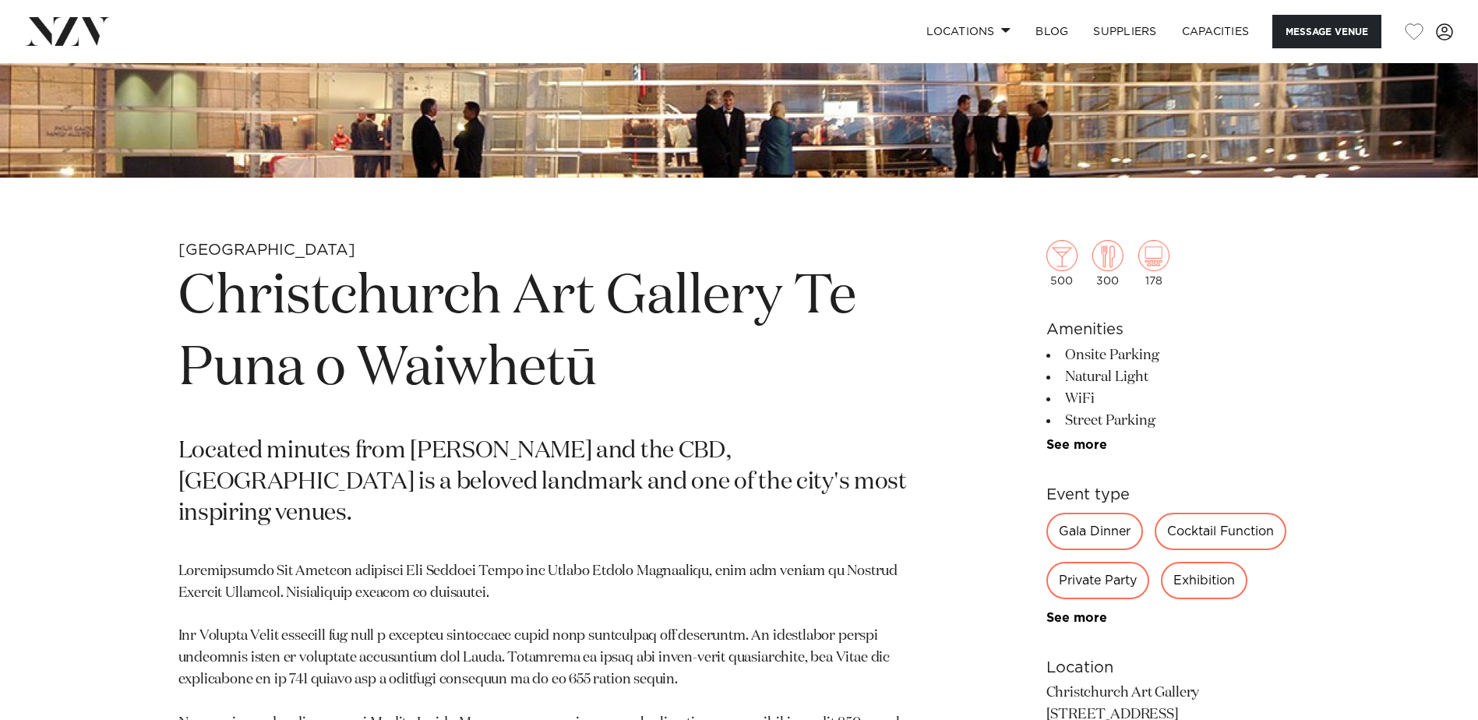
scroll to position [542, 0]
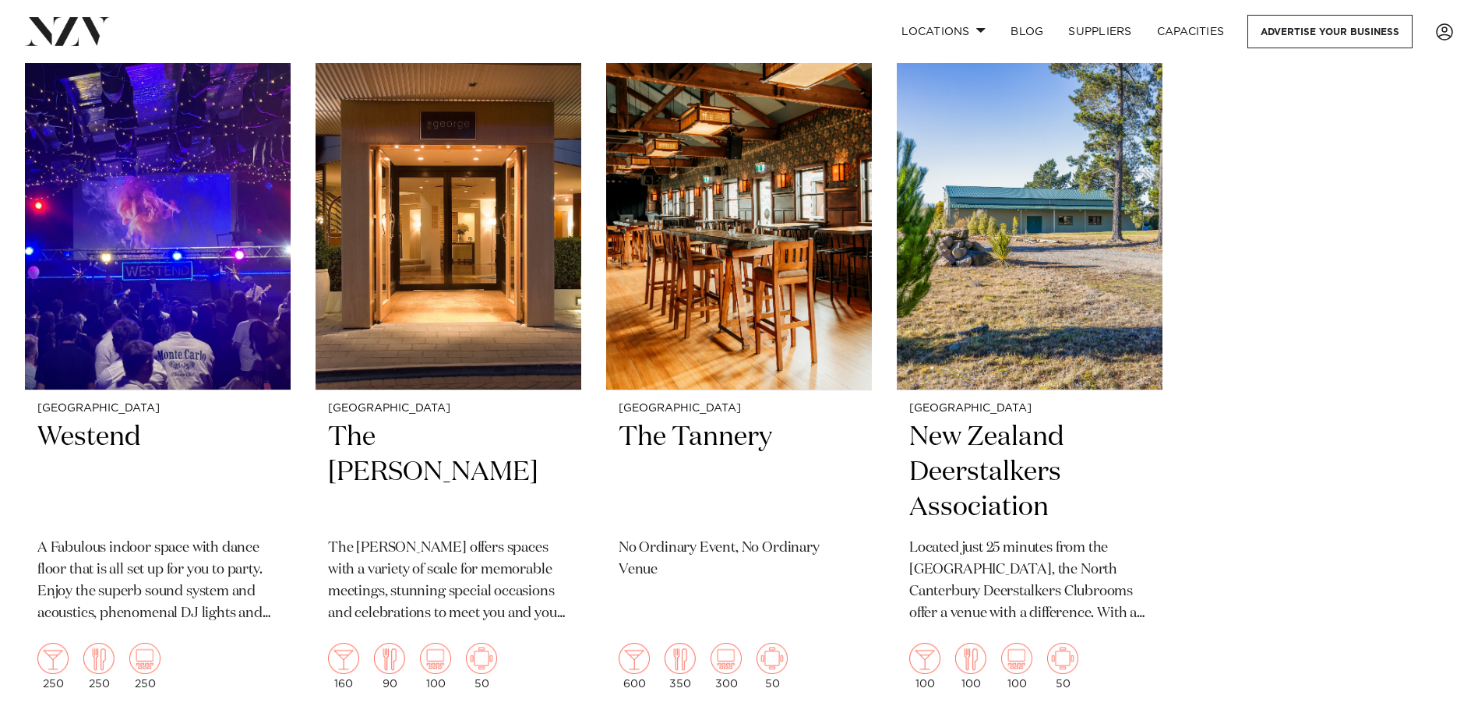
scroll to position [4167, 0]
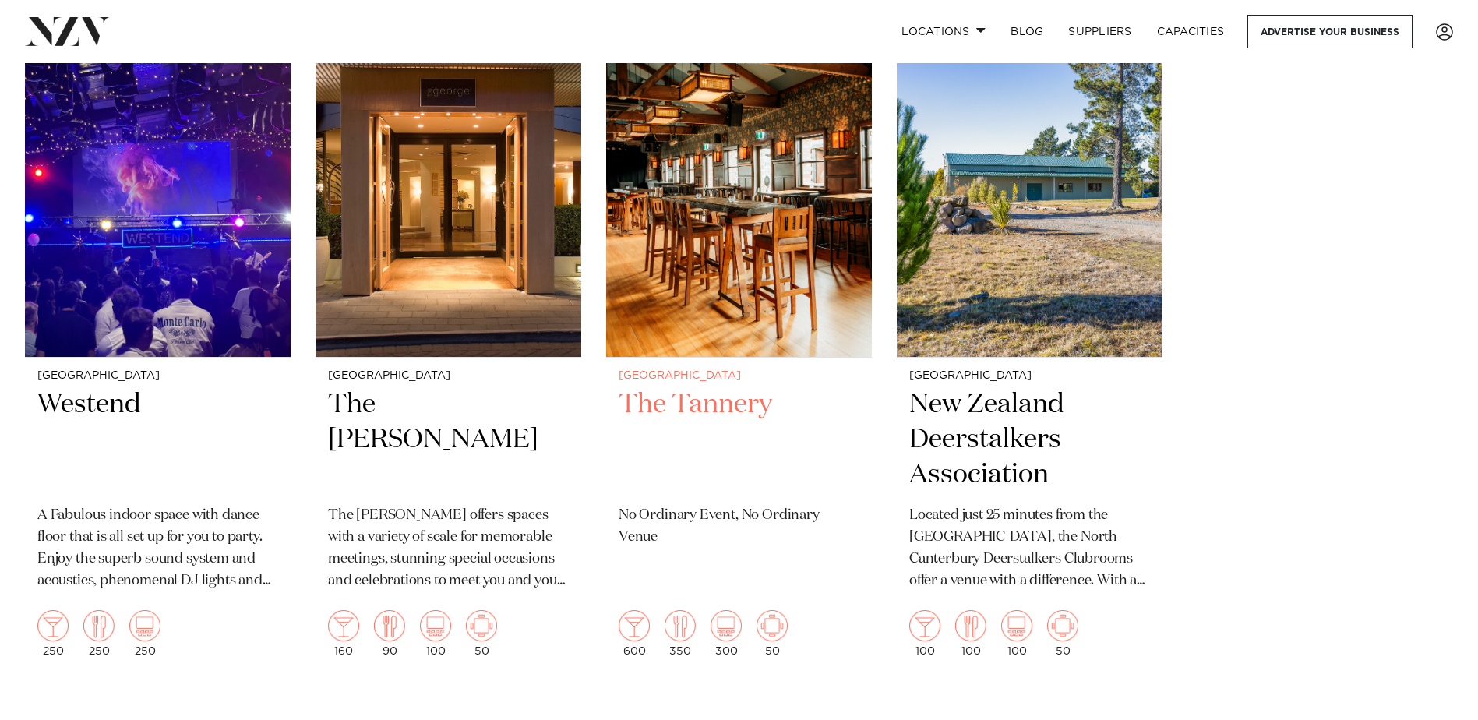
click at [679, 395] on h2 "The Tannery" at bounding box center [739, 439] width 241 height 105
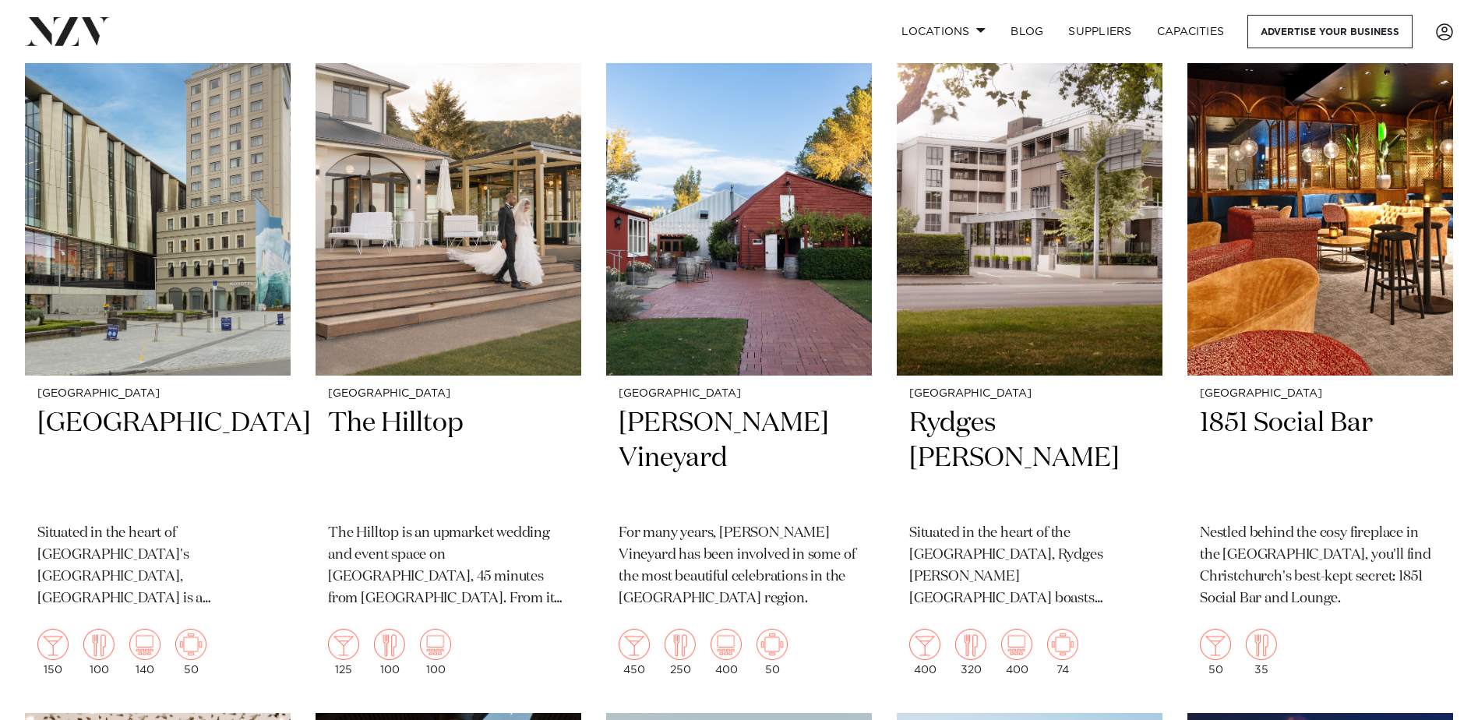
scroll to position [652, 0]
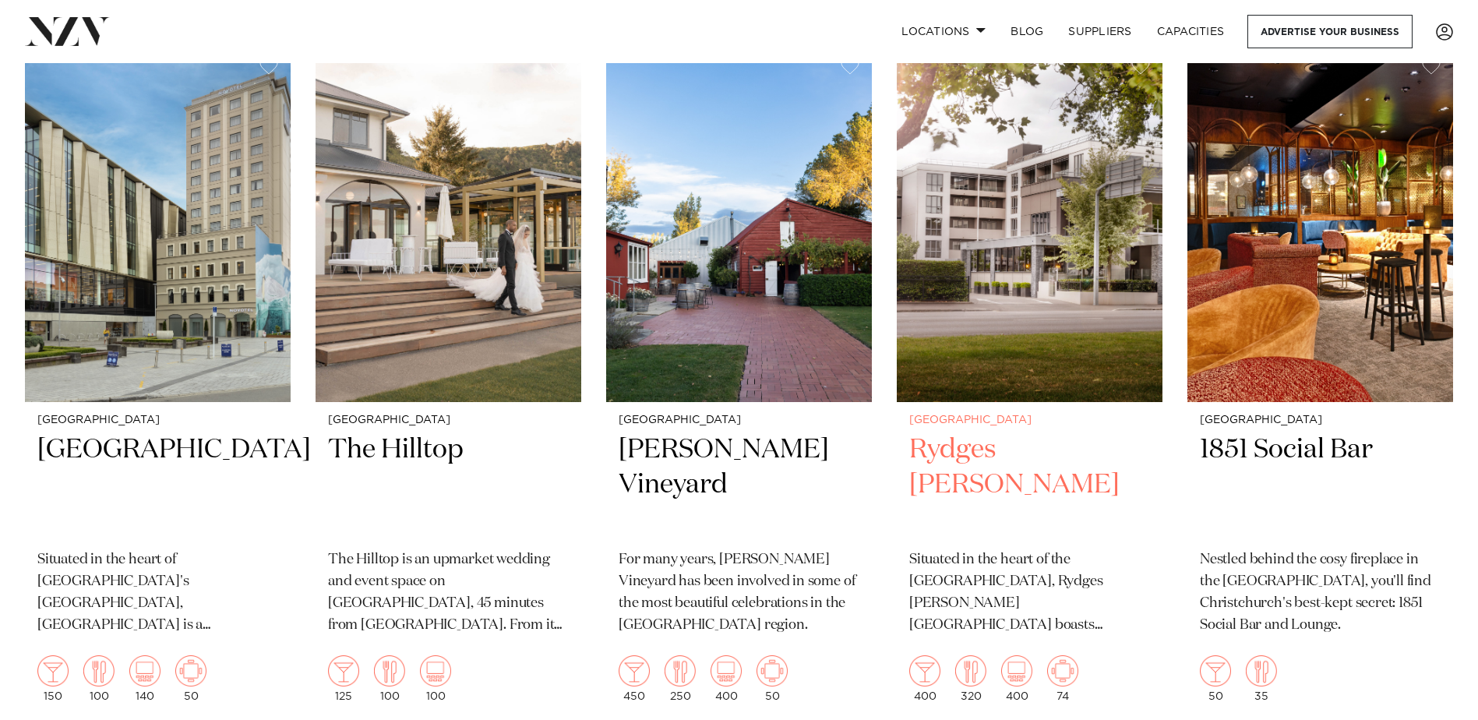
click at [1023, 237] on img at bounding box center [1030, 223] width 266 height 356
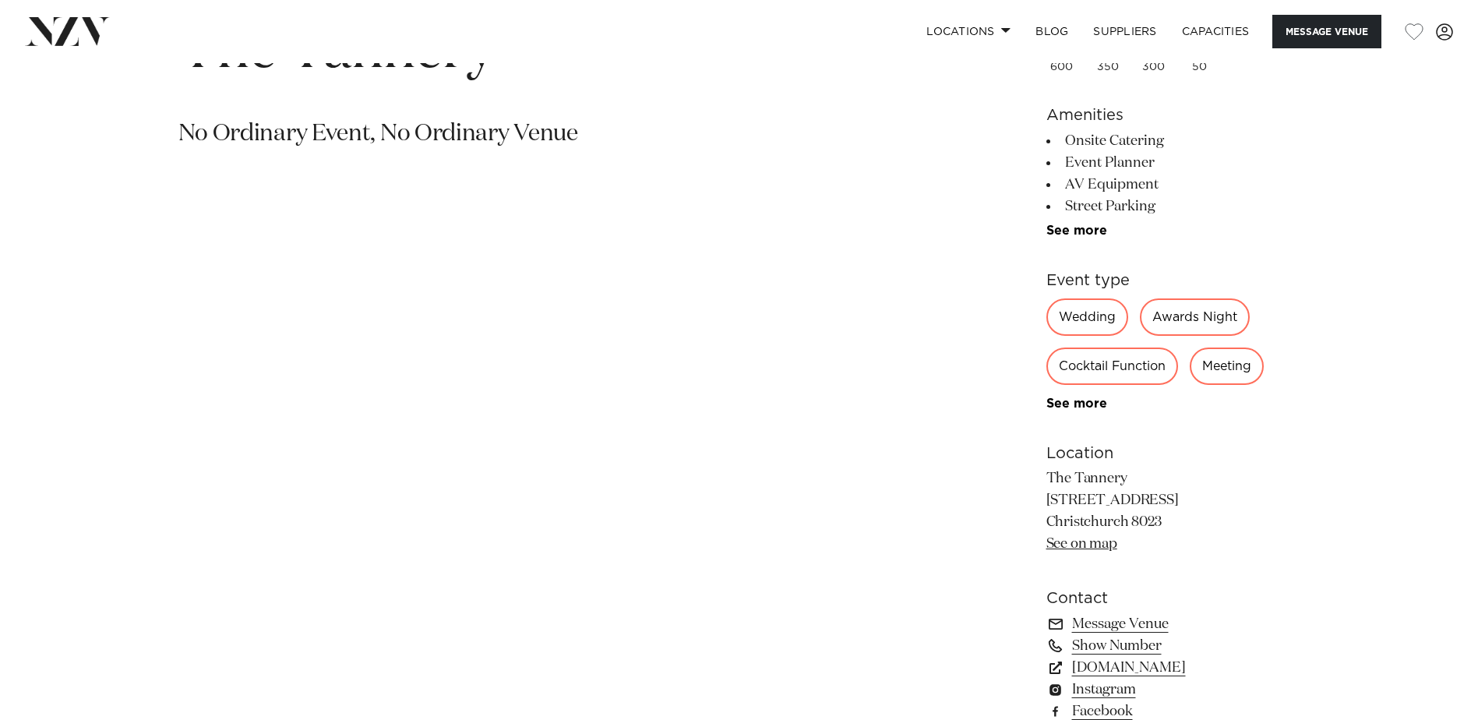
scroll to position [903, 0]
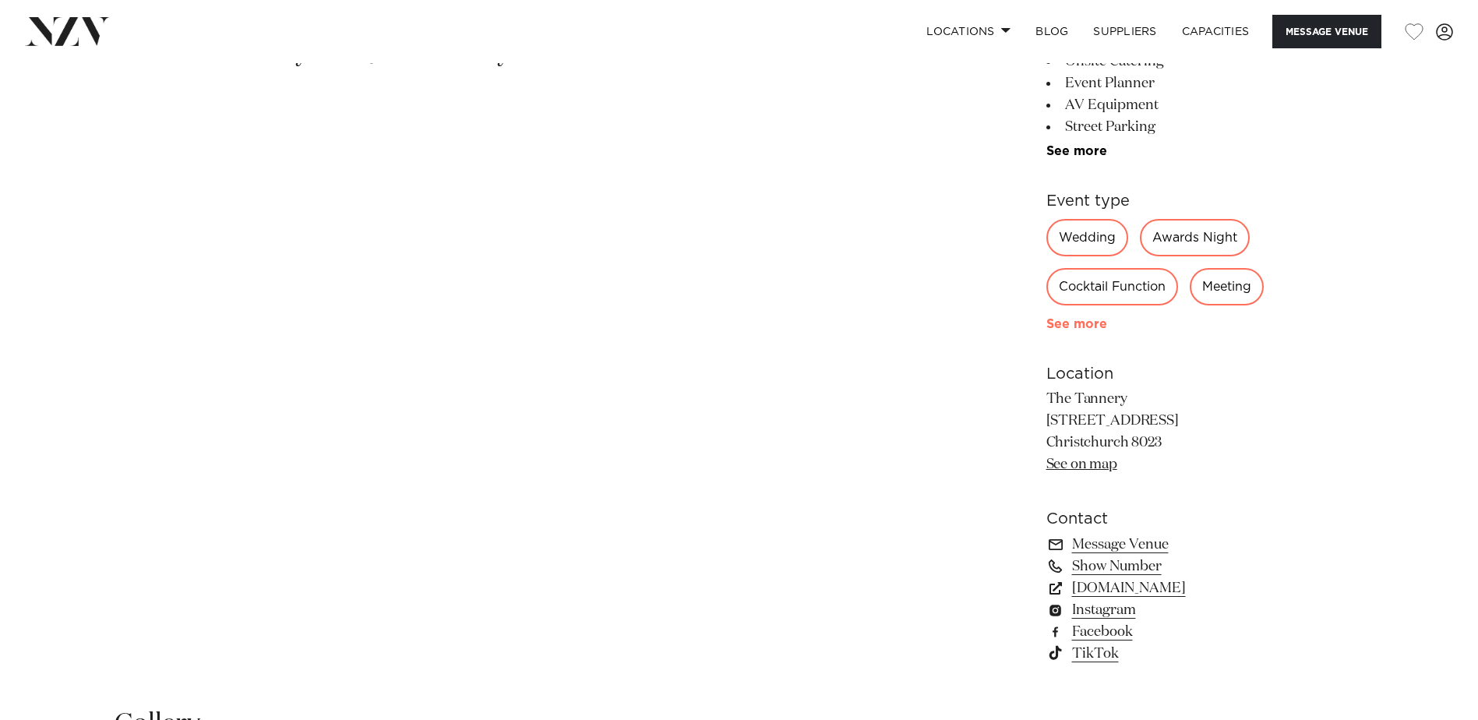
click at [1102, 326] on link "See more" at bounding box center [1107, 324] width 122 height 12
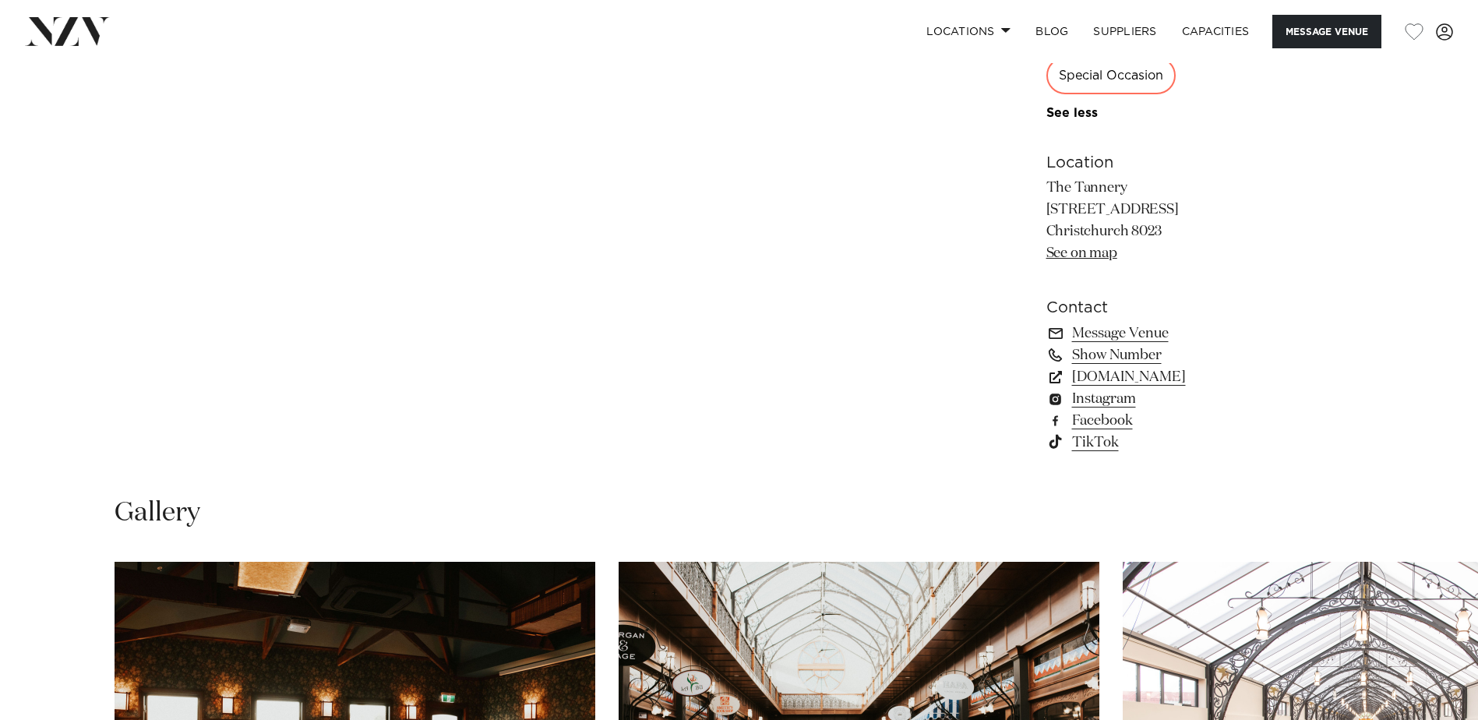
scroll to position [1363, 0]
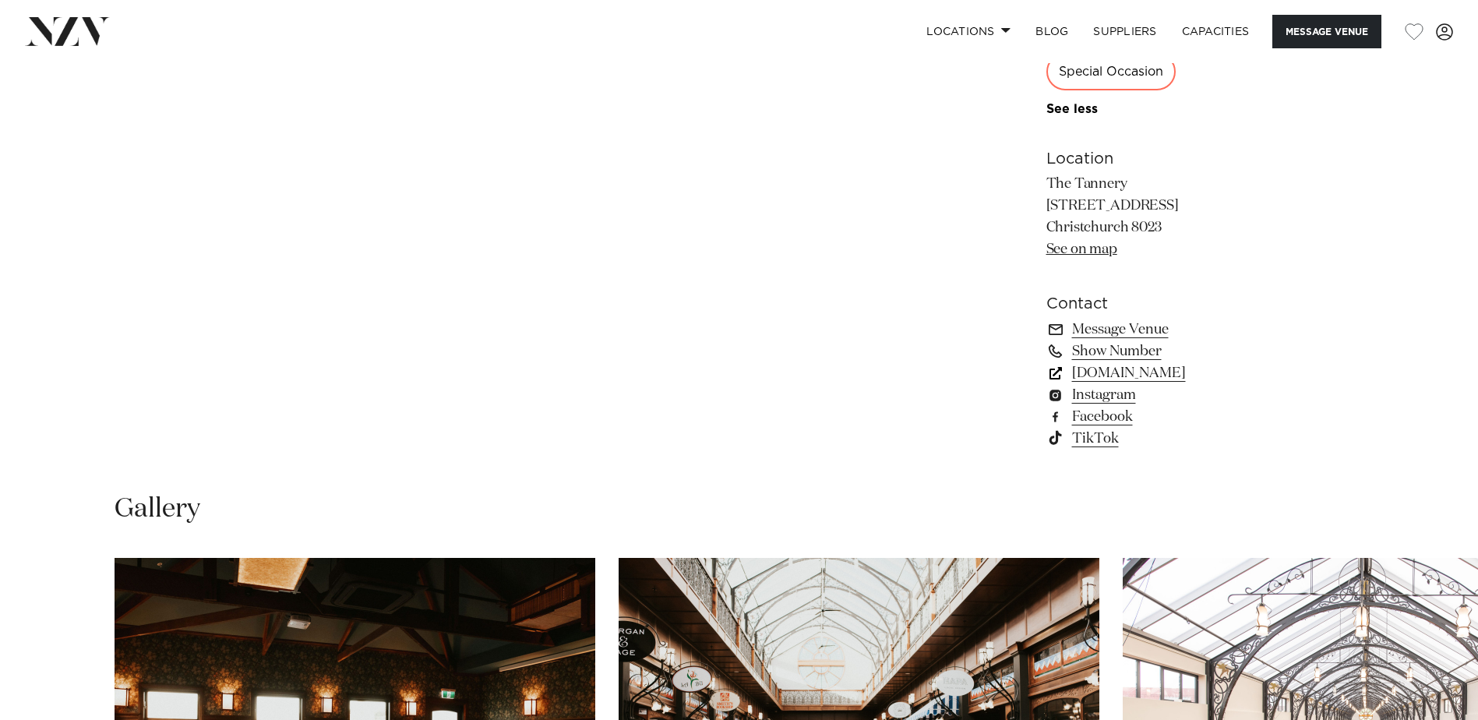
click at [1149, 370] on link "thetannery.co.nz" at bounding box center [1173, 373] width 254 height 22
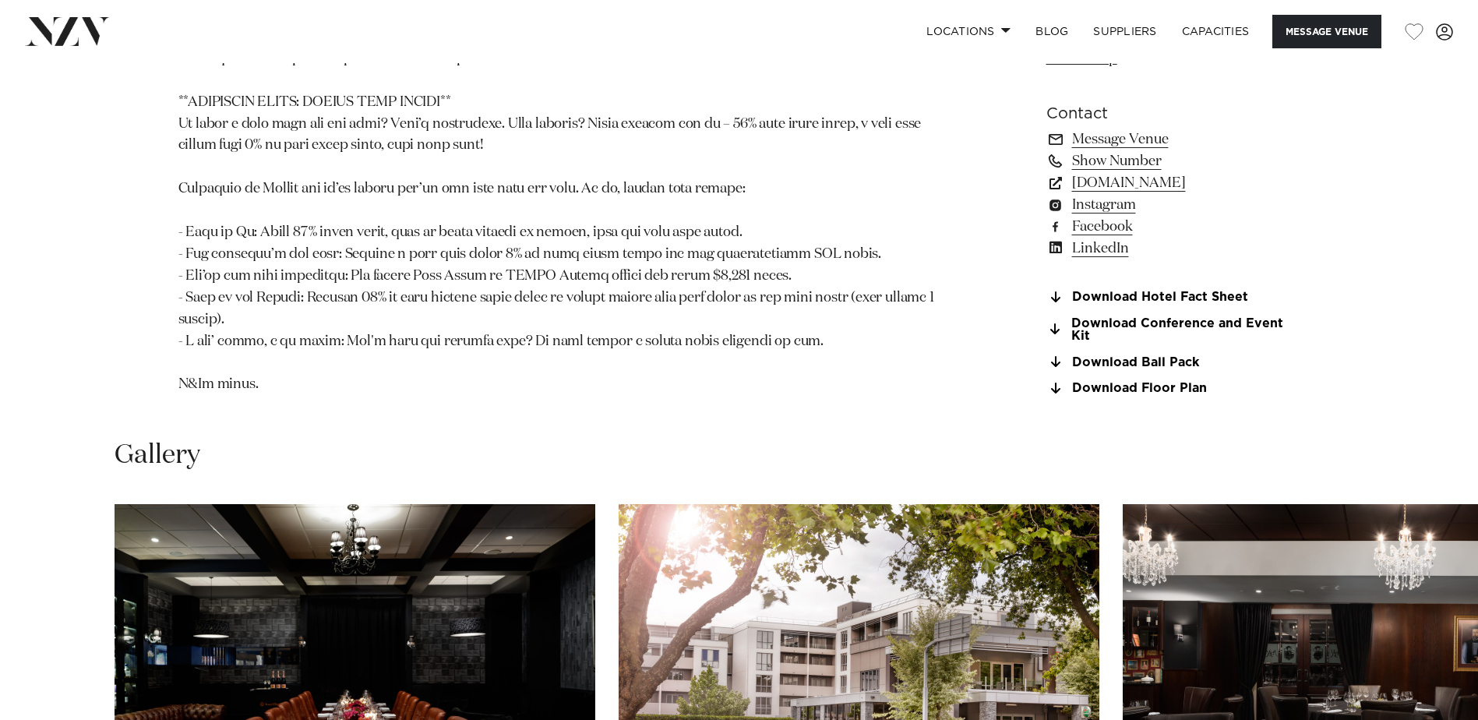
scroll to position [1562, 0]
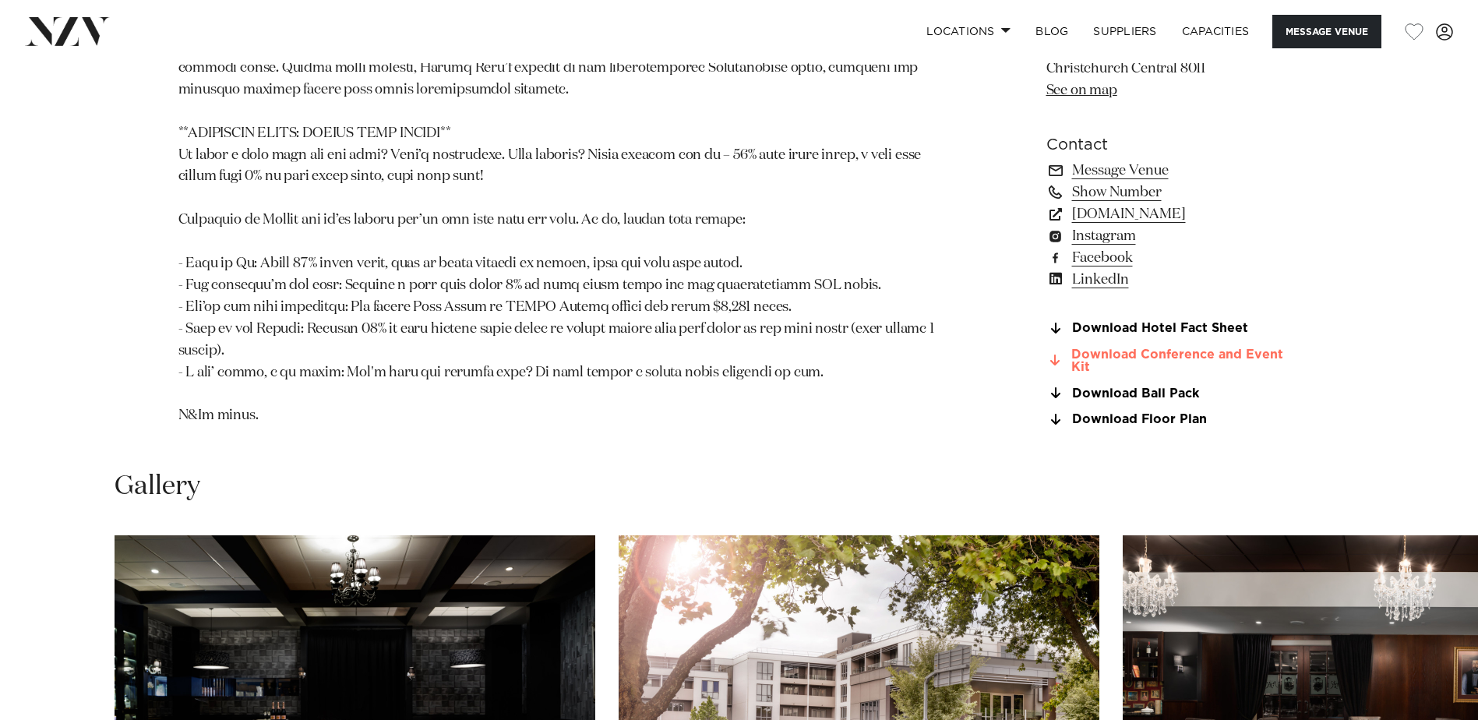
click at [1212, 348] on link "Download Conference and Event Kit" at bounding box center [1173, 361] width 254 height 26
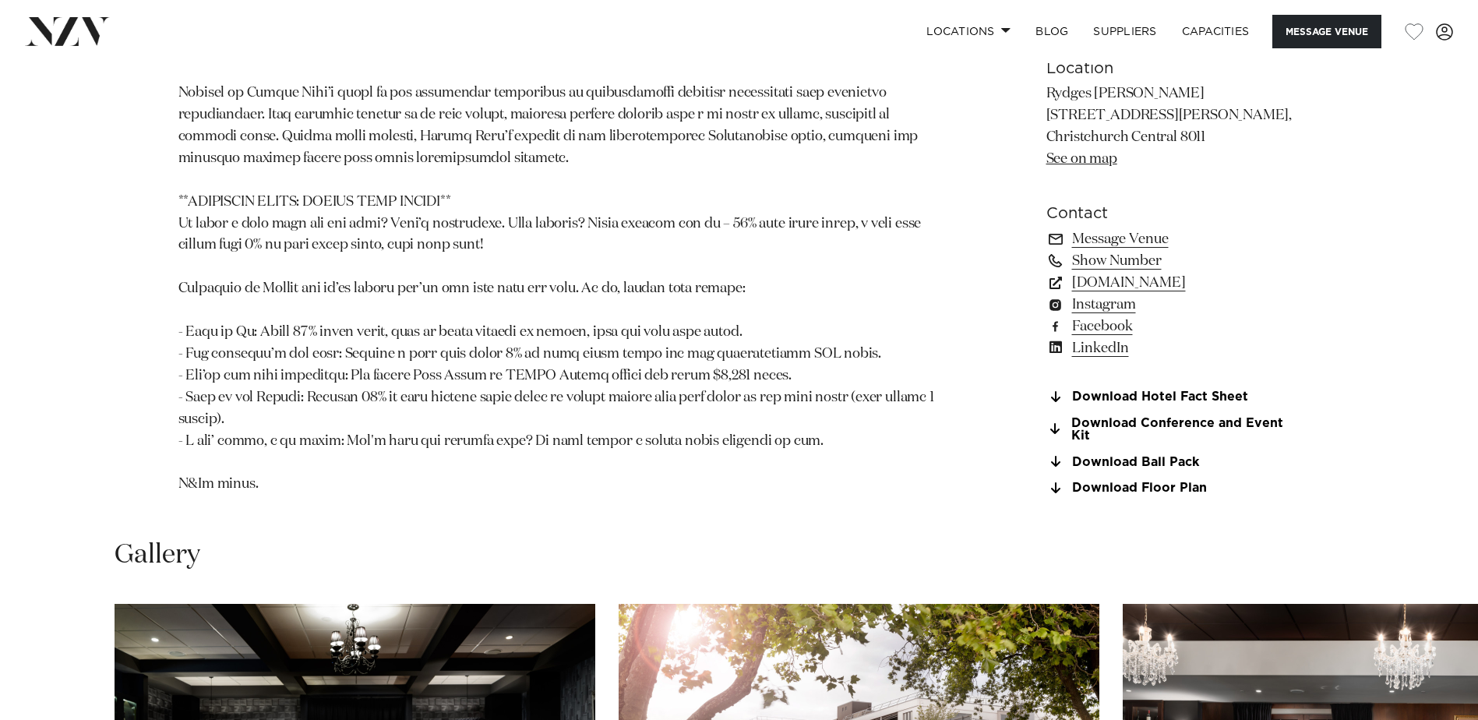
scroll to position [1537, 0]
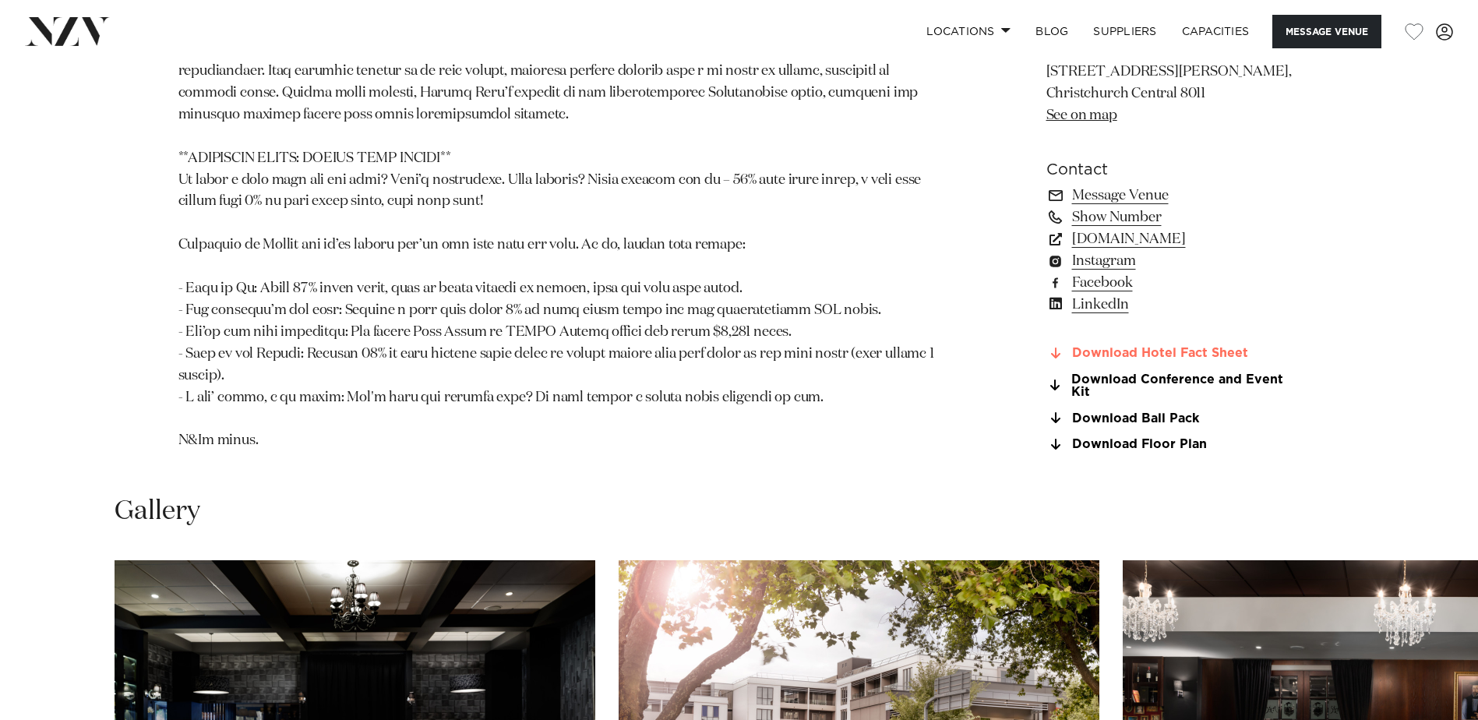
click at [1169, 347] on link "Download Hotel Fact Sheet" at bounding box center [1173, 354] width 254 height 14
drag, startPoint x: 1476, startPoint y: 242, endPoint x: 1477, endPoint y: 263, distance: 21.1
click at [1146, 438] on link "Download Floor Plan" at bounding box center [1173, 445] width 254 height 14
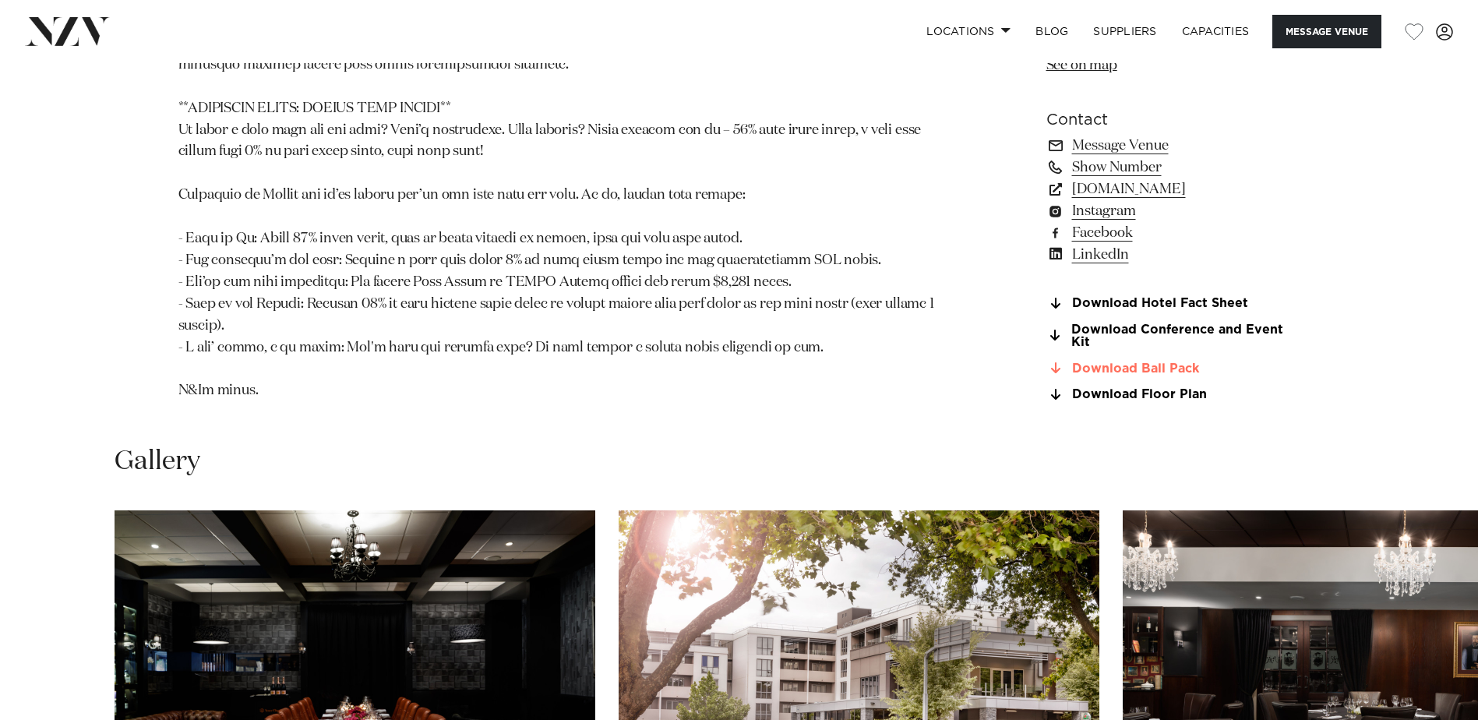
click at [1187, 362] on link "Download Ball Pack" at bounding box center [1173, 369] width 254 height 14
click at [1180, 297] on link "Download Hotel Fact Sheet" at bounding box center [1173, 304] width 254 height 14
